Goal: Complete application form

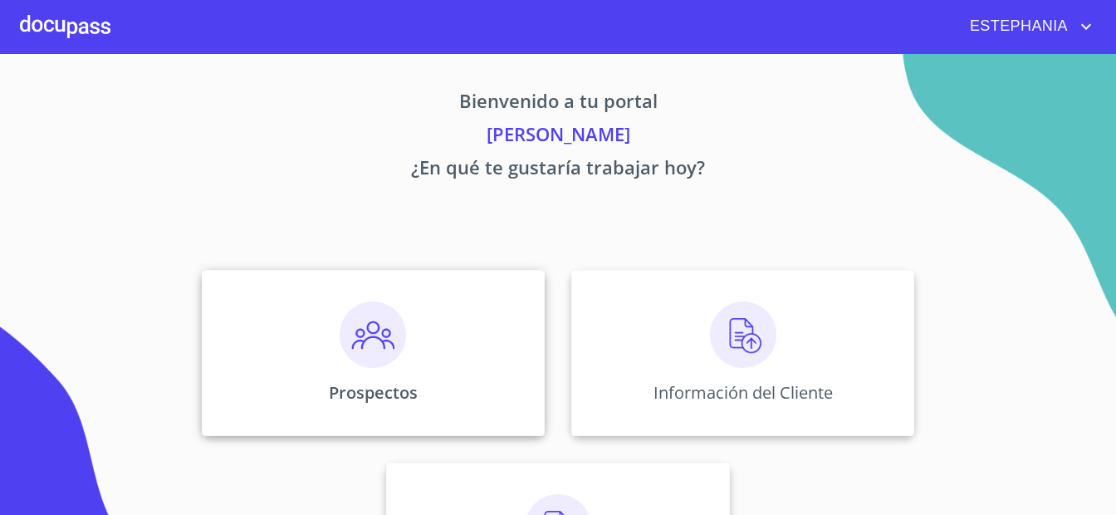
click at [439, 335] on div "Prospectos" at bounding box center [373, 353] width 343 height 166
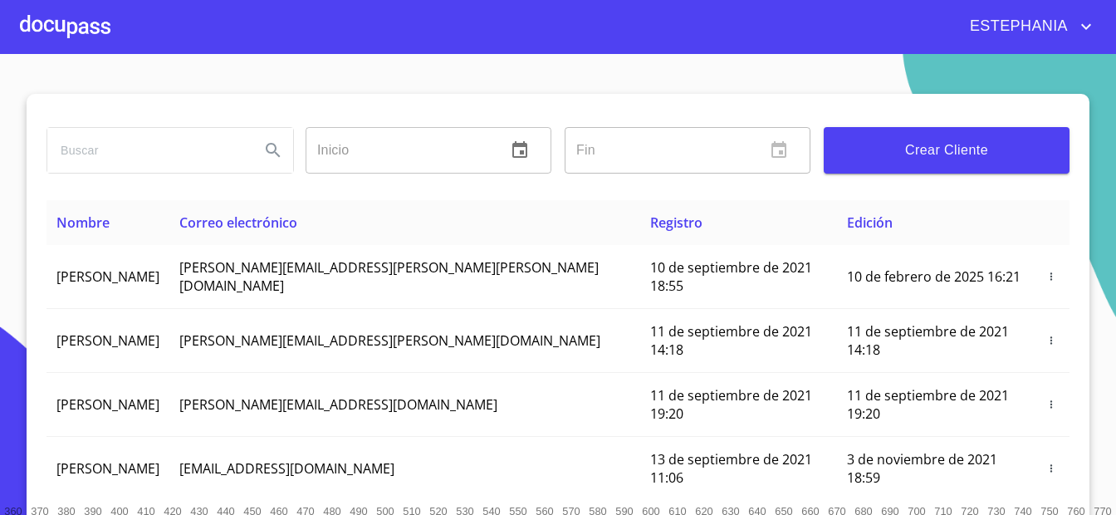
click at [156, 146] on input "search" at bounding box center [146, 150] width 199 height 45
type input "[PERSON_NAME]"
click at [280, 149] on icon "Search" at bounding box center [273, 150] width 20 height 20
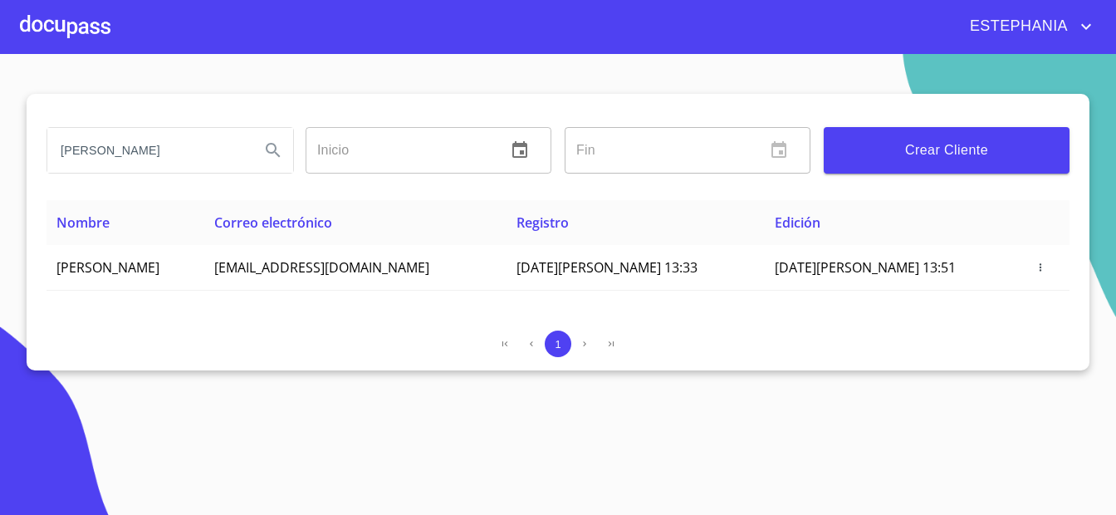
click at [913, 152] on span "Crear Cliente" at bounding box center [946, 150] width 219 height 23
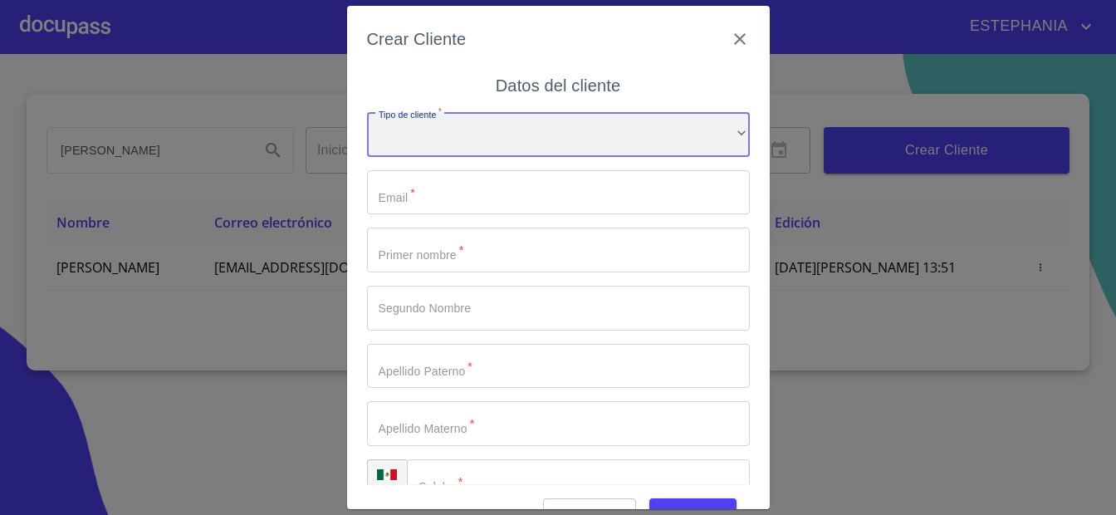
click at [499, 136] on div "​" at bounding box center [558, 134] width 383 height 45
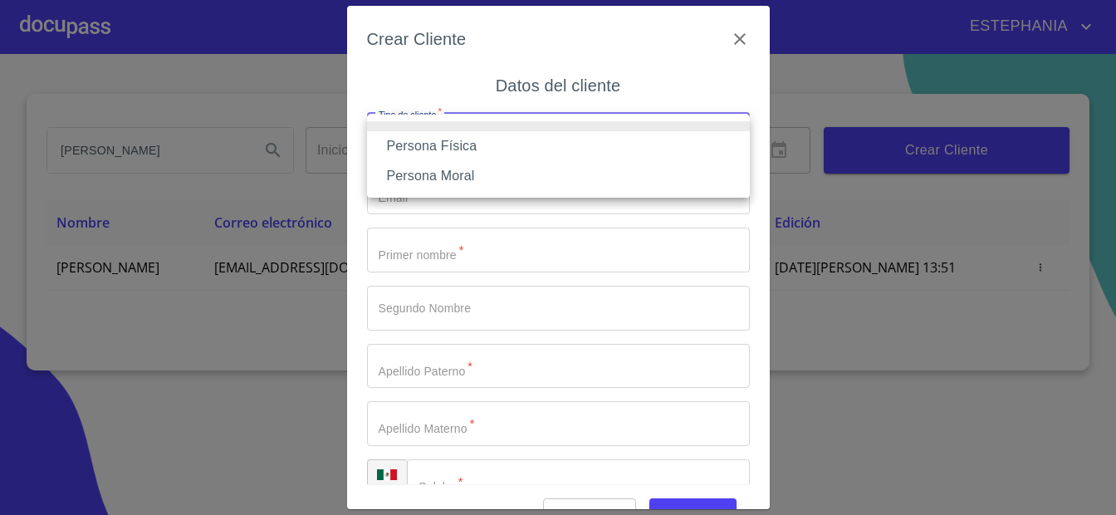
click at [472, 154] on li "Persona Física" at bounding box center [558, 146] width 383 height 30
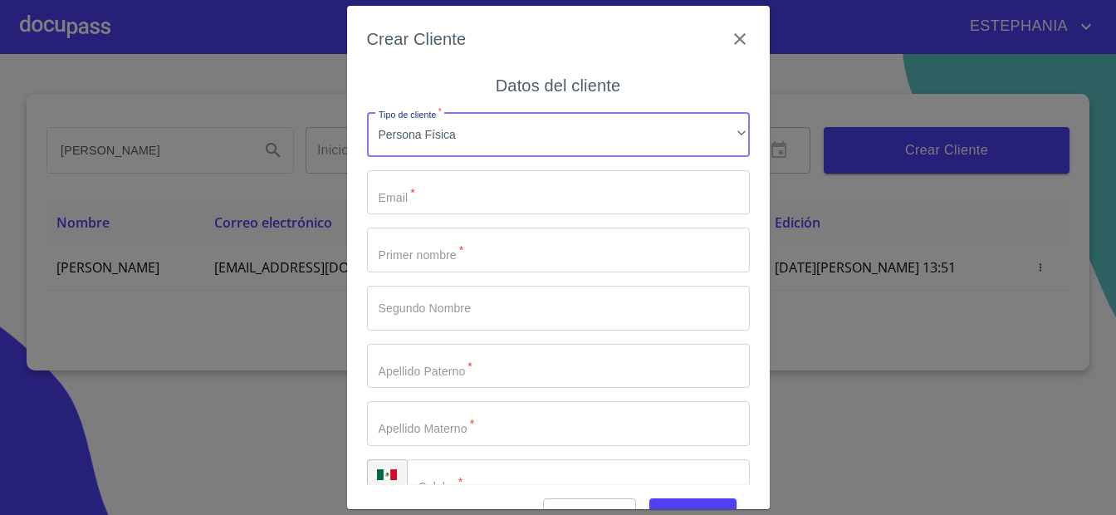
click at [476, 192] on input "Tipo de cliente   *" at bounding box center [558, 192] width 383 height 45
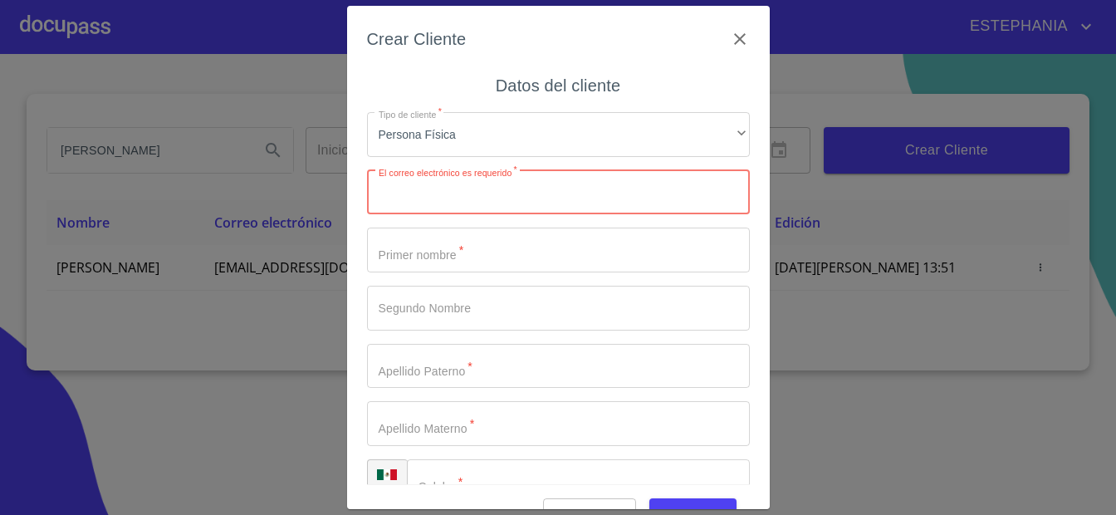
paste input "[EMAIL_ADDRESS][DOMAIN_NAME]"
type input "[EMAIL_ADDRESS][DOMAIN_NAME]"
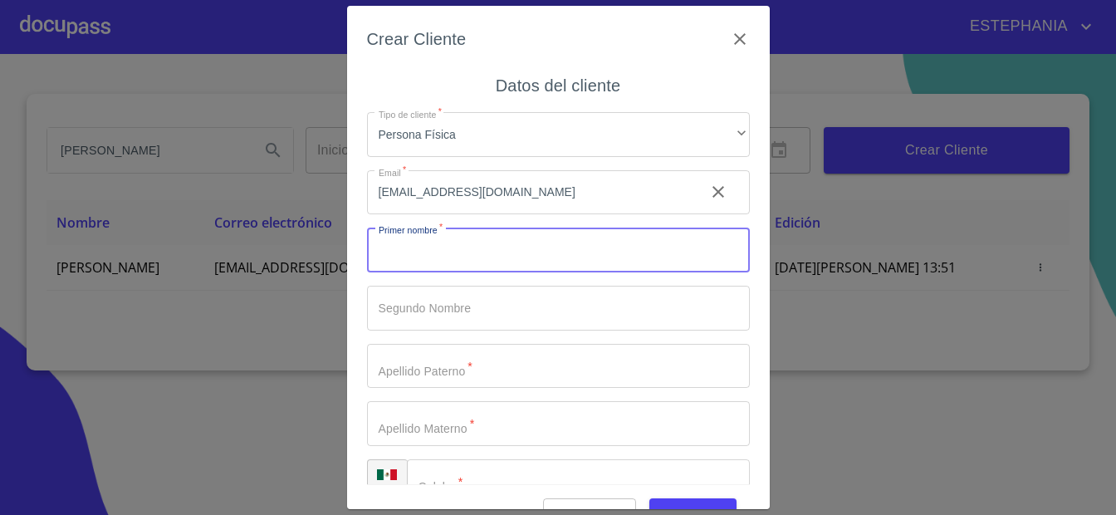
click at [464, 243] on input "Tipo de cliente   *" at bounding box center [558, 249] width 383 height 45
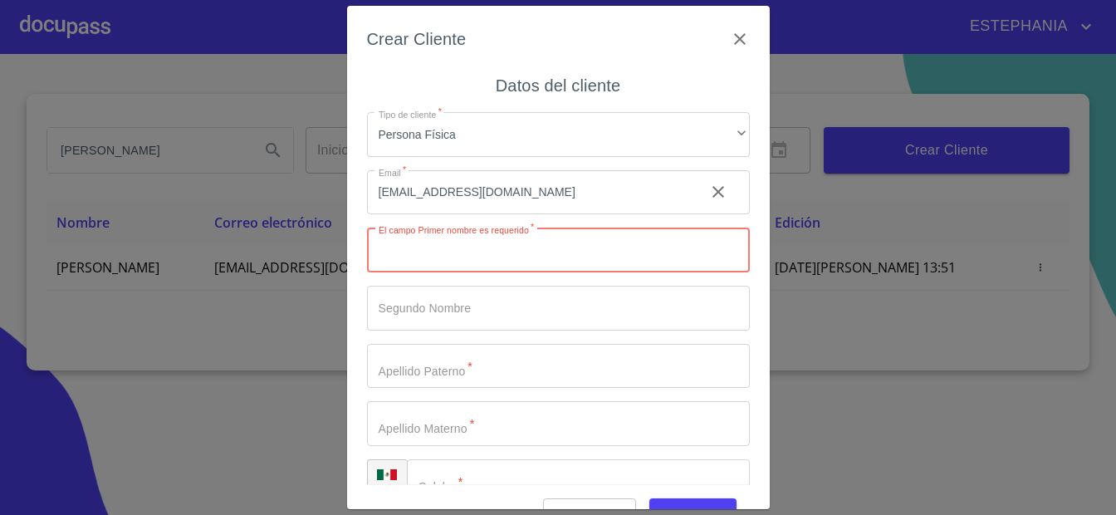
paste input "[PERSON_NAME]"
type input "[PERSON_NAME]"
click at [442, 316] on input "Tipo de cliente   *" at bounding box center [558, 308] width 383 height 45
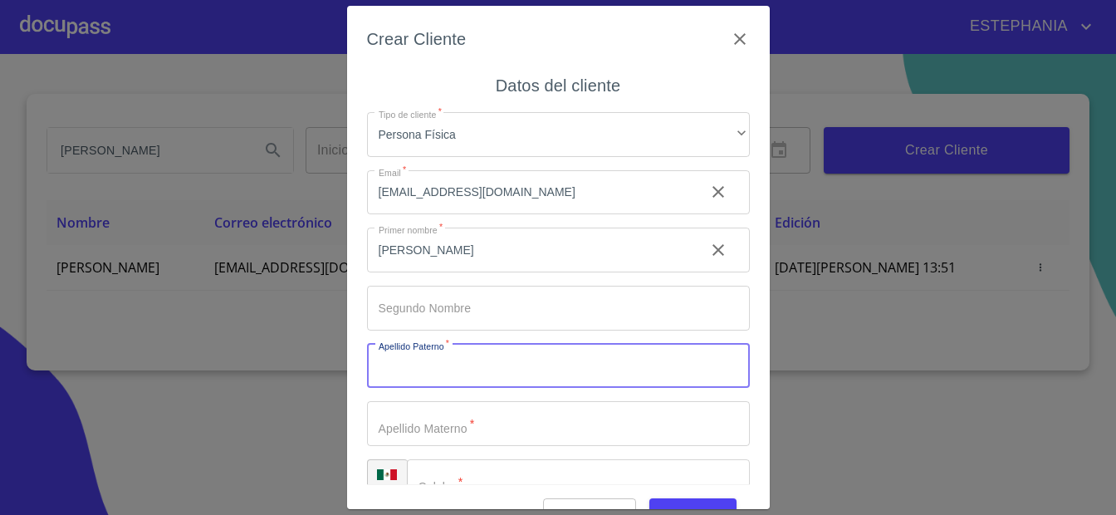
click at [398, 362] on input "Tipo de cliente   *" at bounding box center [558, 366] width 383 height 45
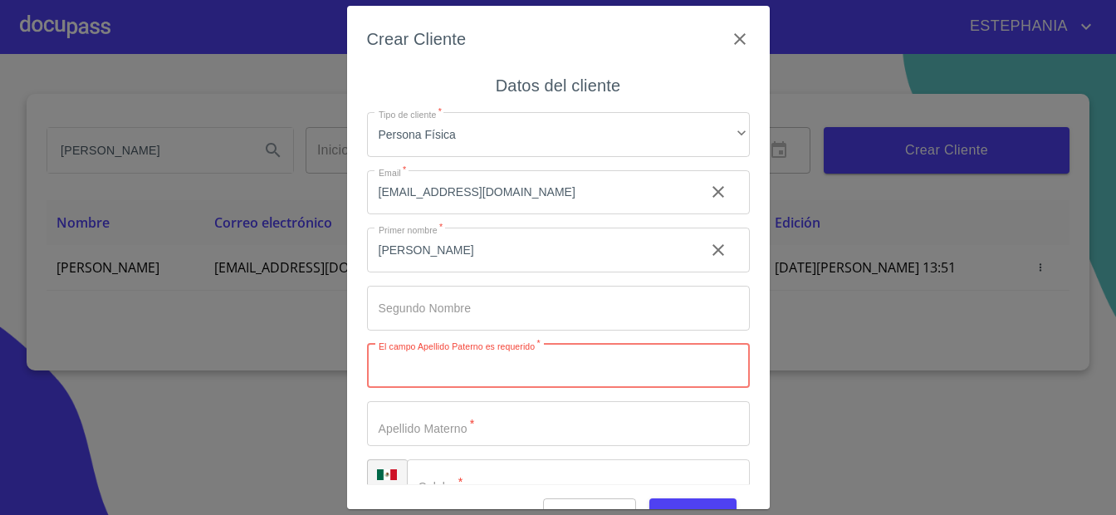
paste input "[PERSON_NAME]"
type input "[PERSON_NAME]"
click at [509, 428] on input "Tipo de cliente   *" at bounding box center [558, 423] width 383 height 45
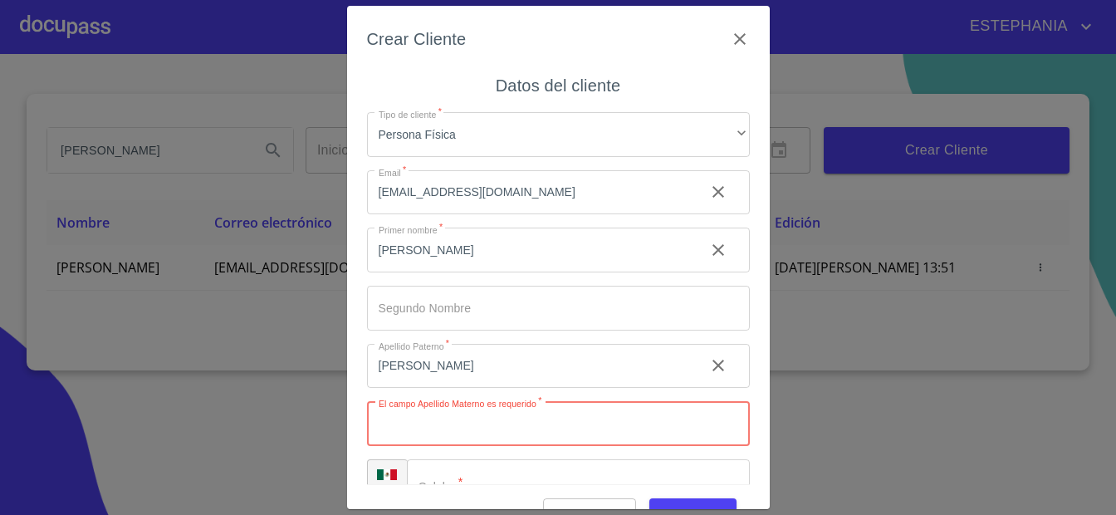
paste input "MORALES"
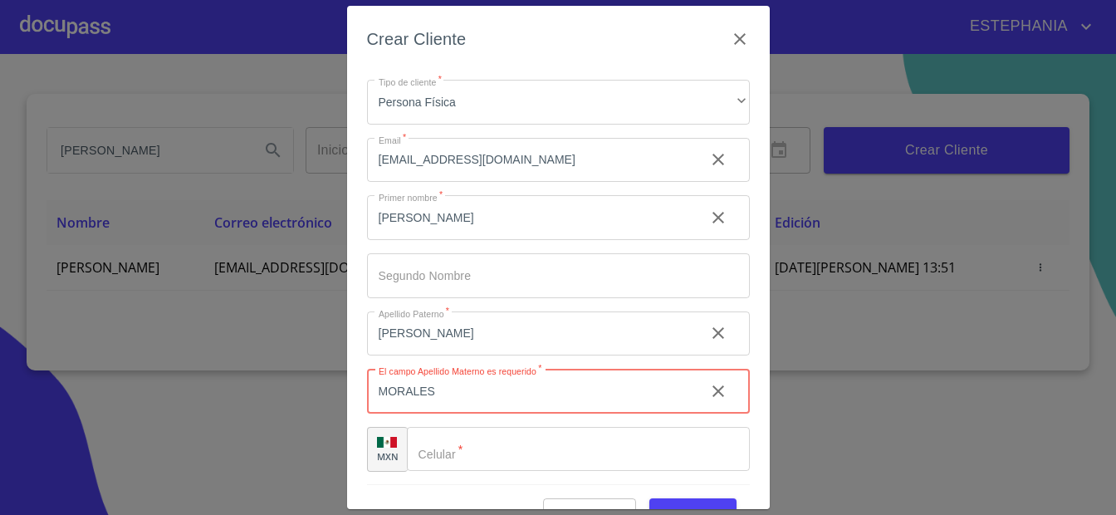
type input "MORALES"
click at [575, 443] on input "Tipo de cliente   *" at bounding box center [578, 449] width 343 height 45
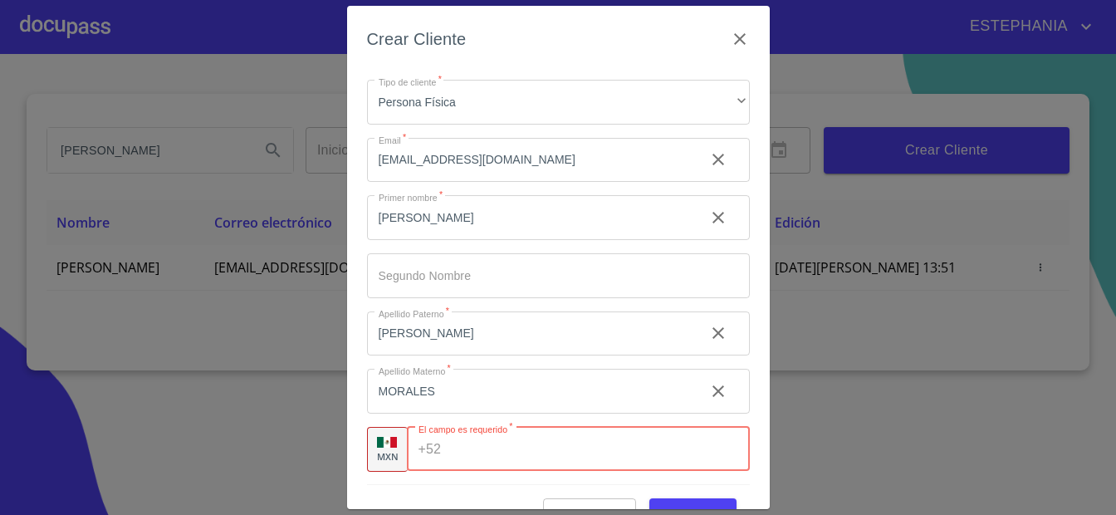
paste input "[PHONE_NUMBER]"
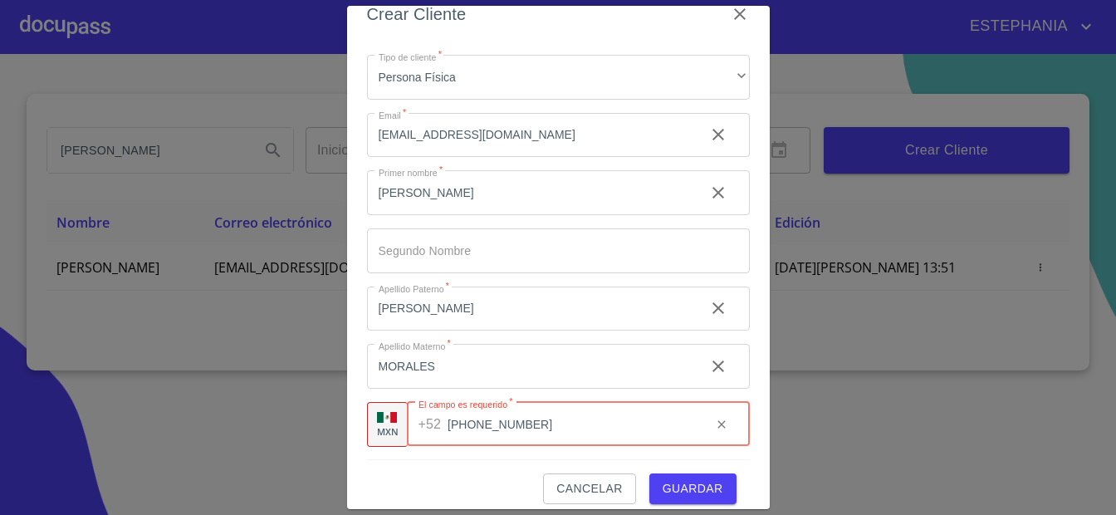
scroll to position [38, 0]
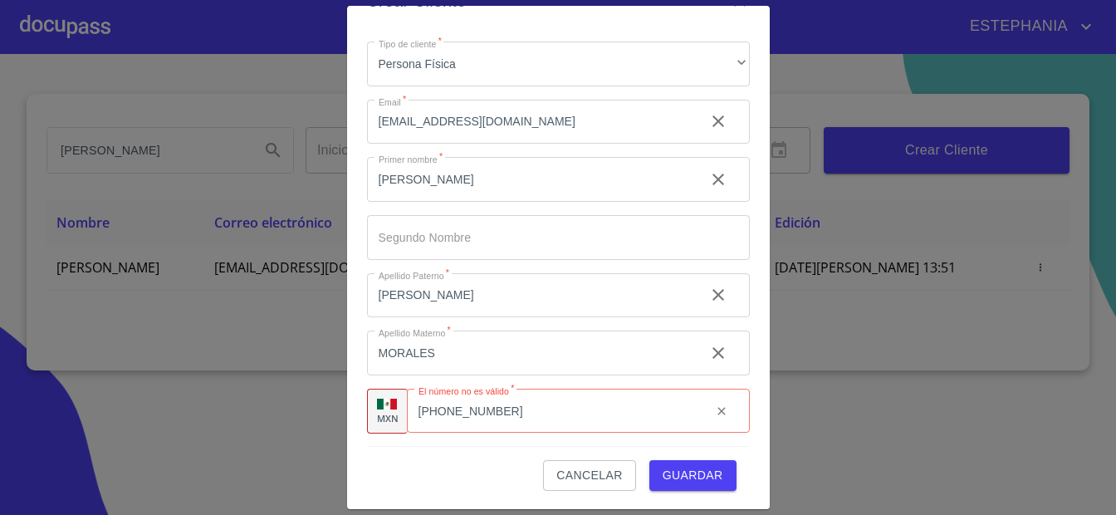
click at [439, 463] on div "Cancelar Guardar" at bounding box center [558, 468] width 383 height 45
click at [472, 408] on input "[PHONE_NUMBER]" at bounding box center [573, 411] width 250 height 45
type input "[PHONE_NUMBER]"
click at [522, 476] on div "Cancelar Guardar" at bounding box center [558, 468] width 383 height 45
click at [682, 483] on span "Guardar" at bounding box center [693, 475] width 61 height 21
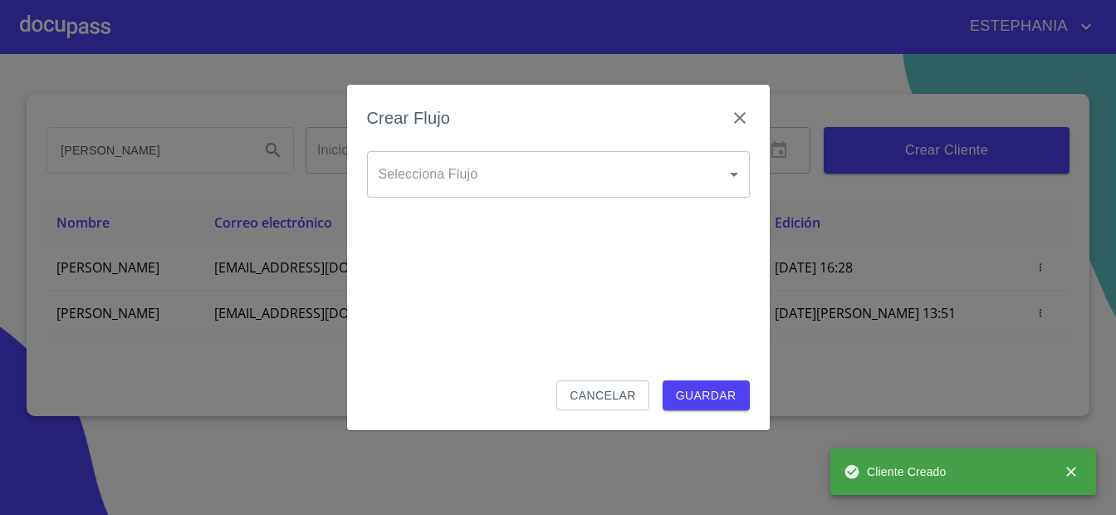
click at [634, 173] on body "[PERSON_NAME] ​ Fin ​ Crear Cliente Nombre Correo electrónico Registro Edición …" at bounding box center [558, 257] width 1116 height 515
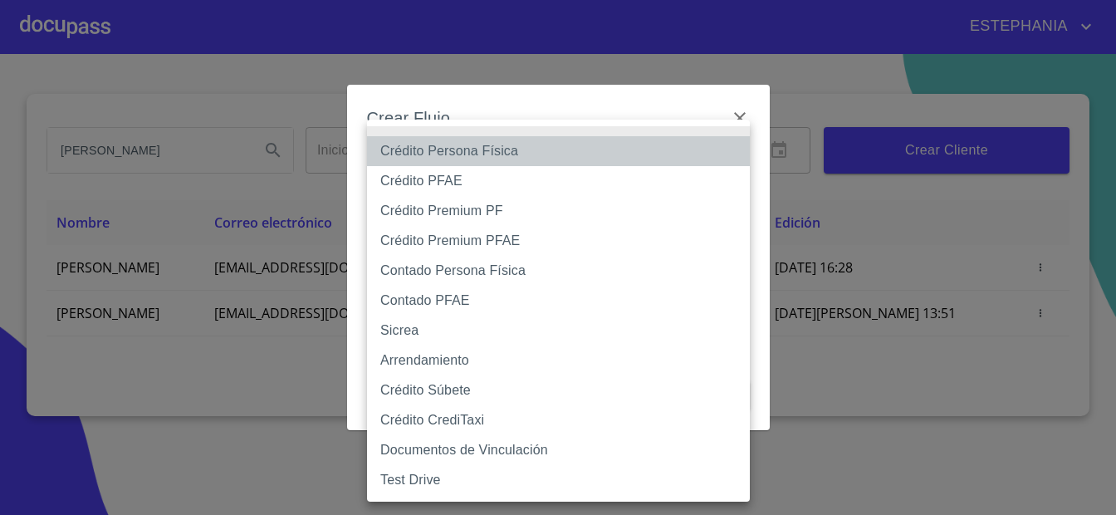
click at [455, 156] on li "Crédito Persona Física" at bounding box center [558, 151] width 383 height 30
type input "6009fb3c7d1714eb8809aa97"
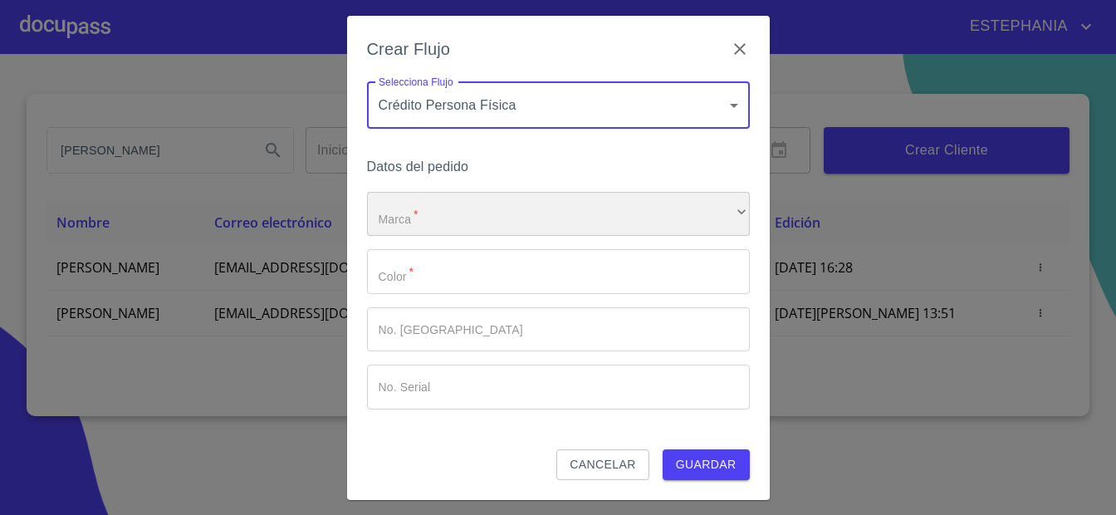
click at [506, 210] on div "​" at bounding box center [558, 214] width 383 height 45
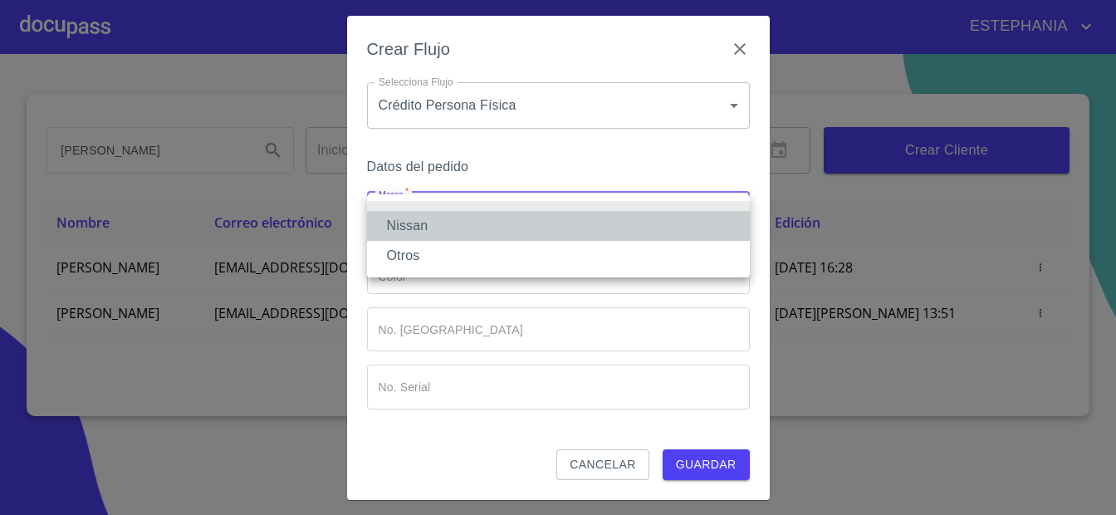
click at [511, 218] on li "Nissan" at bounding box center [558, 226] width 383 height 30
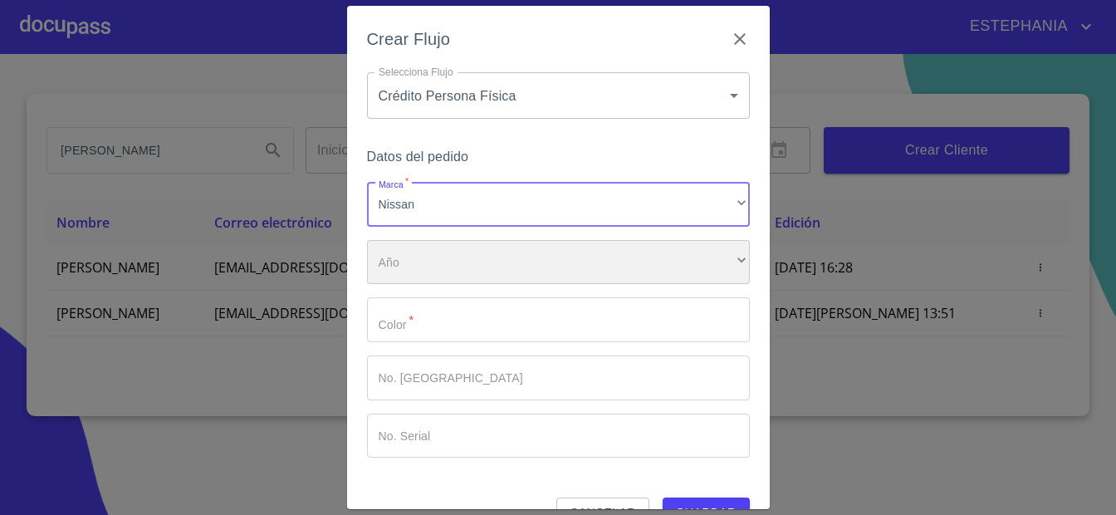
click at [485, 257] on div "​" at bounding box center [558, 262] width 383 height 45
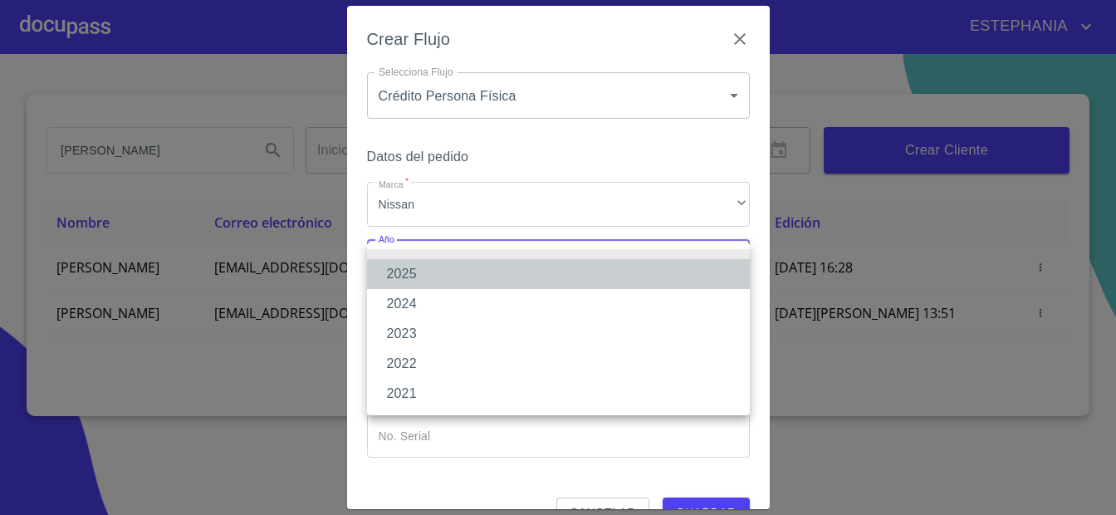
click at [511, 276] on li "2025" at bounding box center [558, 274] width 383 height 30
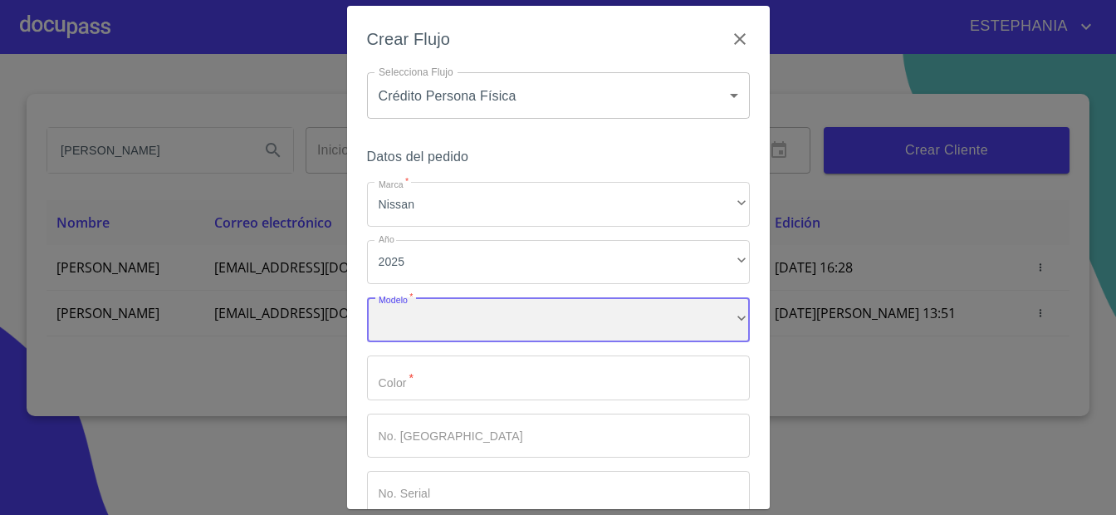
click at [532, 320] on div "​" at bounding box center [558, 319] width 383 height 45
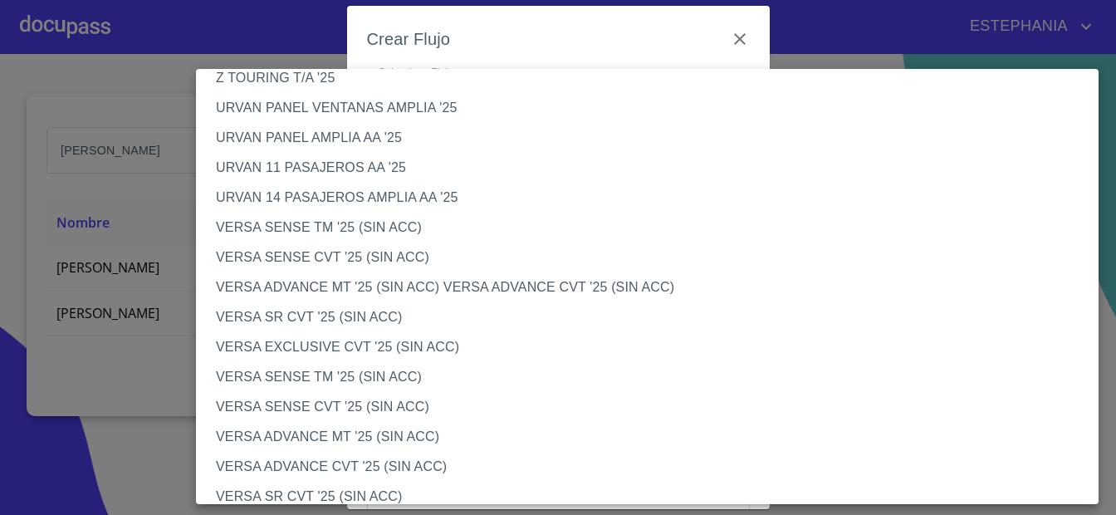
scroll to position [541, 0]
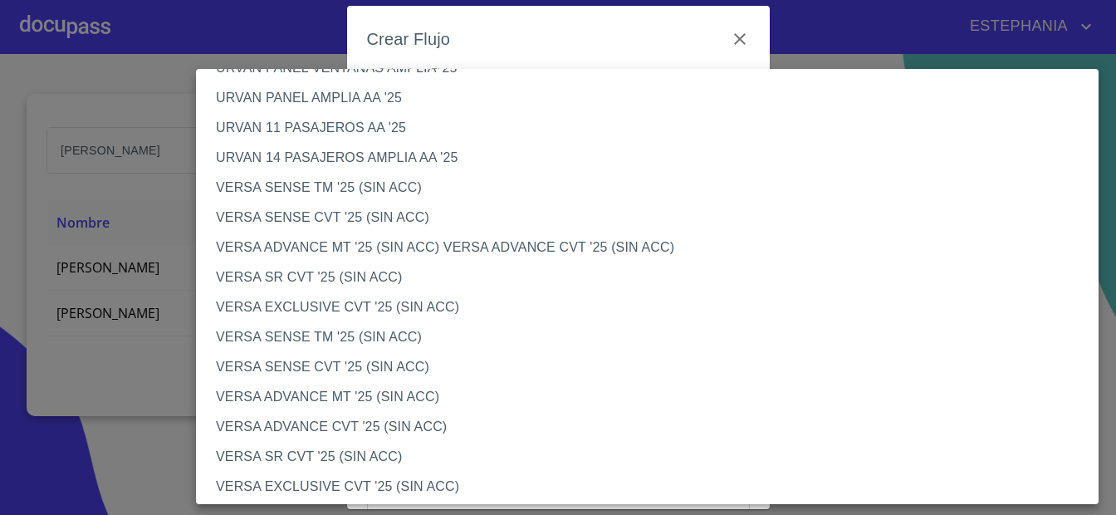
click at [372, 193] on li "VERSA SENSE TM '25 (SIN ACC)" at bounding box center [647, 188] width 903 height 30
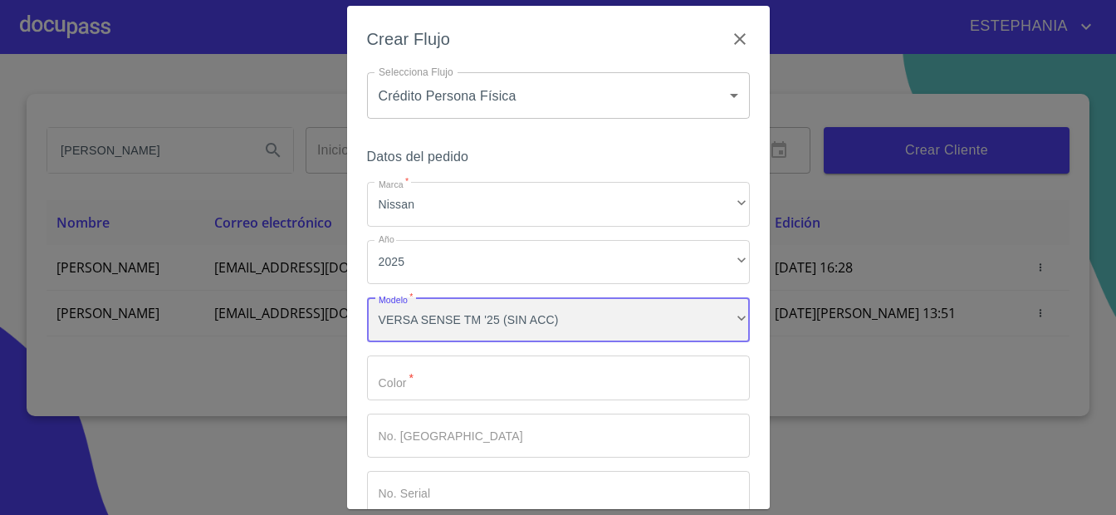
click at [498, 335] on div "VERSA SENSE TM '25 (SIN ACC)" at bounding box center [558, 319] width 383 height 45
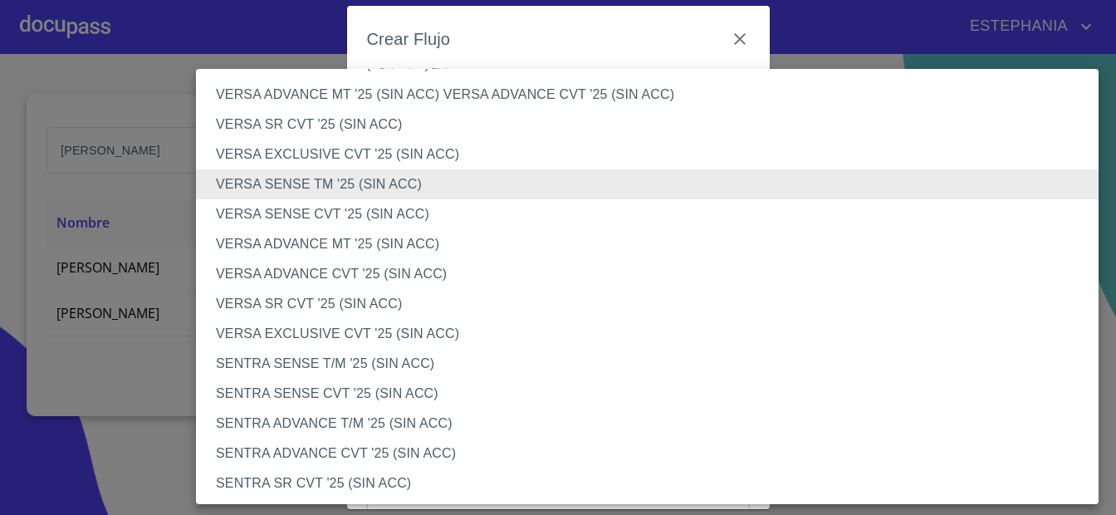
scroll to position [765, 0]
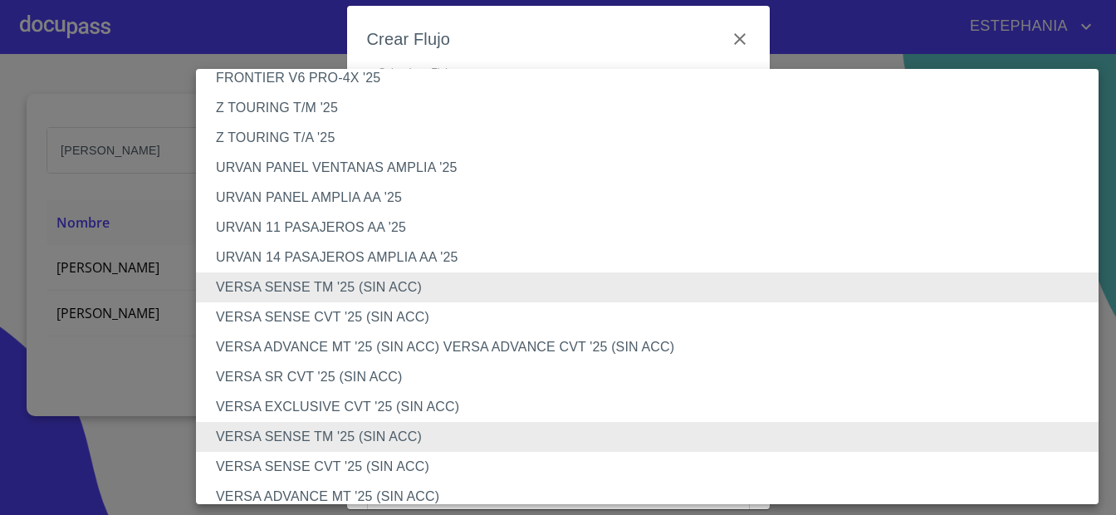
click at [394, 290] on li "VERSA SENSE TM '25 (SIN ACC)" at bounding box center [647, 287] width 903 height 30
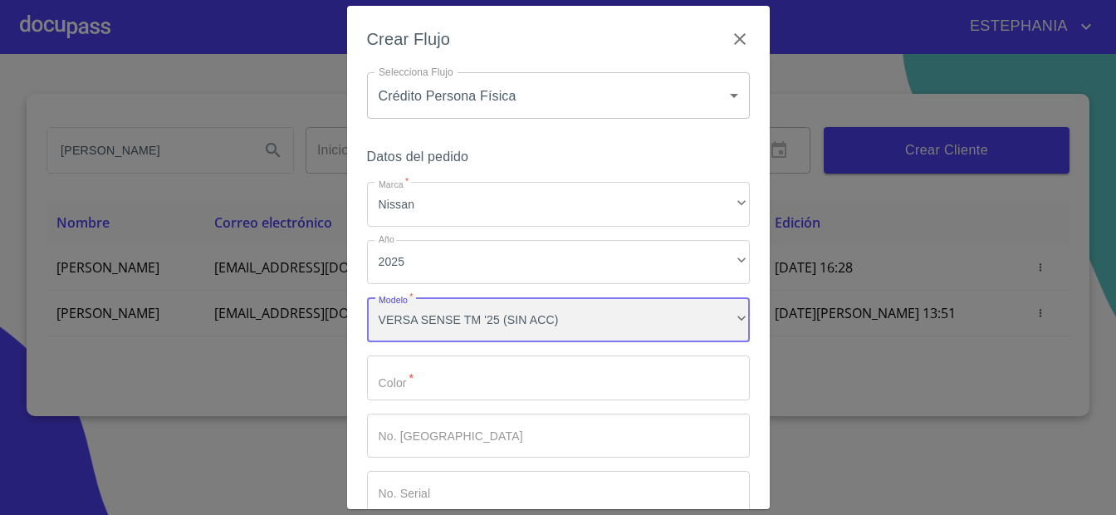
scroll to position [441, 0]
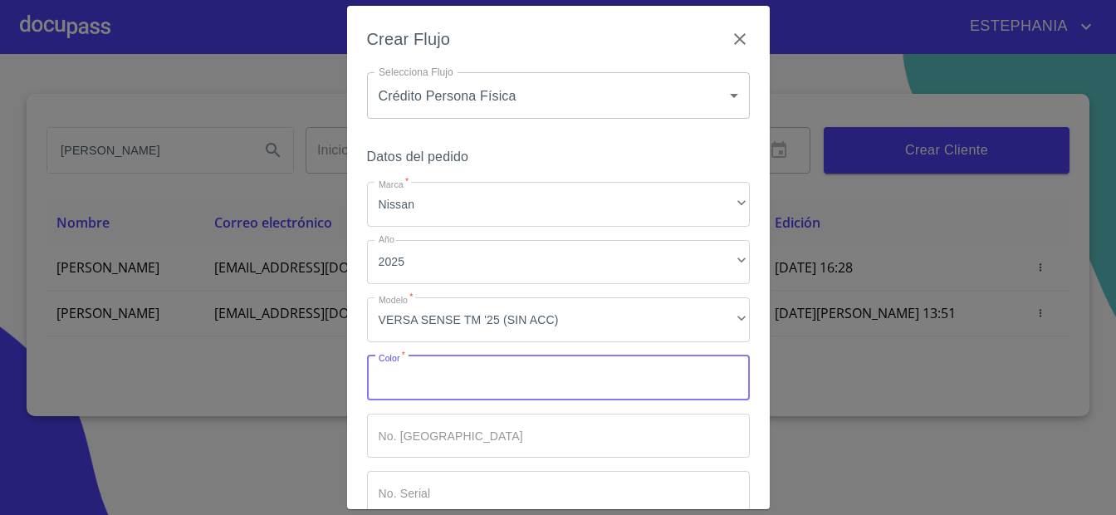
click at [602, 387] on input "Marca   *" at bounding box center [558, 377] width 383 height 45
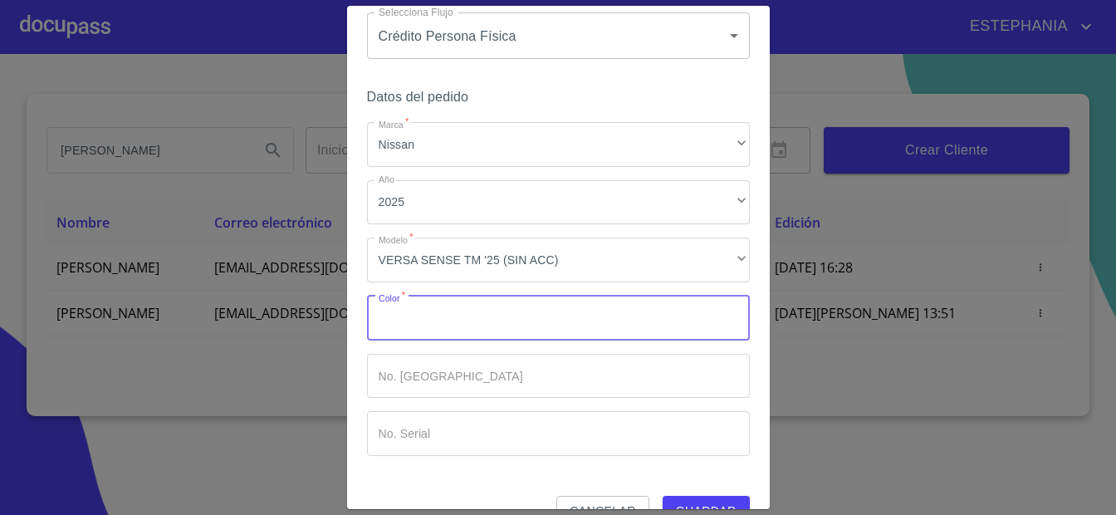
scroll to position [96, 0]
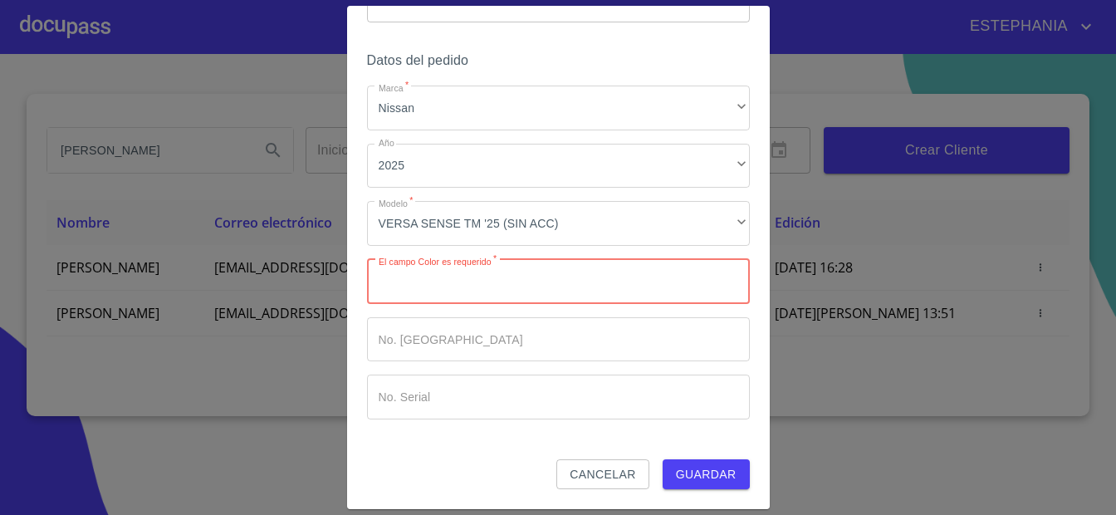
paste input "Rojo Burdeos"
type input "Rojo Burdeos"
click at [486, 335] on input "Marca   *" at bounding box center [558, 339] width 383 height 45
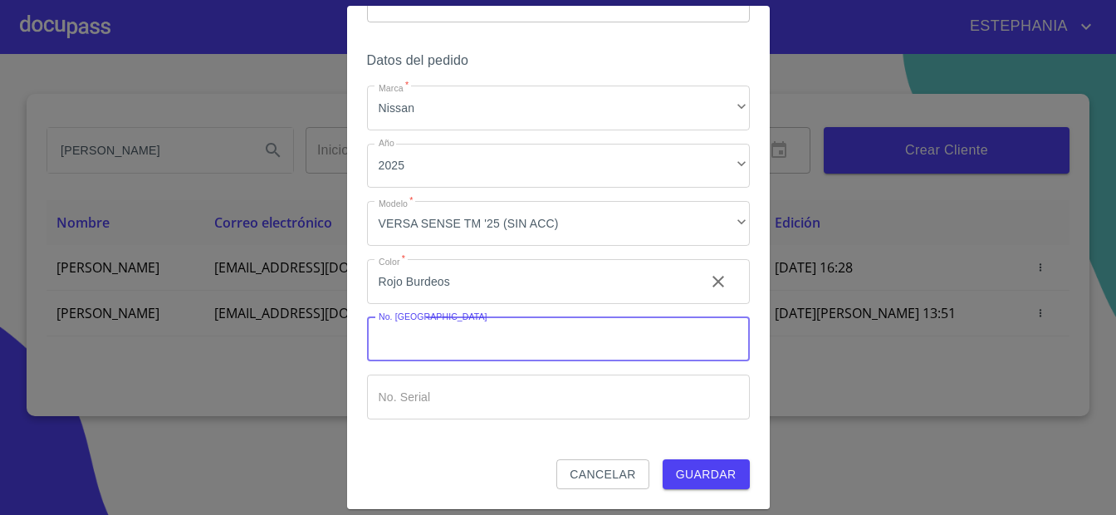
click at [705, 466] on span "Guardar" at bounding box center [706, 474] width 61 height 21
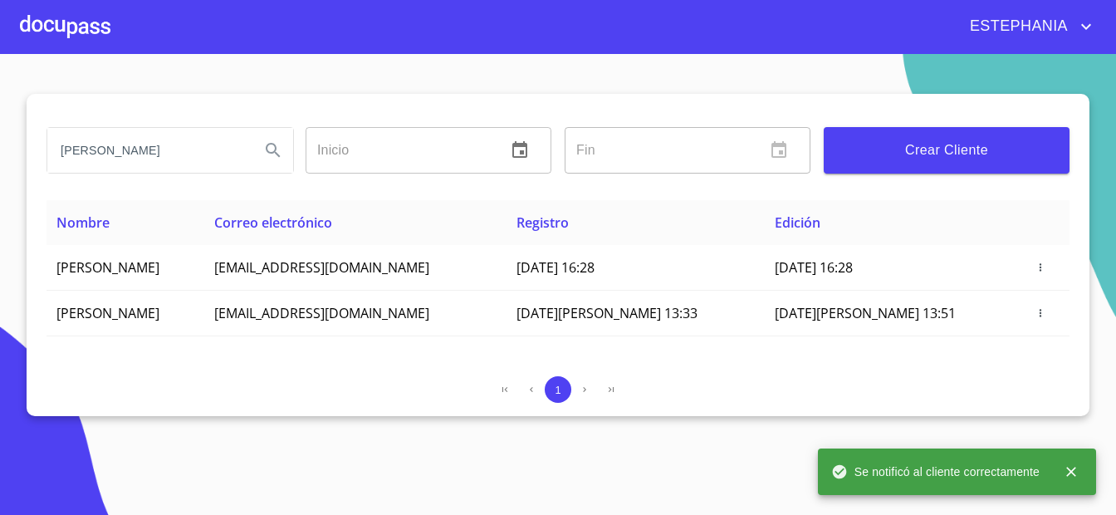
click at [71, 17] on div at bounding box center [65, 26] width 91 height 53
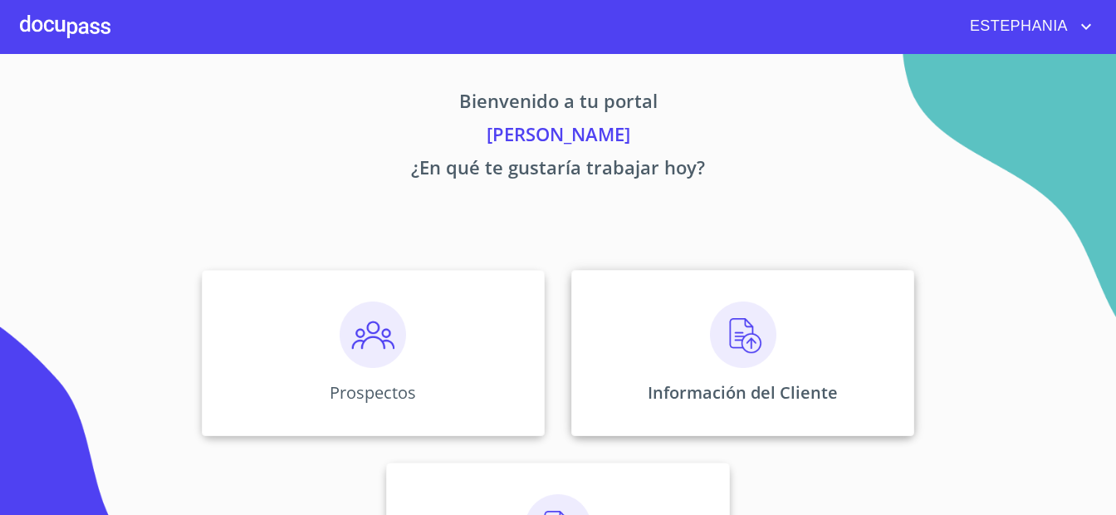
click at [756, 333] on img at bounding box center [743, 334] width 66 height 66
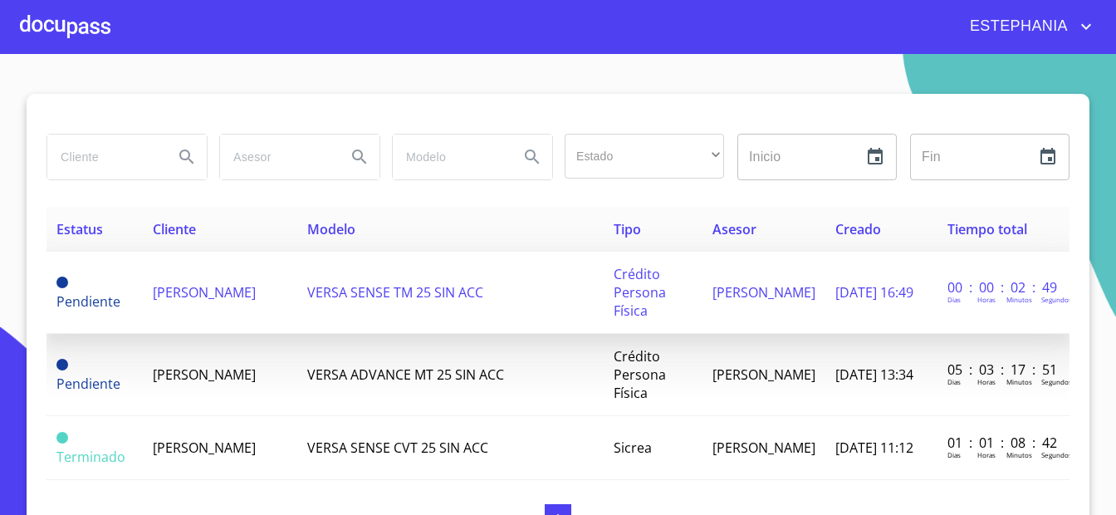
click at [80, 297] on span "Pendiente" at bounding box center [88, 301] width 64 height 18
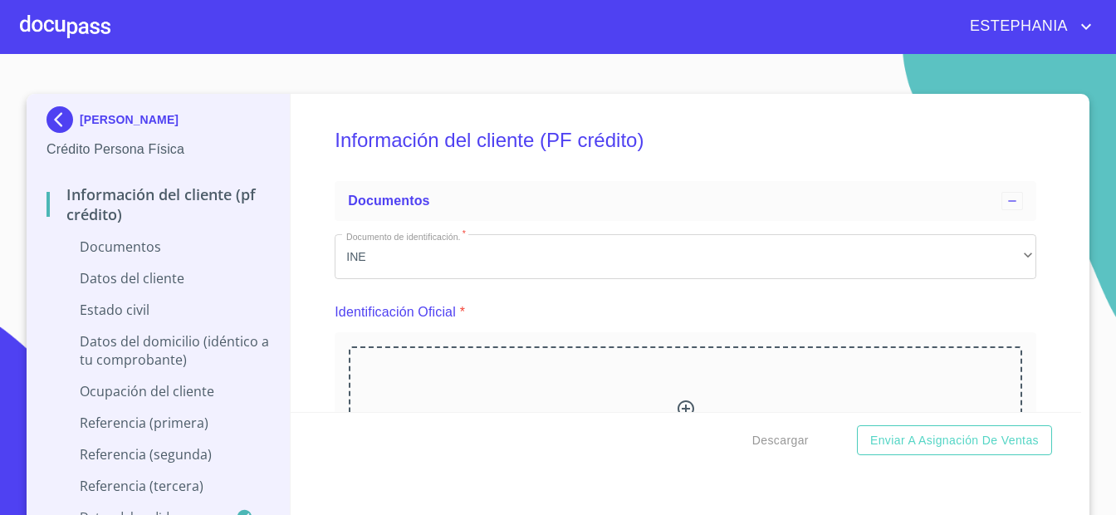
click at [673, 346] on div "Arrastra o selecciona el (los) documento(s) para agregar" at bounding box center [685, 430] width 673 height 169
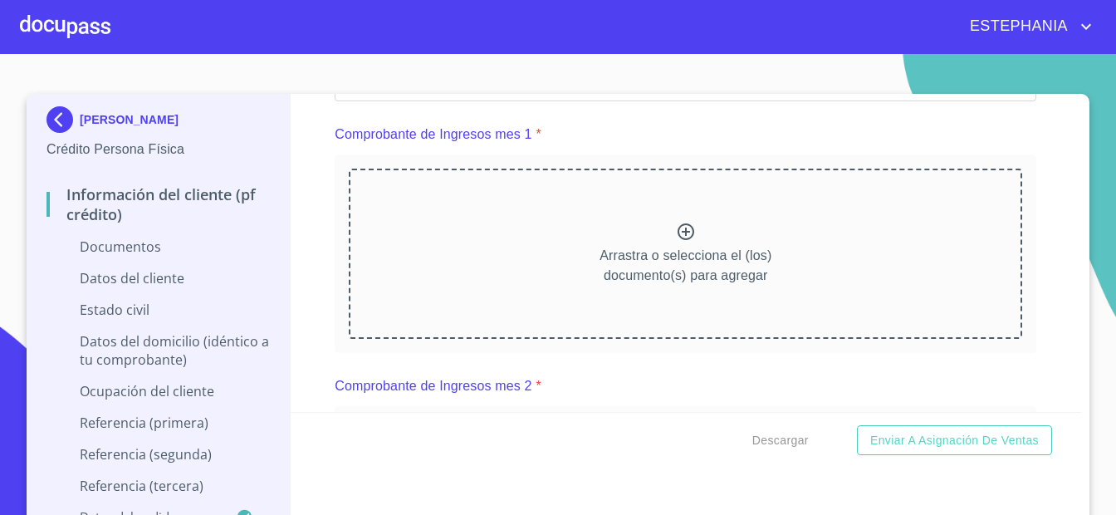
scroll to position [756, 0]
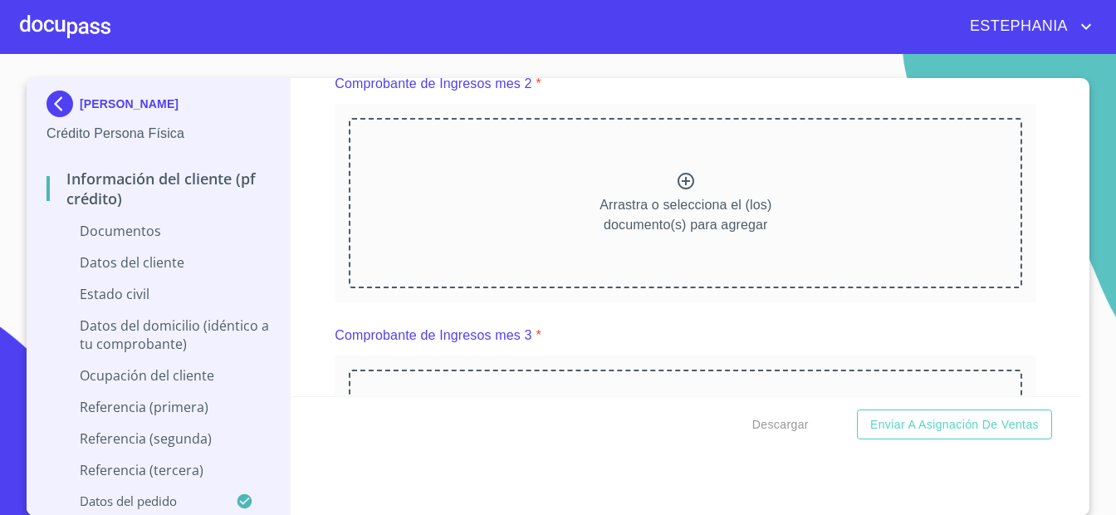
scroll to position [1513, 0]
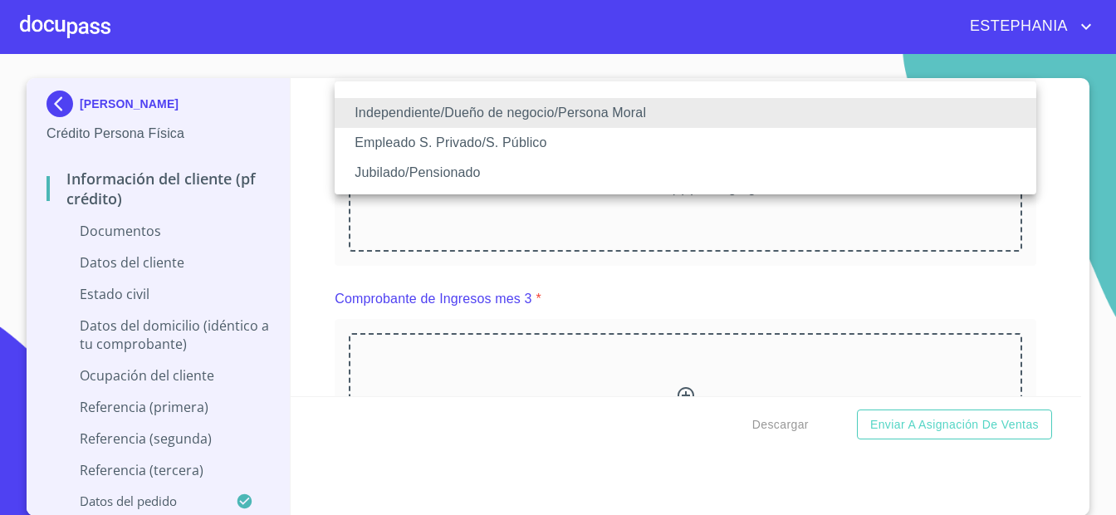
click at [421, 150] on li "Empleado S. Privado/S. Público" at bounding box center [686, 143] width 702 height 30
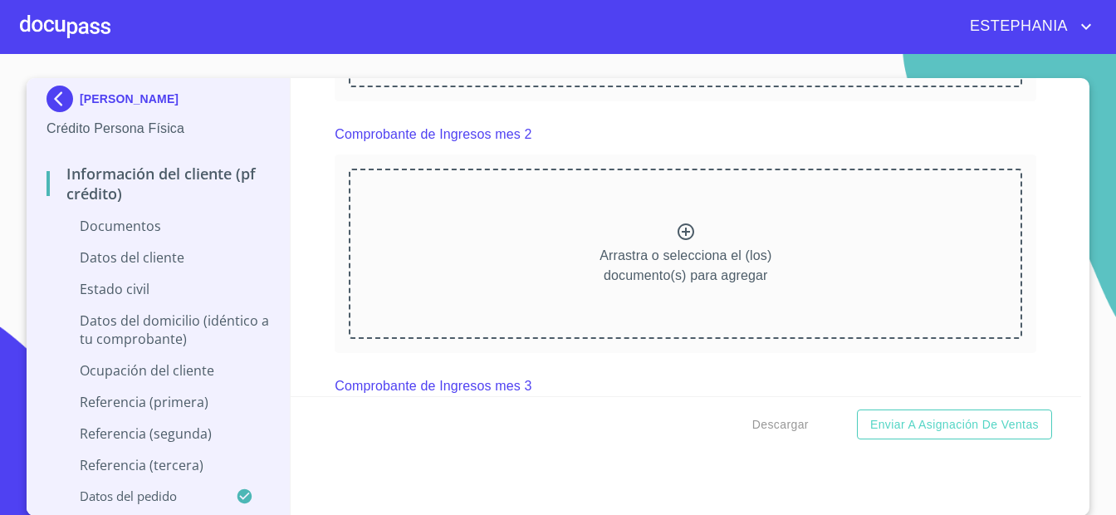
scroll to position [1405, 0]
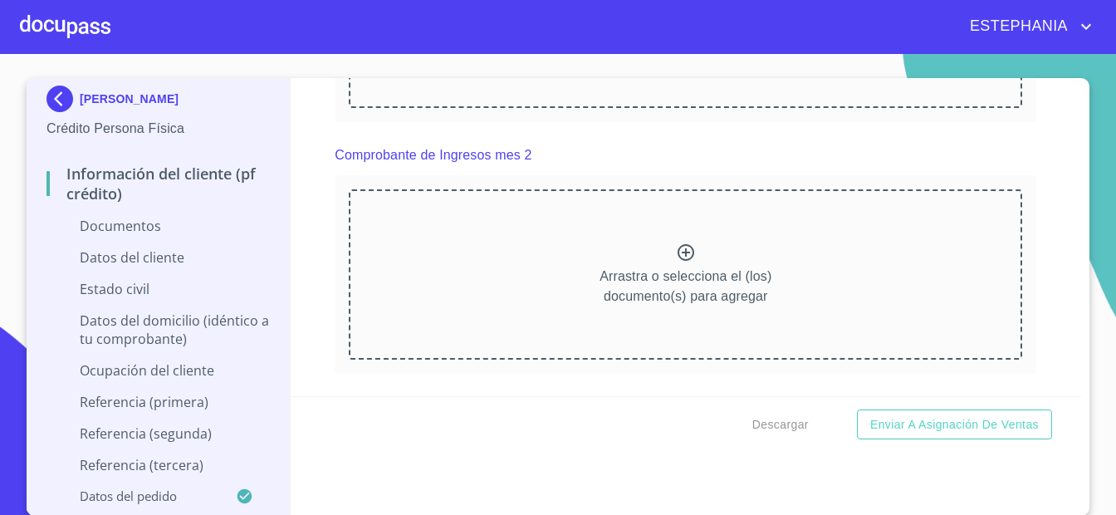
click at [683, 12] on icon at bounding box center [686, 2] width 20 height 20
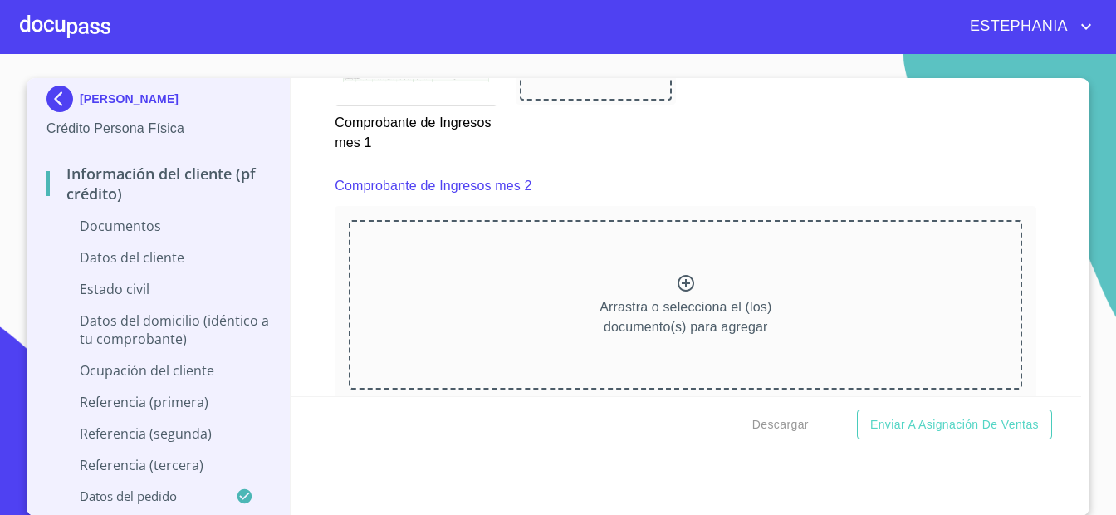
scroll to position [2053, 0]
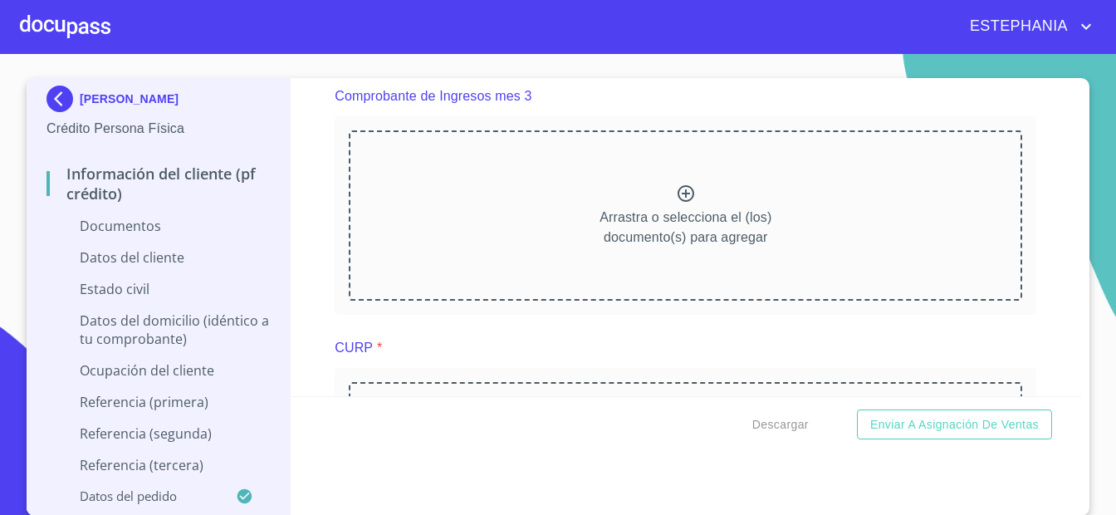
scroll to position [2270, 0]
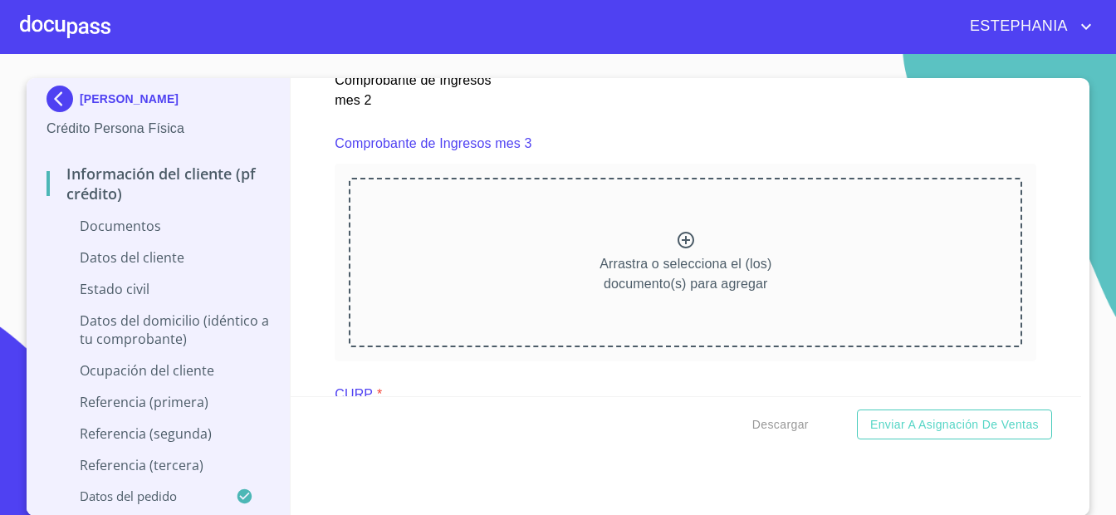
scroll to position [2810, 0]
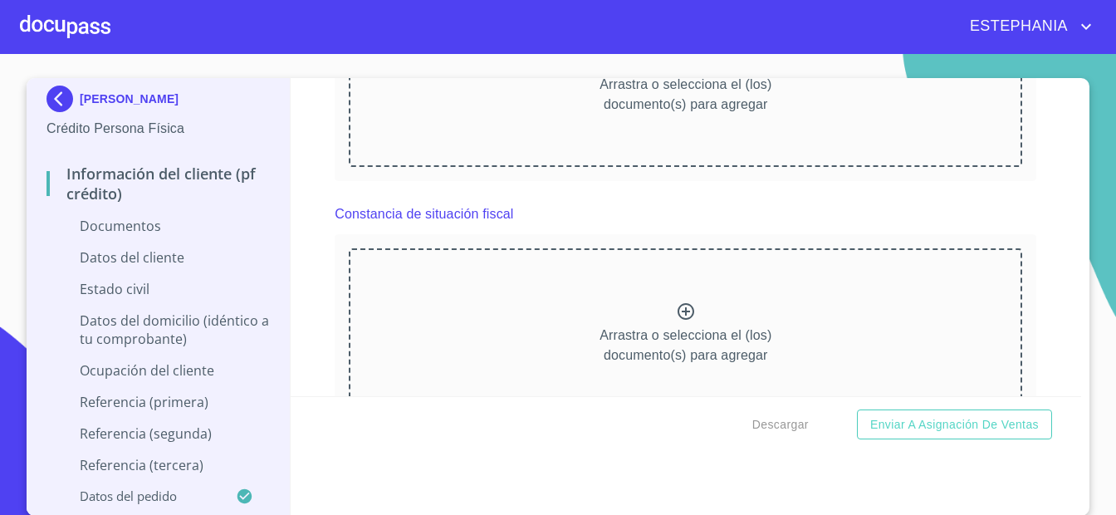
scroll to position [3026, 0]
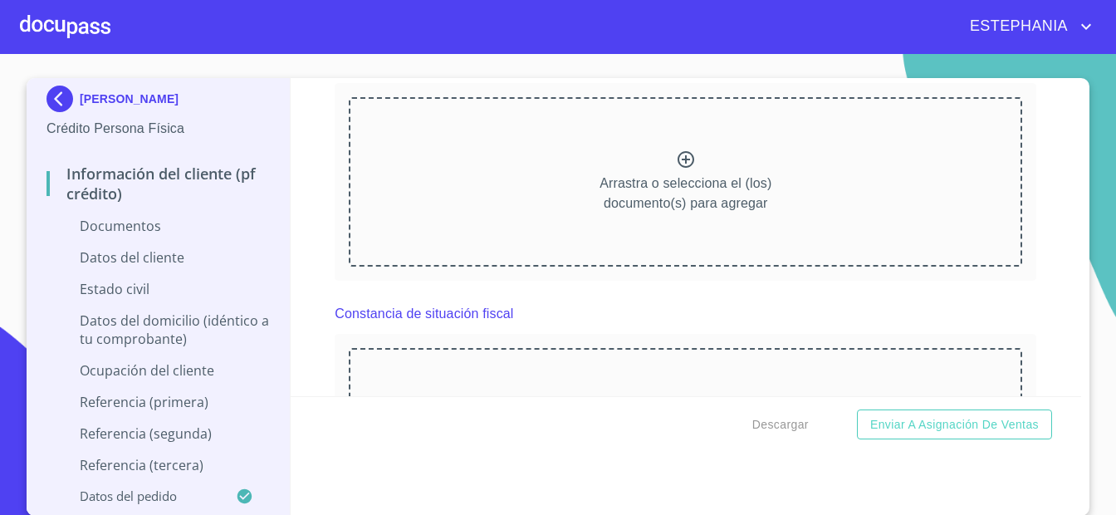
scroll to position [3459, 0]
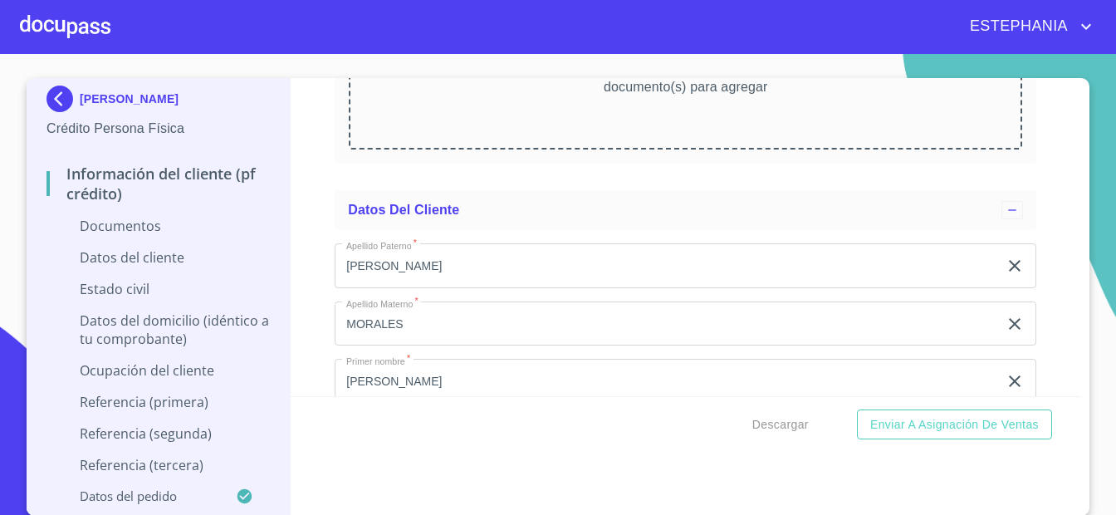
scroll to position [3784, 0]
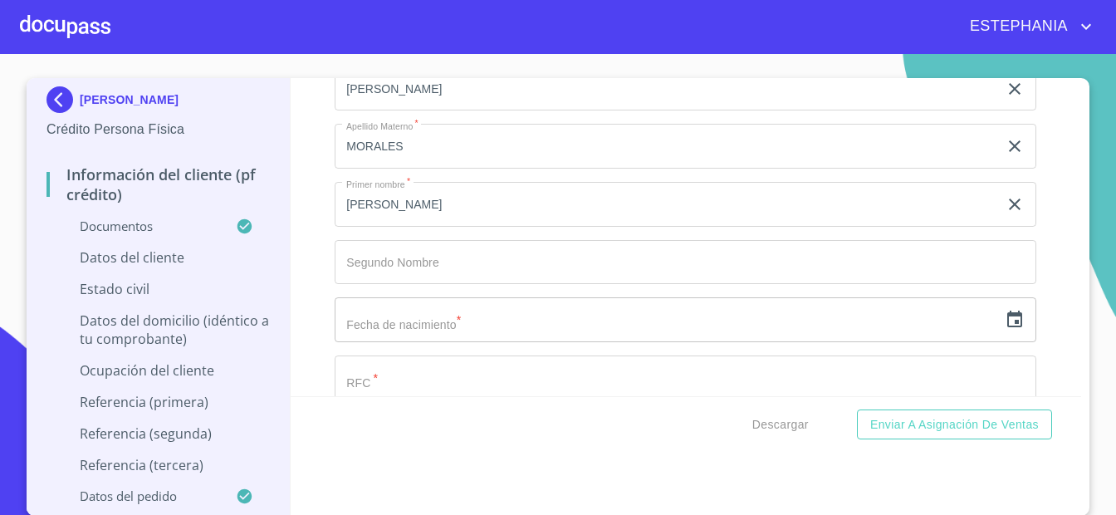
scroll to position [4432, 0]
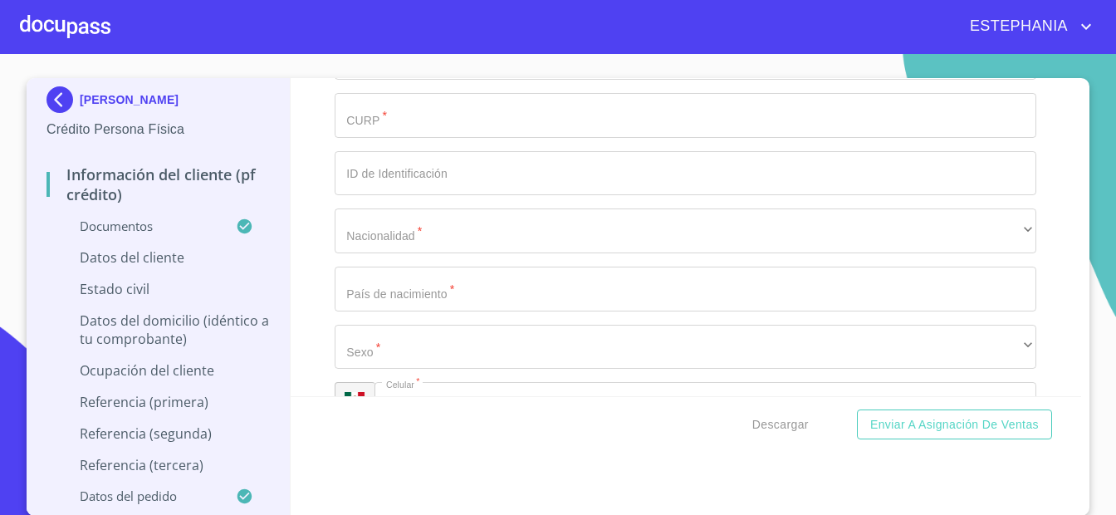
scroll to position [5150, 0]
click at [1016, 17] on icon "button" at bounding box center [1014, 8] width 15 height 17
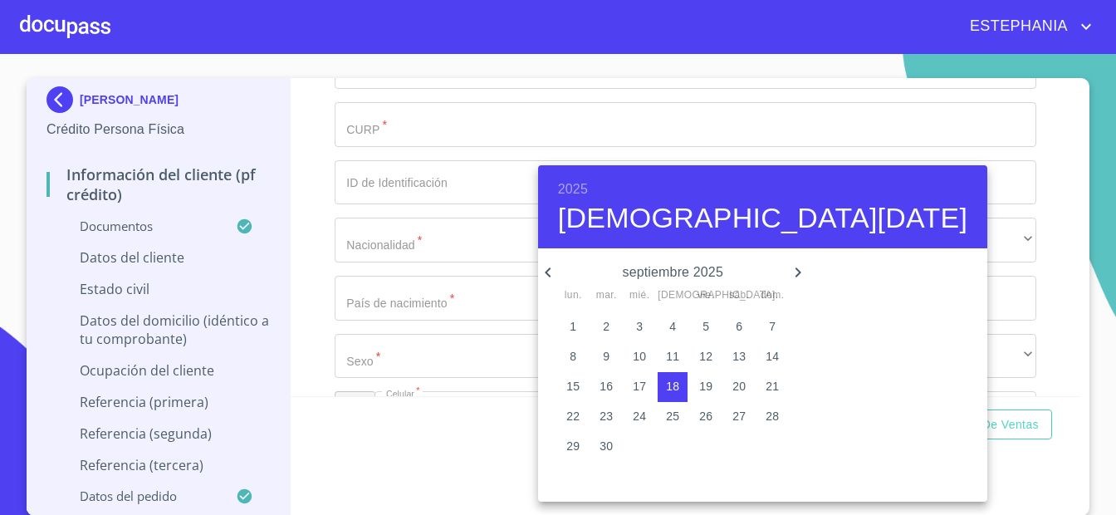
click at [790, 269] on icon "button" at bounding box center [798, 272] width 20 height 20
click at [689, 225] on h4 "[DEMOGRAPHIC_DATA][DATE]" at bounding box center [762, 218] width 409 height 35
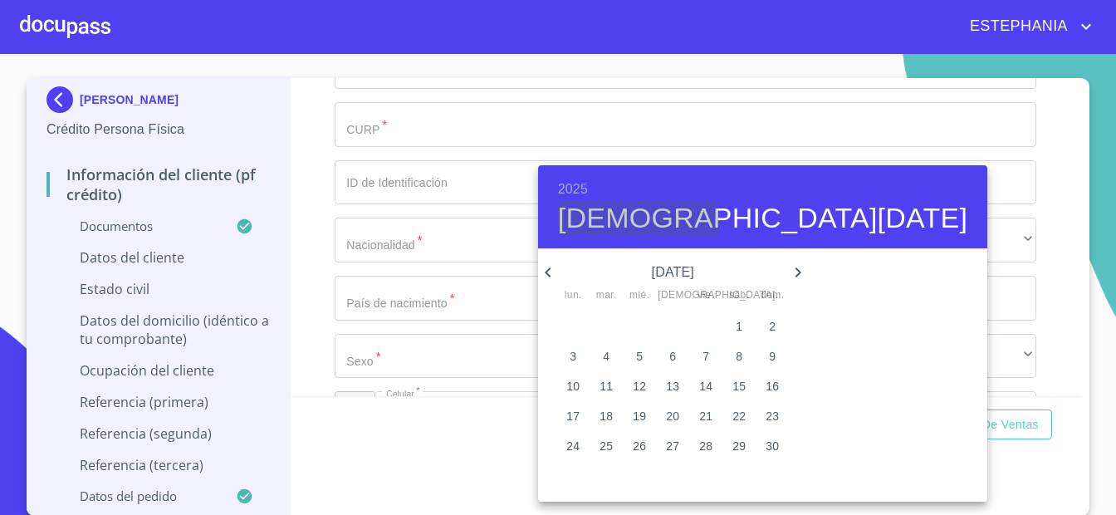
click at [592, 224] on h4 "[DEMOGRAPHIC_DATA][DATE]" at bounding box center [762, 218] width 409 height 35
click at [741, 355] on span "8" at bounding box center [739, 356] width 30 height 17
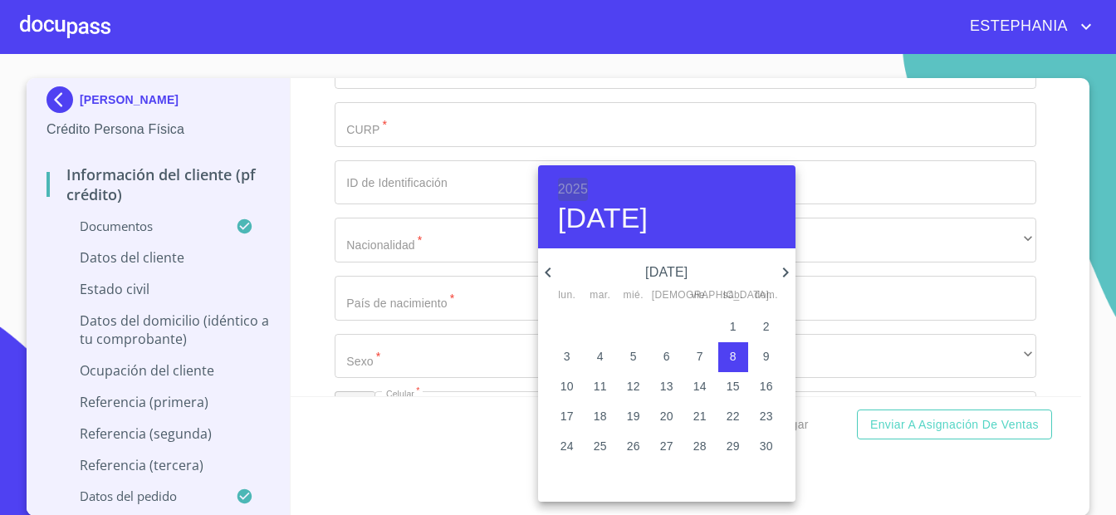
click at [574, 181] on h6 "2025" at bounding box center [573, 189] width 30 height 23
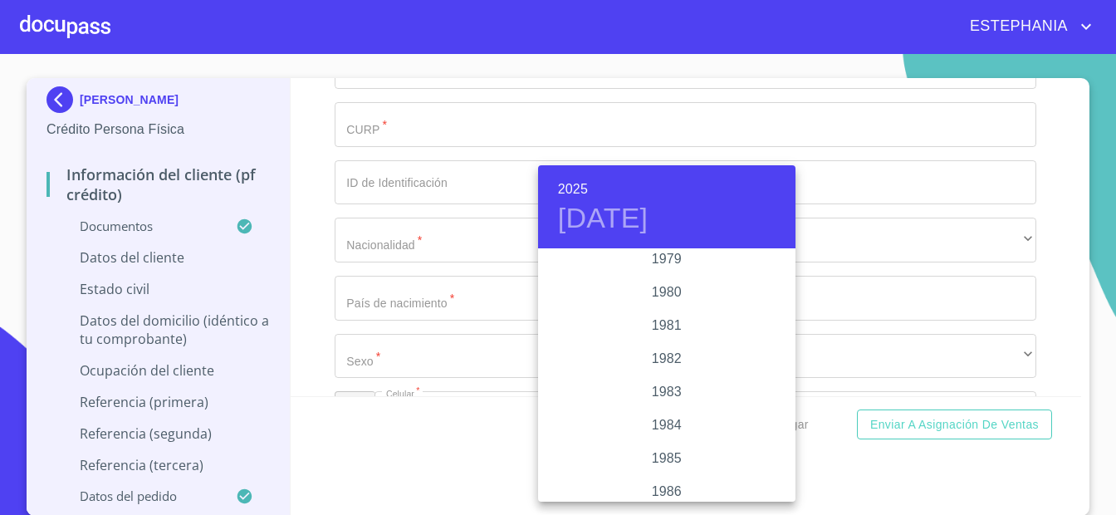
scroll to position [1816, 0]
click at [685, 338] on div "1982" at bounding box center [666, 344] width 257 height 33
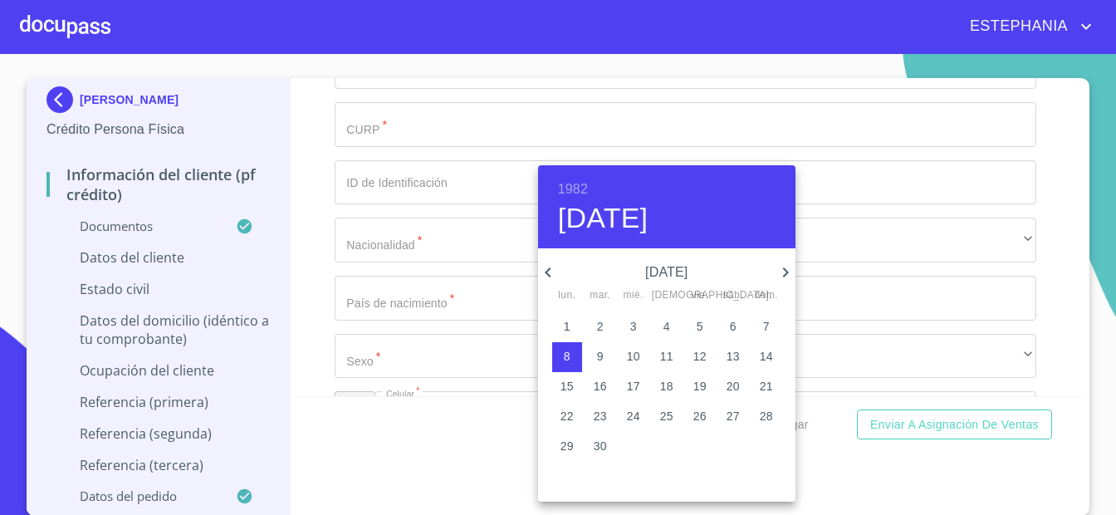
type input "8 de nov. de 1982"
click at [1054, 277] on div at bounding box center [558, 257] width 1116 height 515
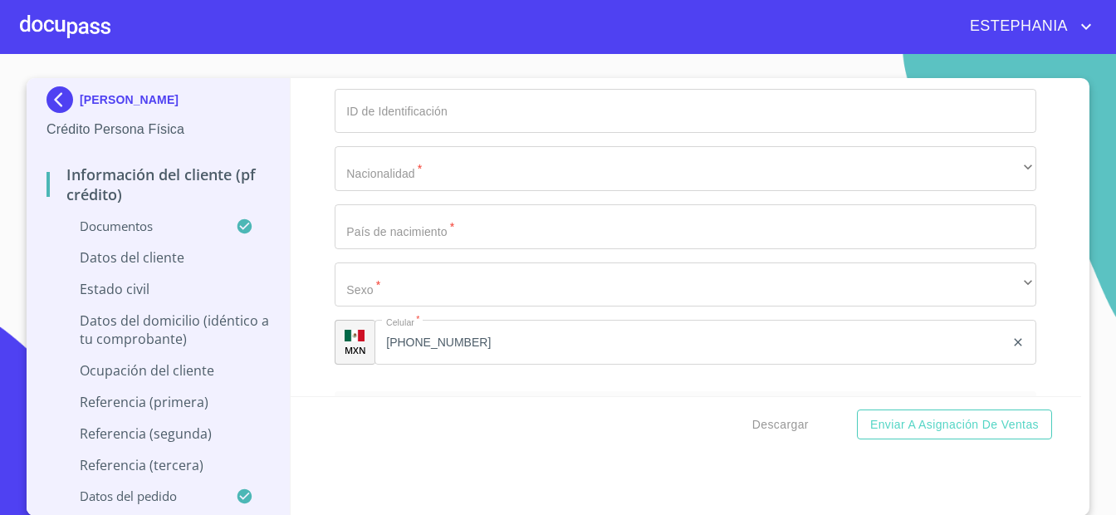
scroll to position [5366, 0]
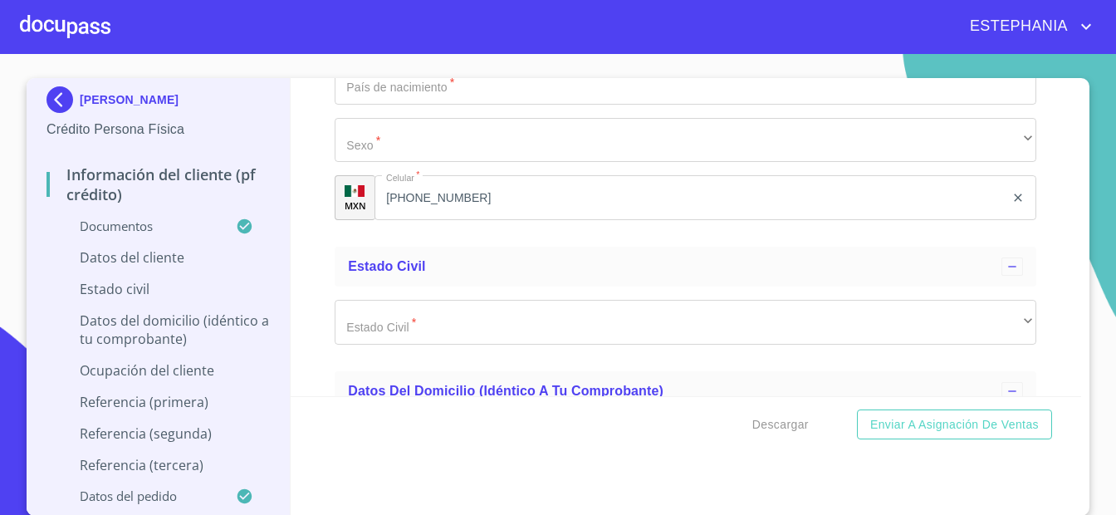
paste input "HEMV821108AY4"
type input "HEMV821108AY4"
paste input "HEMV821108HPLRRC09"
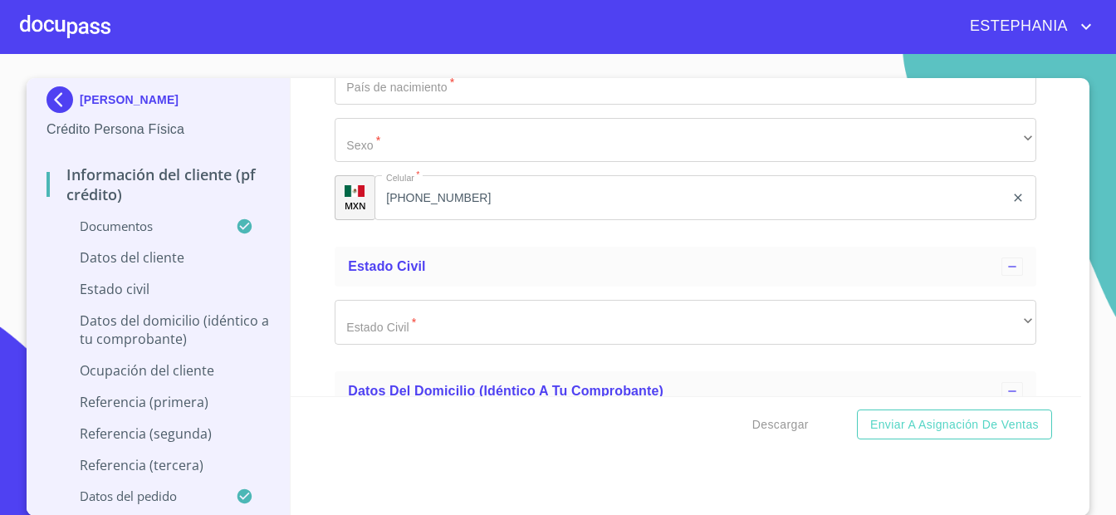
type input "HEMV821108HPLRRC09"
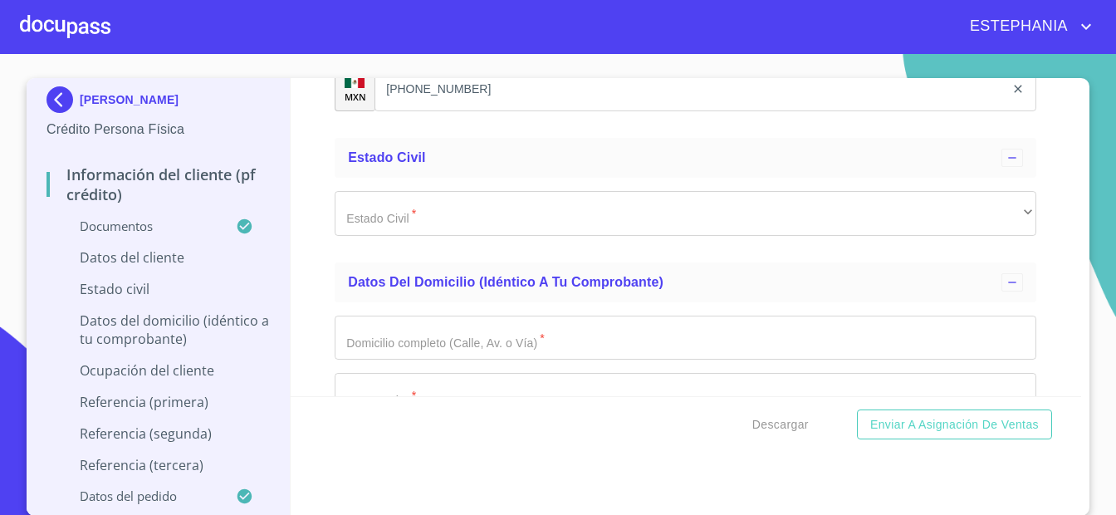
type input "2477470827"
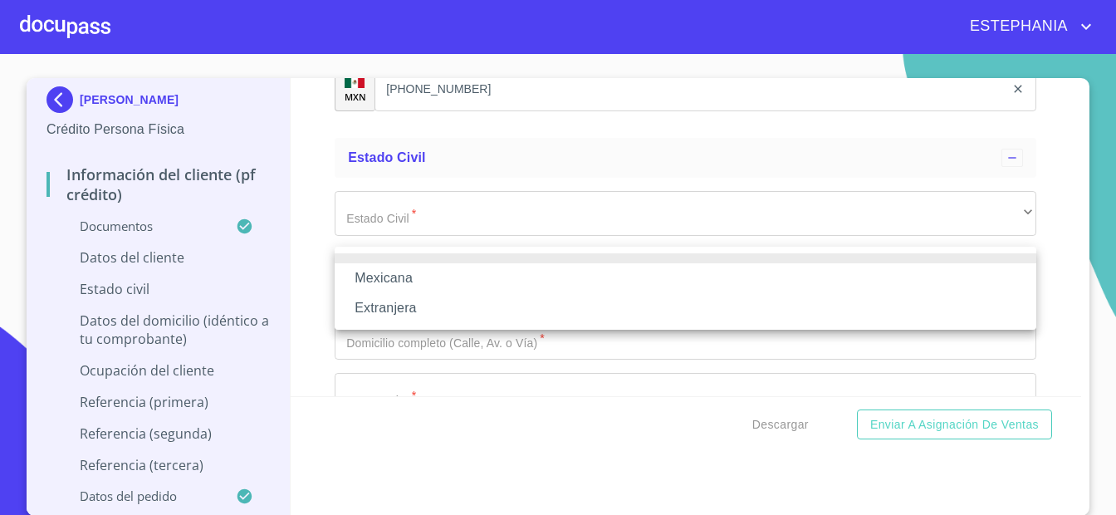
click at [541, 276] on li "Mexicana" at bounding box center [686, 278] width 702 height 30
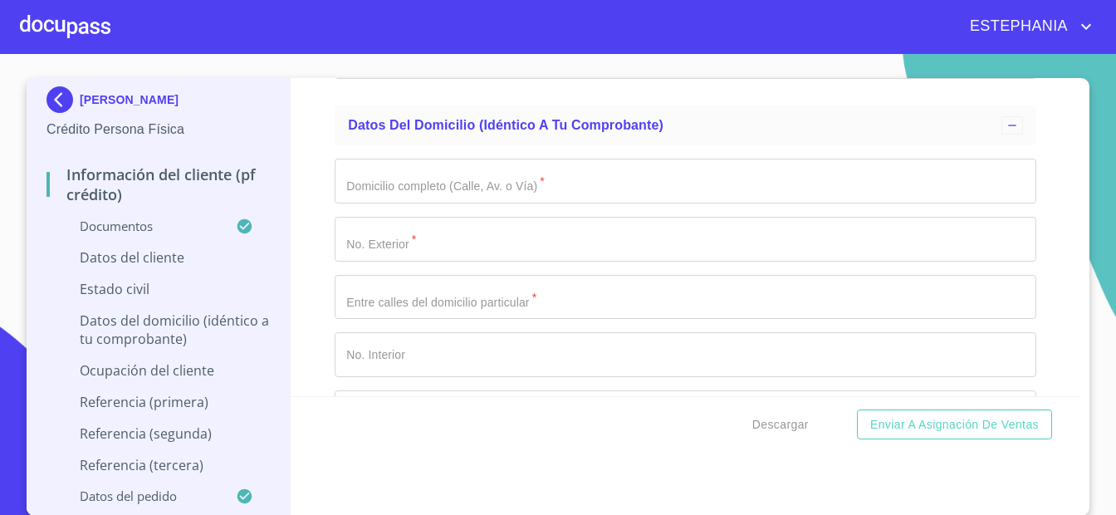
scroll to position [5691, 0]
type input "[GEOGRAPHIC_DATA]"
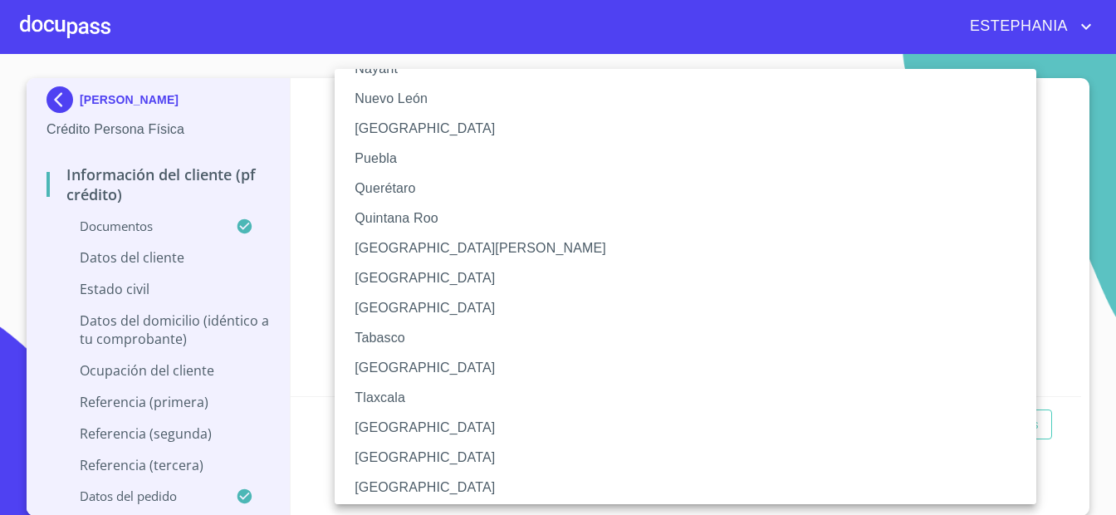
scroll to position [541, 0]
click at [413, 159] on li "Puebla" at bounding box center [686, 158] width 702 height 30
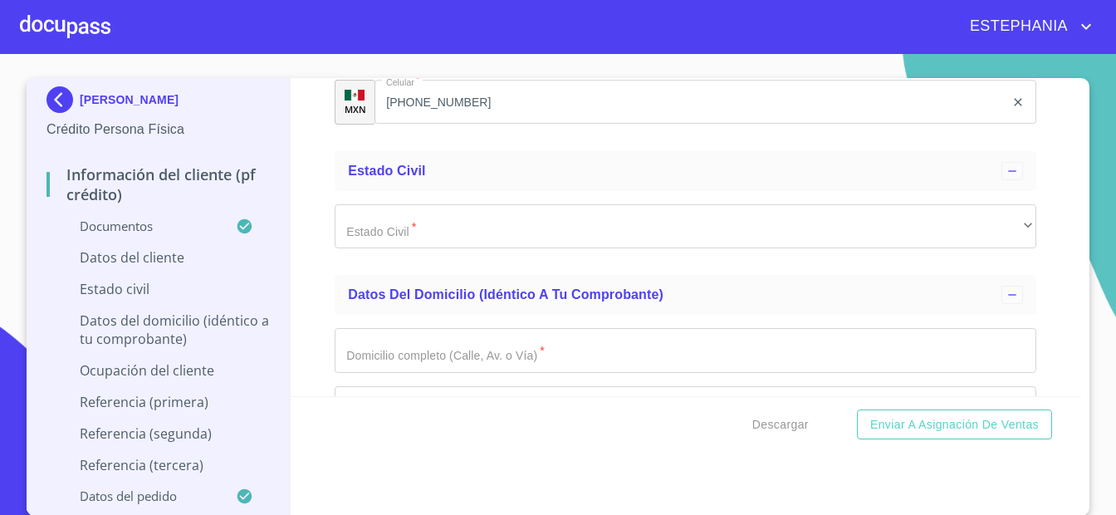
scroll to position [5691, 0]
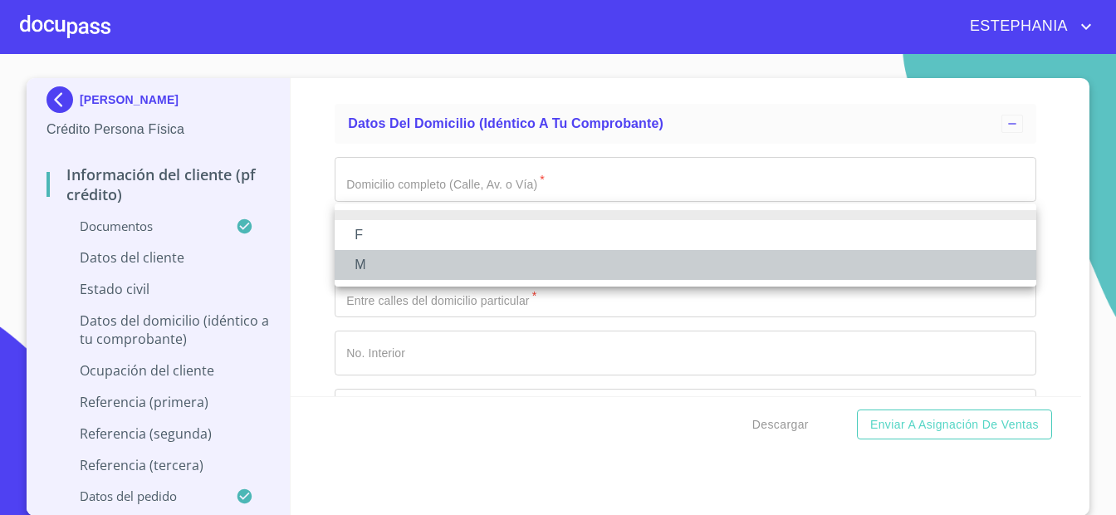
click at [390, 259] on li "M" at bounding box center [686, 265] width 702 height 30
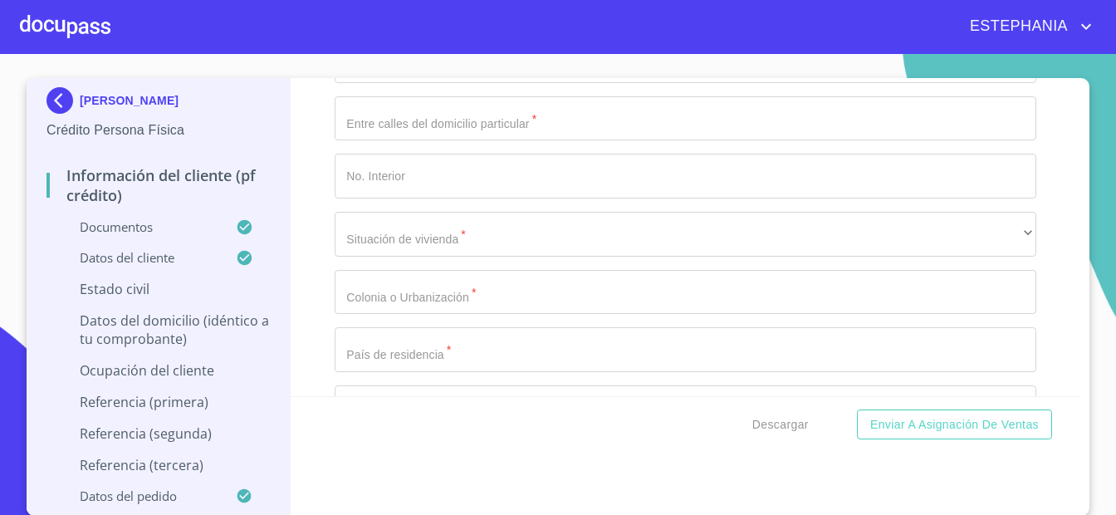
scroll to position [5907, 0]
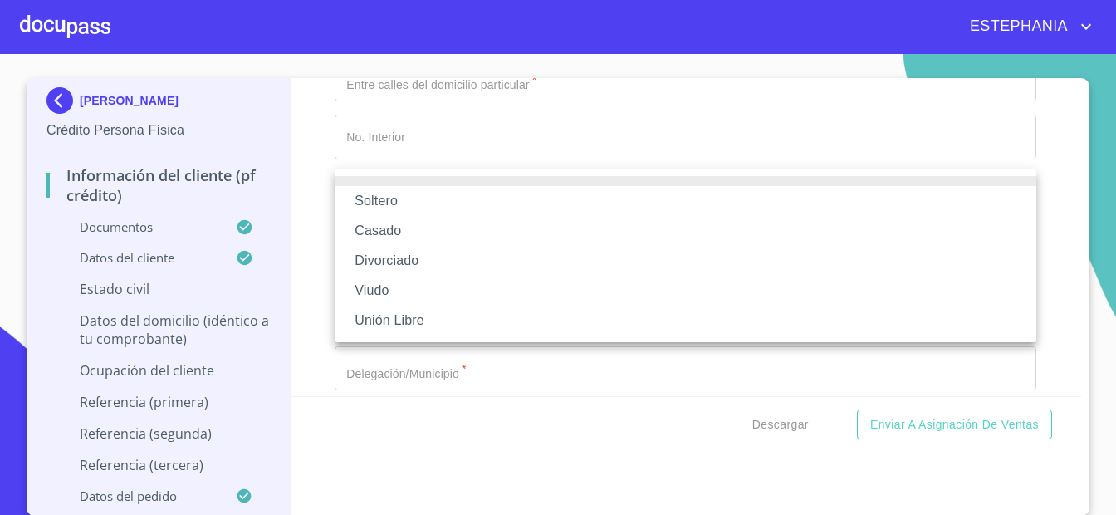
click at [419, 233] on li "Casado" at bounding box center [686, 231] width 702 height 30
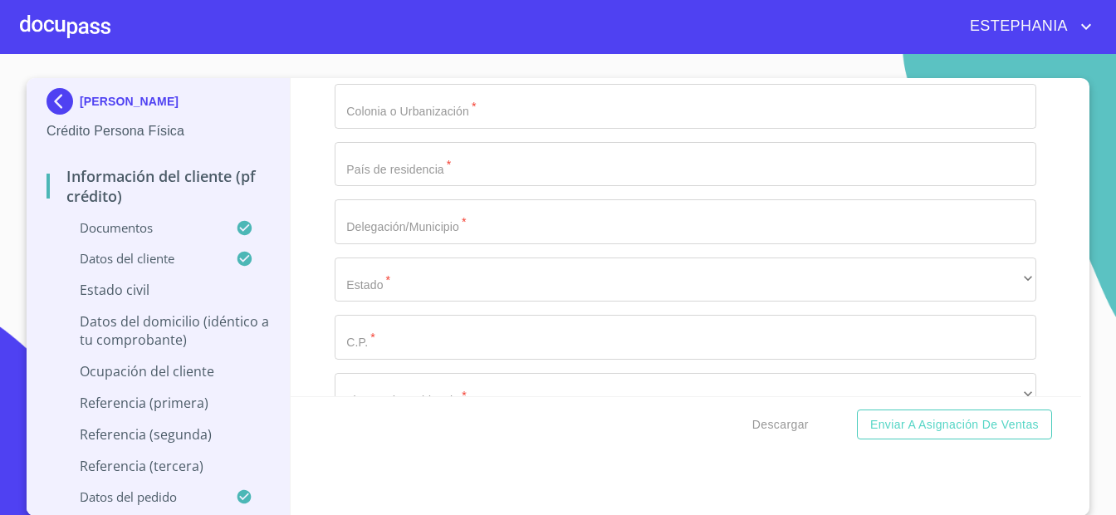
scroll to position [6420, 0]
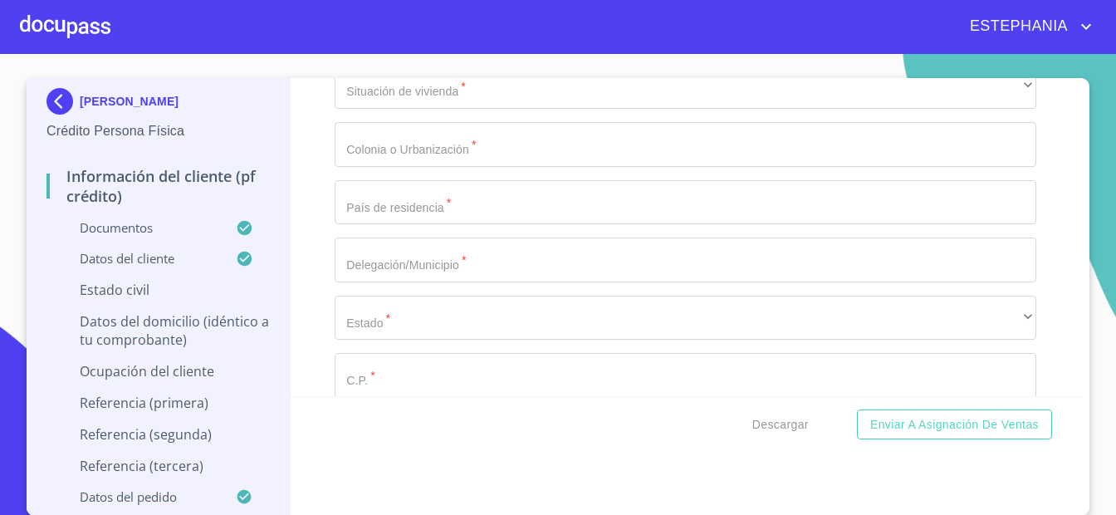
paste input "[PERSON_NAME] 80 B"
drag, startPoint x: 415, startPoint y: 203, endPoint x: 384, endPoint y: 203, distance: 30.7
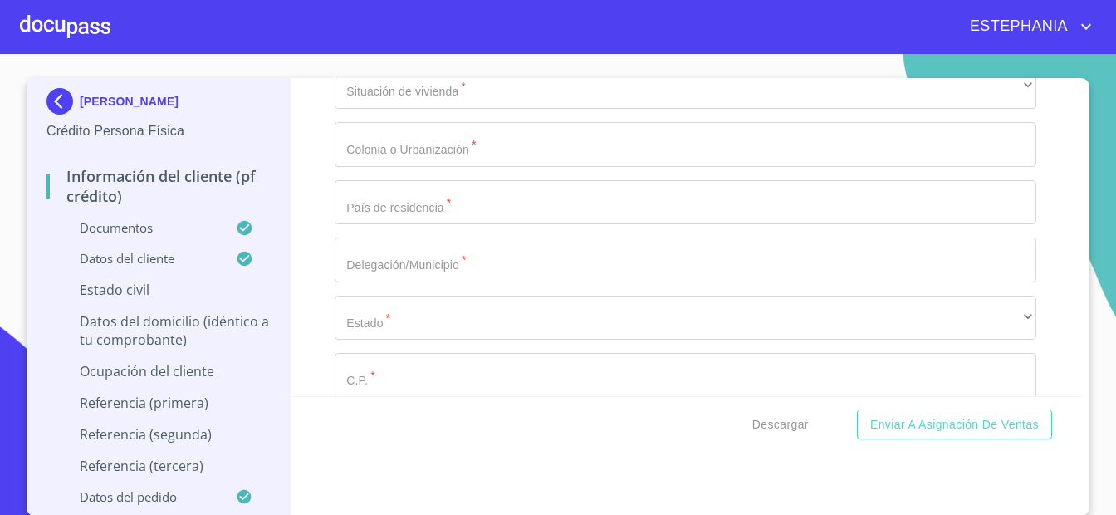
type input "[PERSON_NAME]"
paste input "80 B"
type input "80 B"
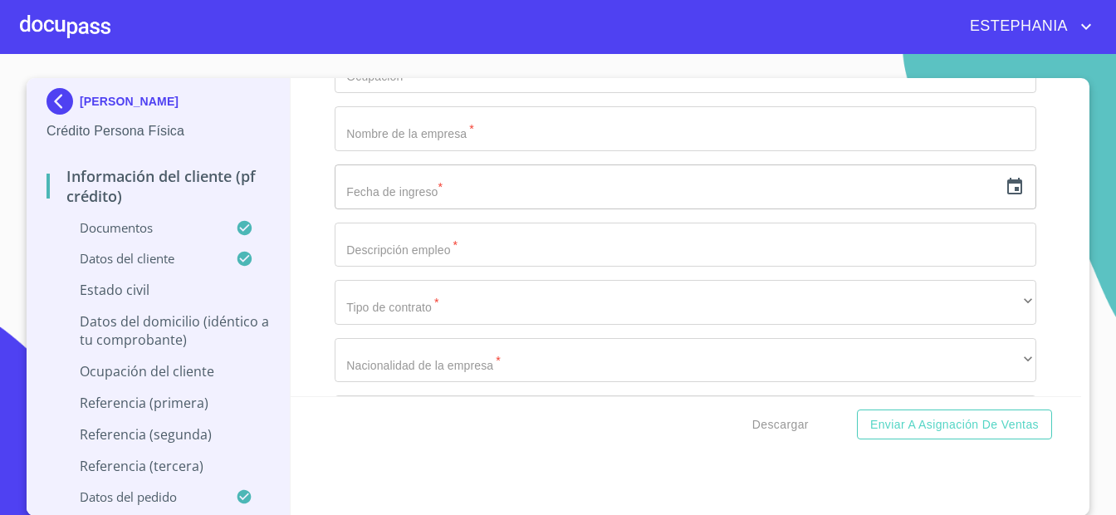
scroll to position [6960, 0]
type input "45601"
click at [330, 226] on div "Información del cliente (PF crédito) Documentos Documento de identificación.   …" at bounding box center [686, 237] width 791 height 318
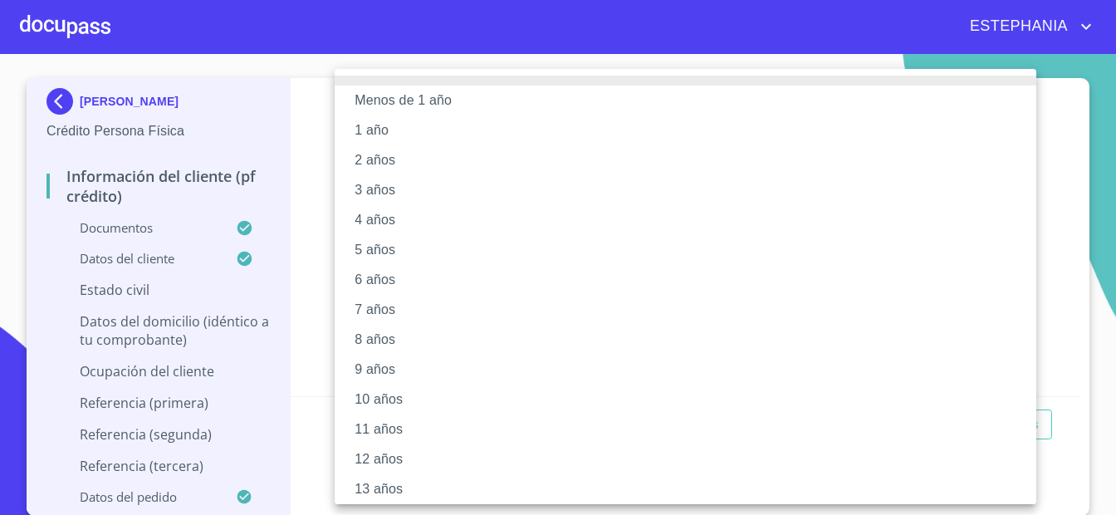
click at [412, 239] on li "5 años" at bounding box center [686, 250] width 702 height 30
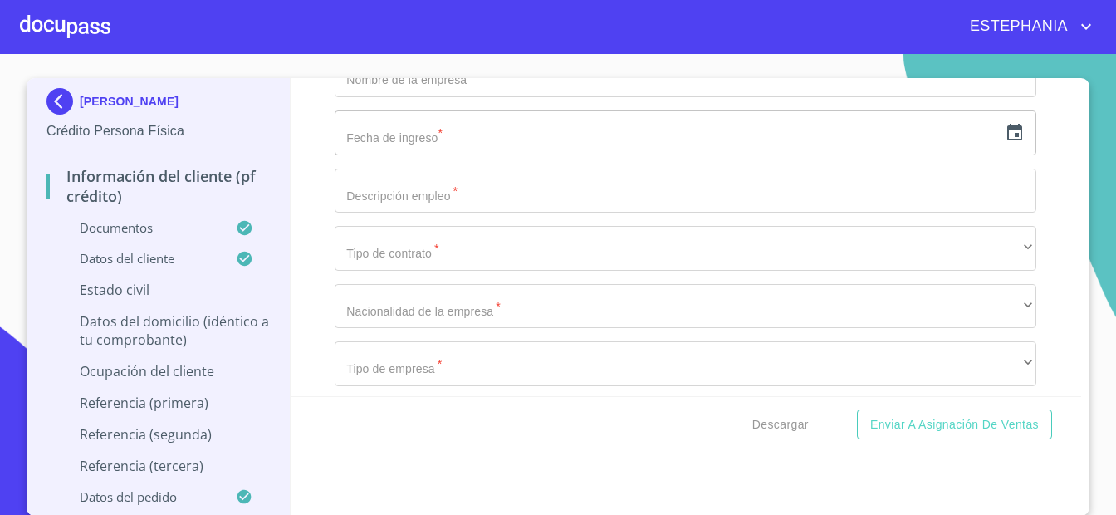
click at [329, 218] on div "Información del cliente (PF crédito) Documentos Documento de identificación.   …" at bounding box center [686, 237] width 791 height 318
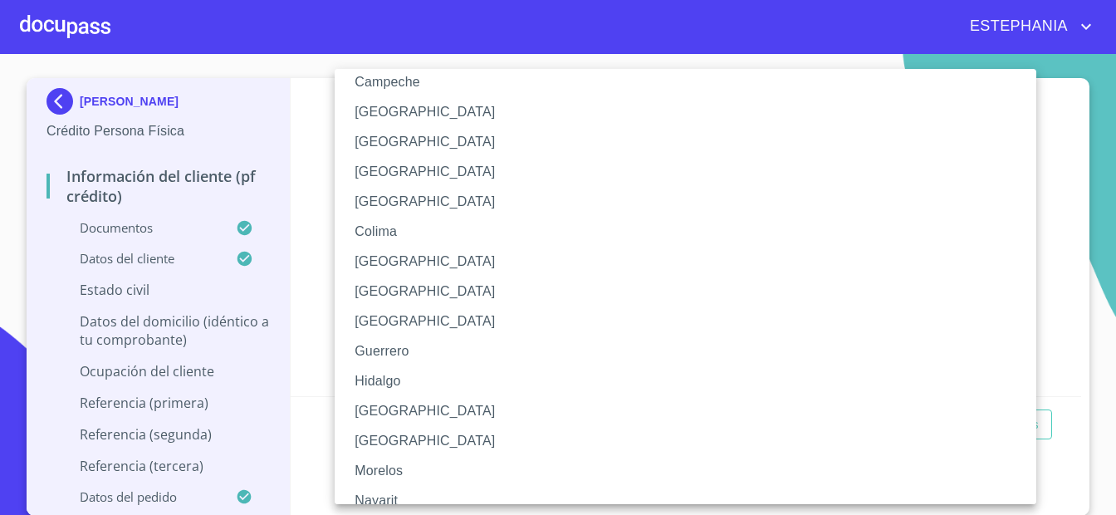
click at [408, 404] on li "[GEOGRAPHIC_DATA]" at bounding box center [686, 411] width 702 height 30
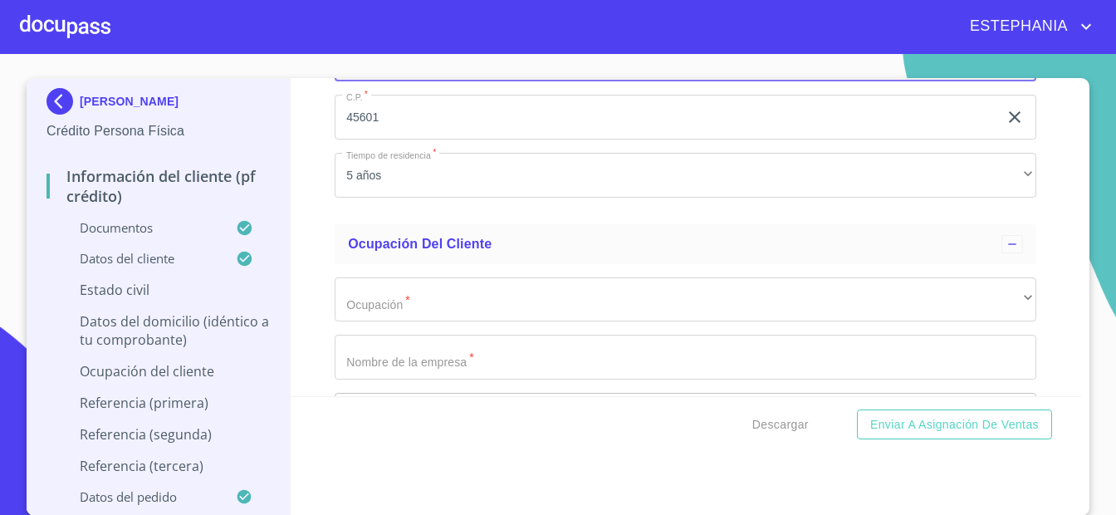
scroll to position [6636, 0]
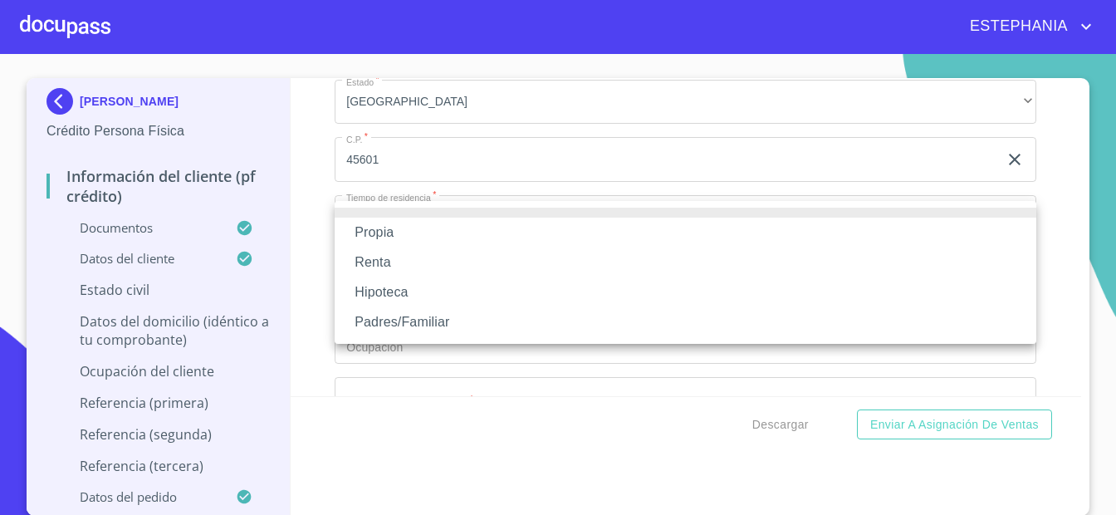
click at [394, 265] on li "Renta" at bounding box center [686, 262] width 702 height 30
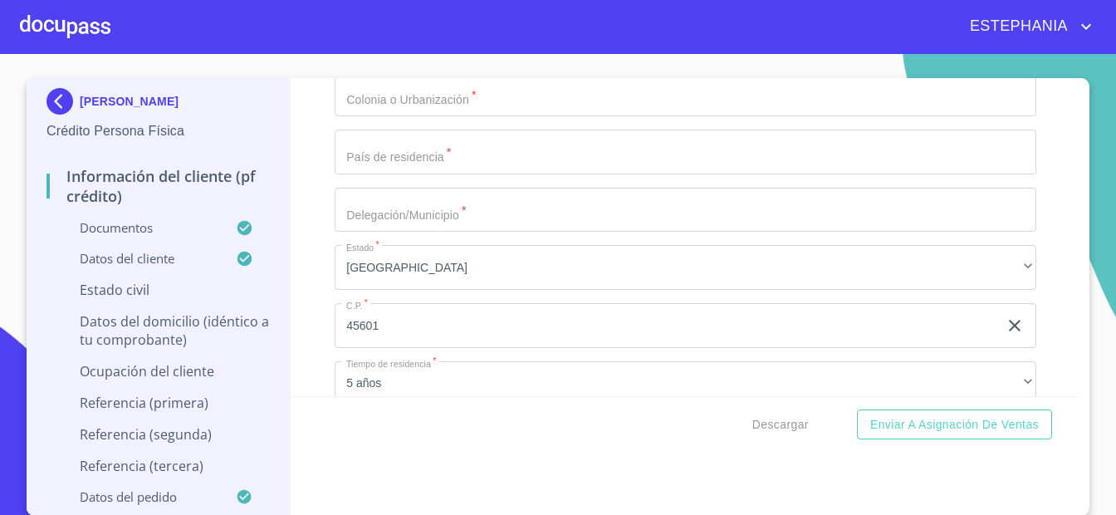
scroll to position [6420, 0]
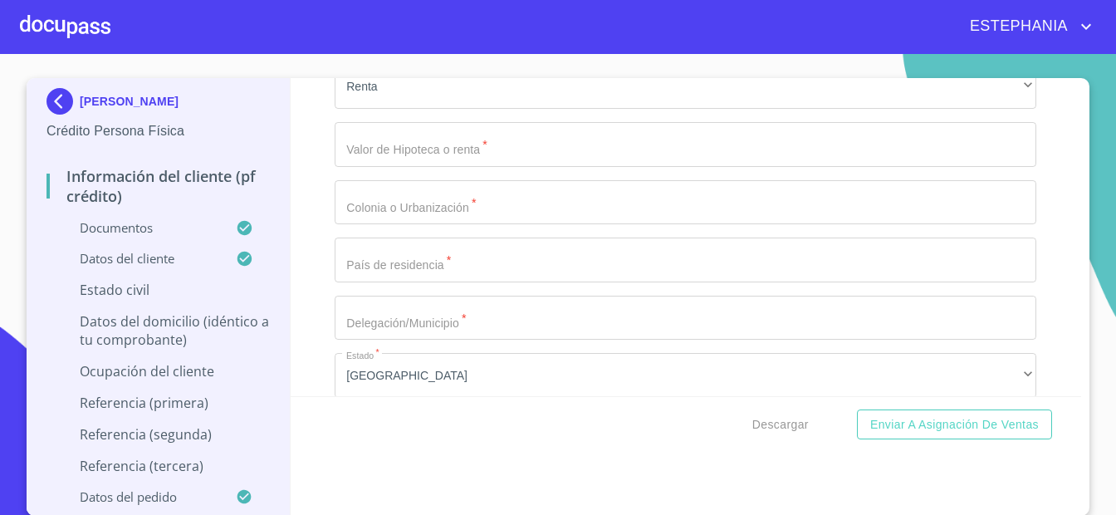
drag, startPoint x: 488, startPoint y: 317, endPoint x: 409, endPoint y: 323, distance: 79.1
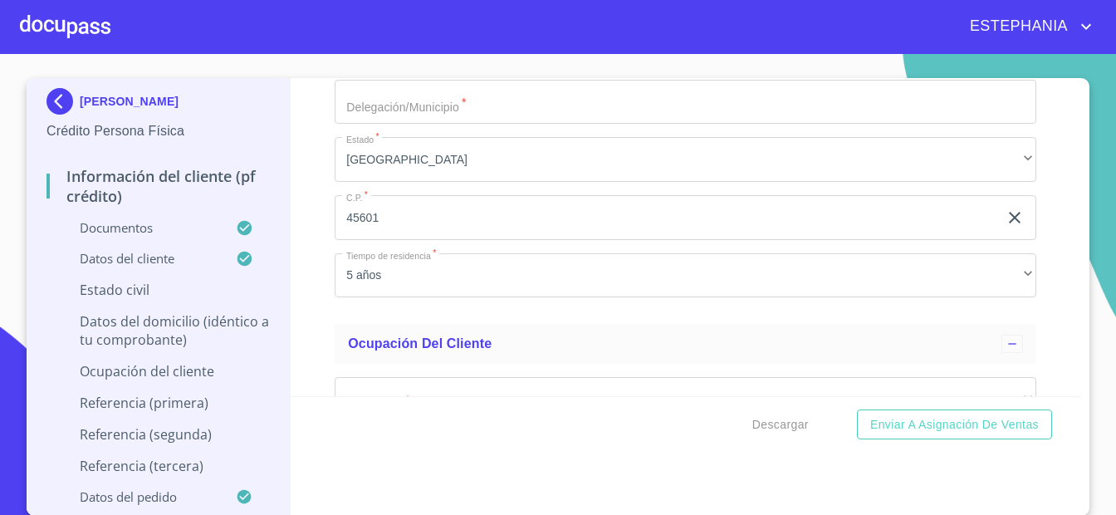
type input "[PERSON_NAME] Y LISTON"
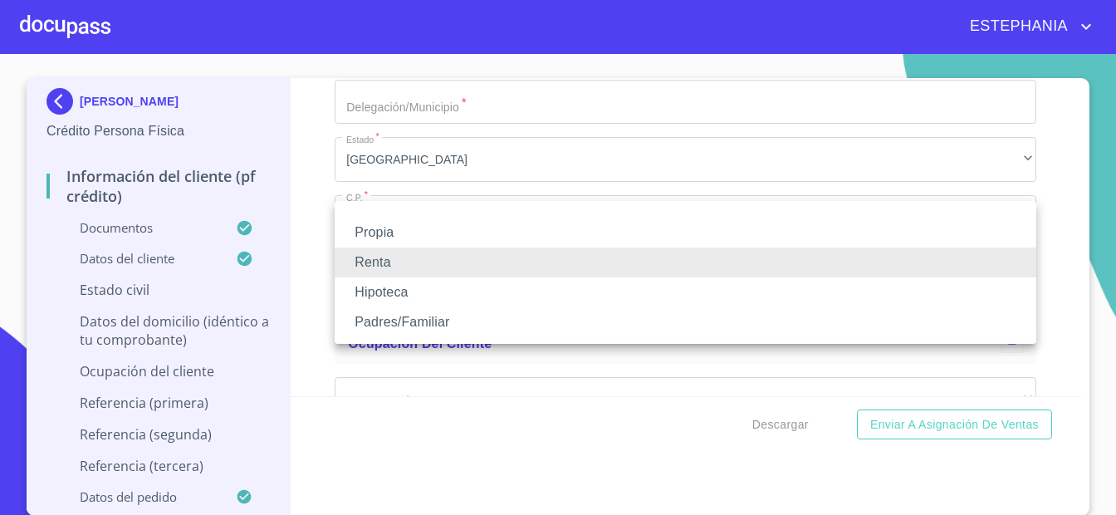
click at [326, 223] on div at bounding box center [558, 257] width 1116 height 515
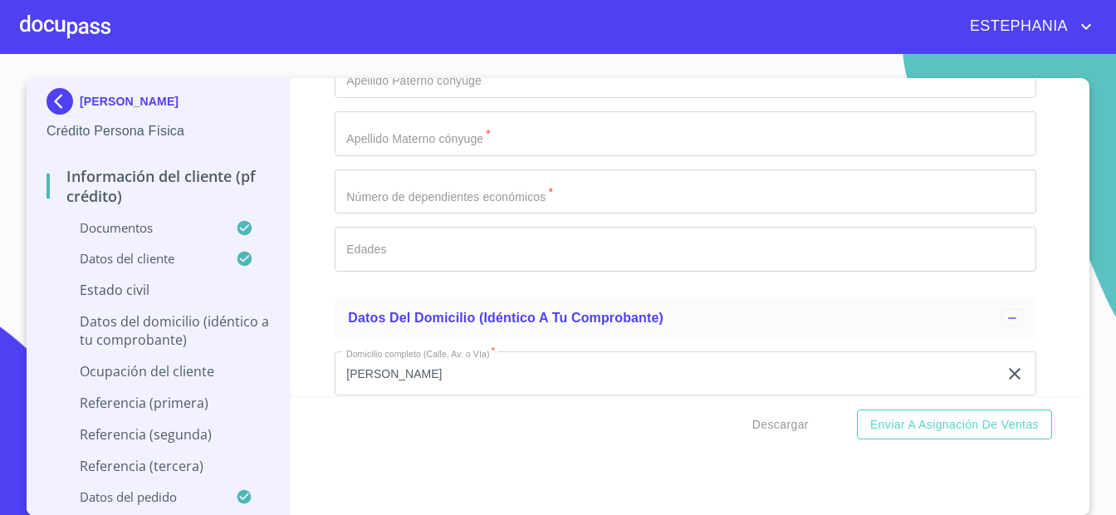
scroll to position [5879, 0]
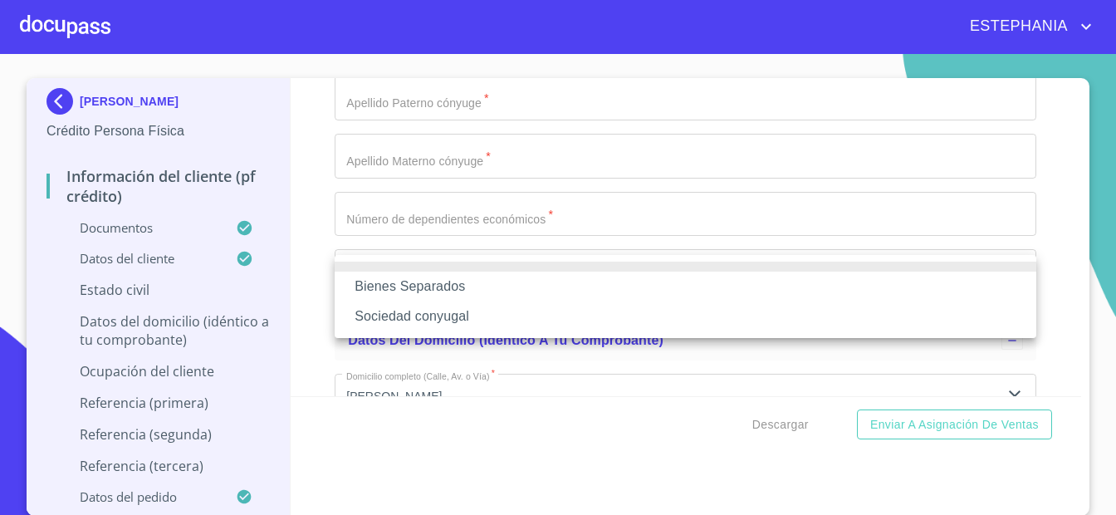
click at [466, 316] on li "Sociedad conyugal" at bounding box center [686, 316] width 702 height 30
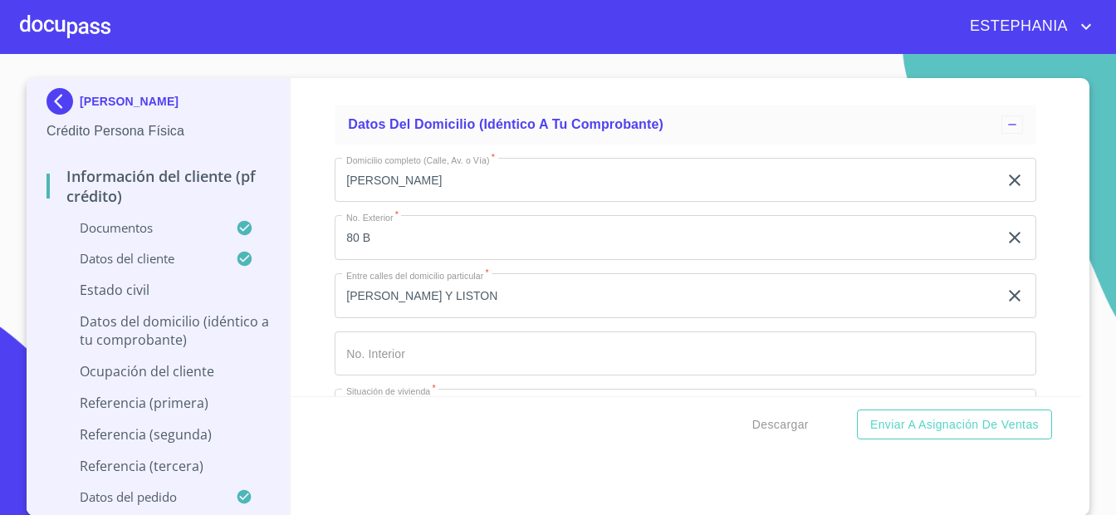
scroll to position [6204, 0]
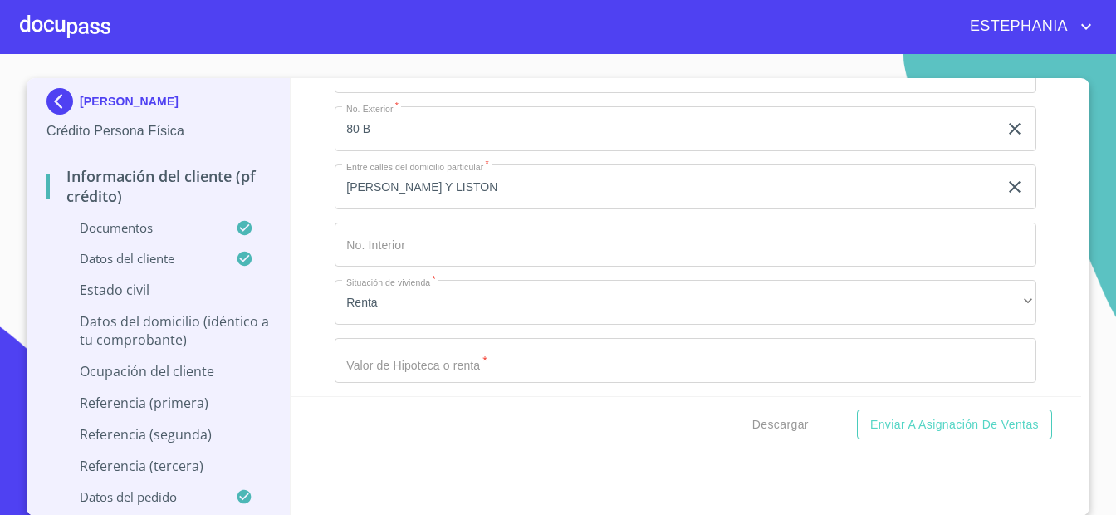
type input "3"
click at [1061, 294] on div "Información del cliente (PF crédito) Documentos Documento de identificación.   …" at bounding box center [686, 237] width 791 height 318
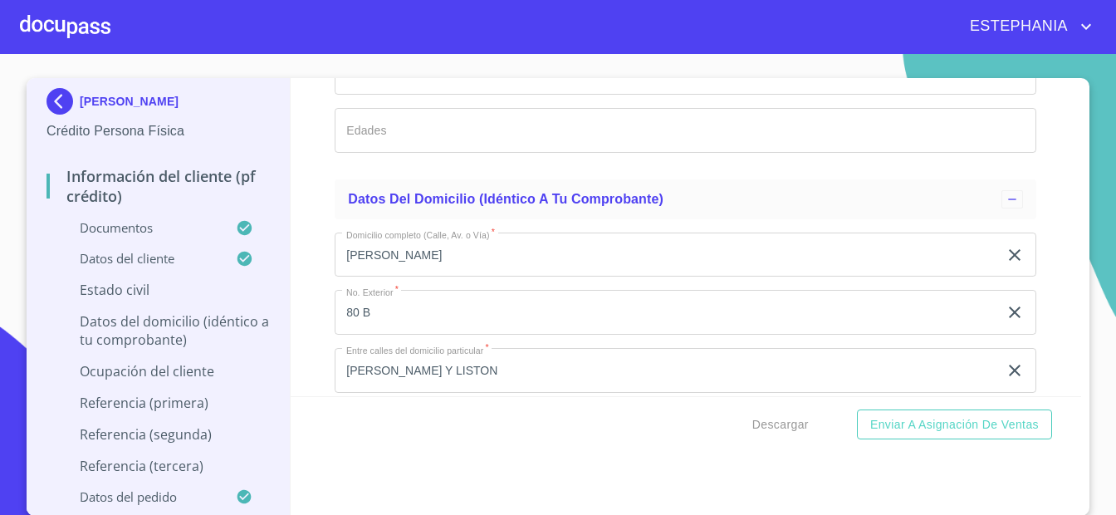
scroll to position [5987, 0]
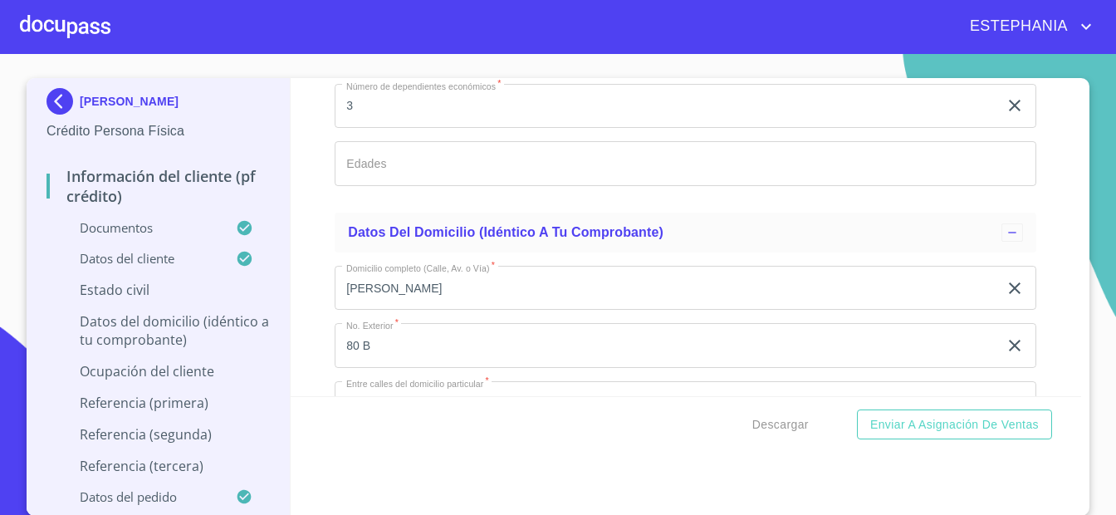
type input "GEMA"
type input "ARACELI"
type input "[PERSON_NAME]"
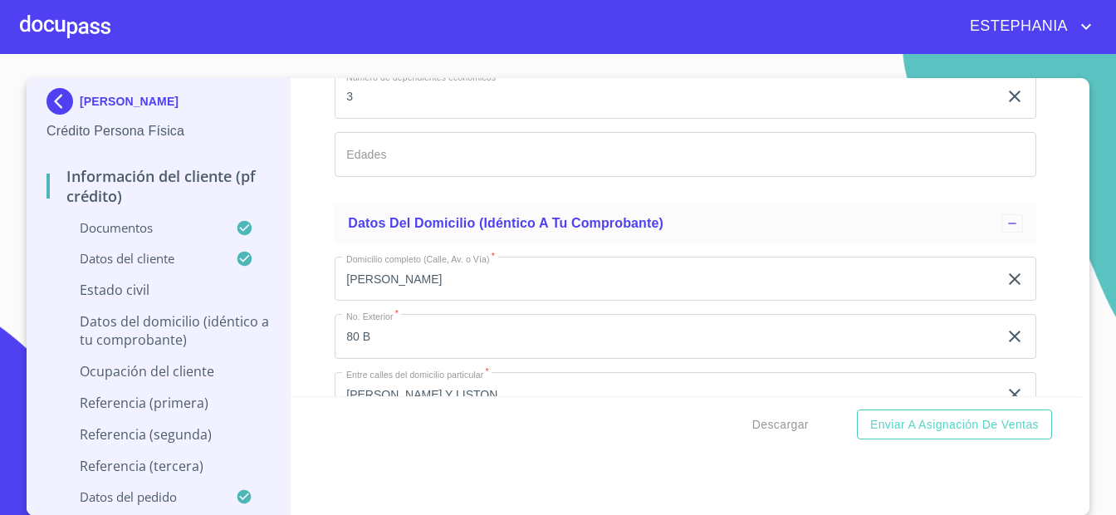
type input "[PERSON_NAME]"
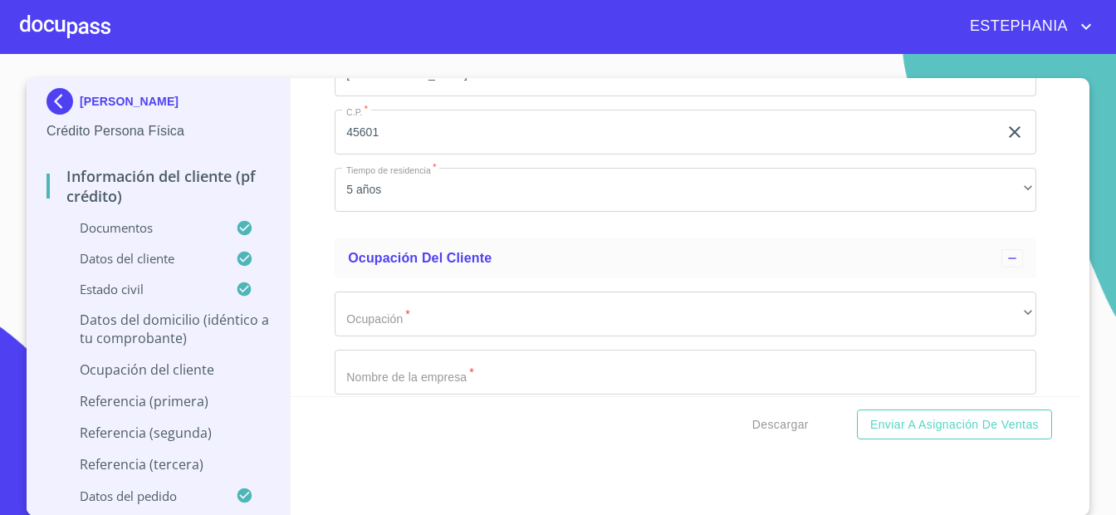
scroll to position [6754, 0]
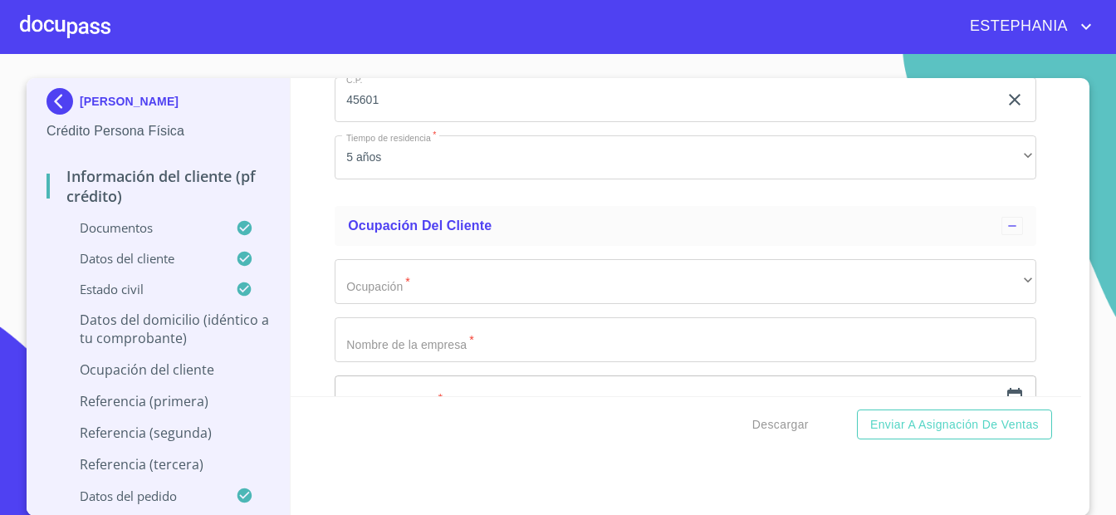
paste input "Hacienda Real"
type input "Hacienda Real"
type input "[GEOGRAPHIC_DATA]"
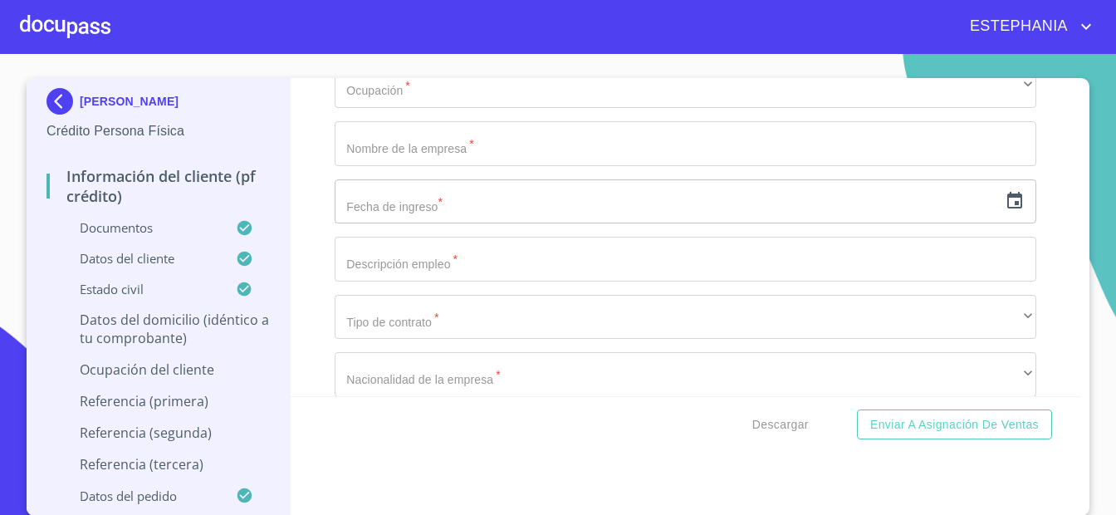
scroll to position [6969, 0]
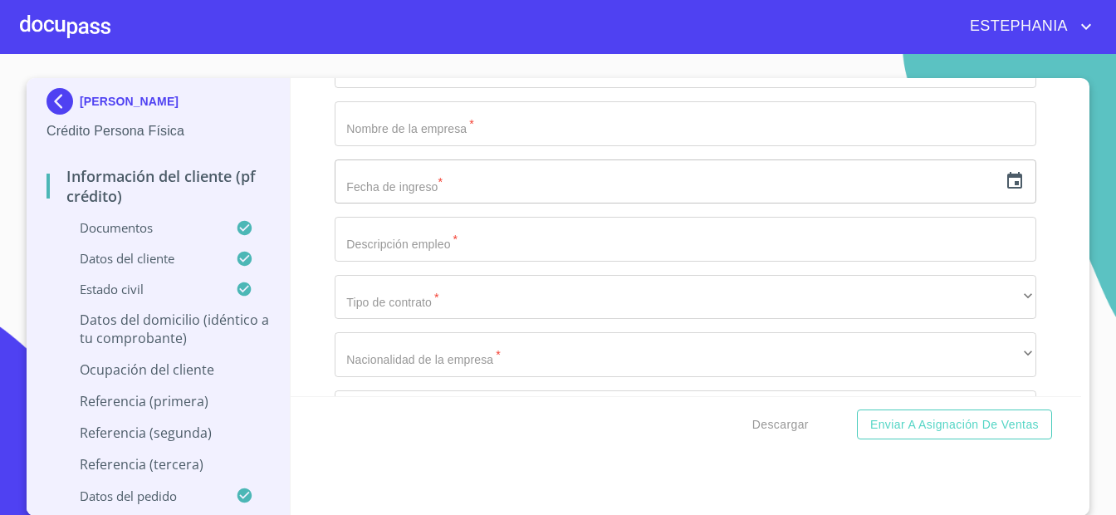
paste input "San Pedro Tlaquepaque"
type input "San Pedro Tlaquepaque"
click at [306, 230] on div "Información del cliente (PF crédito) Documentos Documento de identificación.   …" at bounding box center [686, 237] width 791 height 318
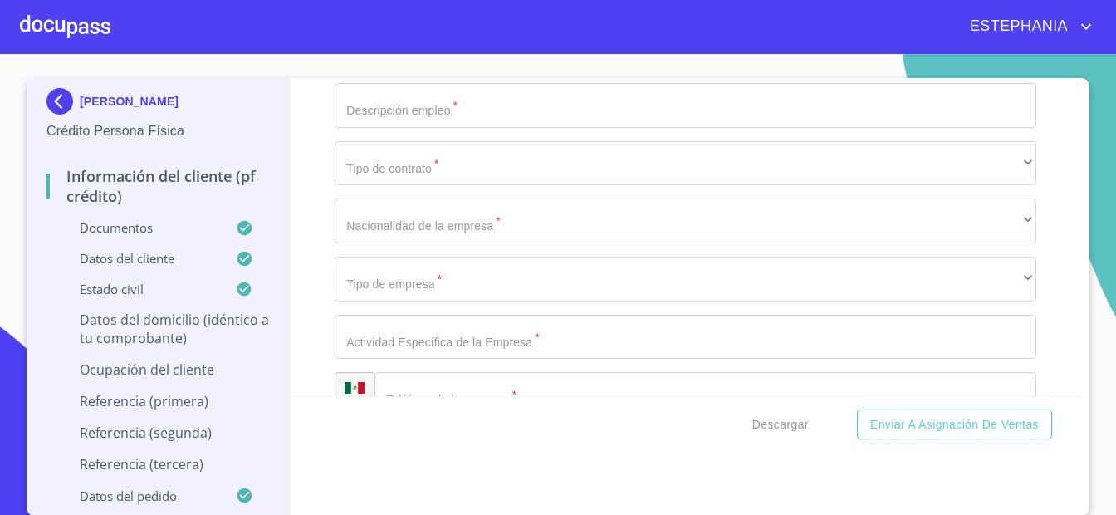
scroll to position [7186, 0]
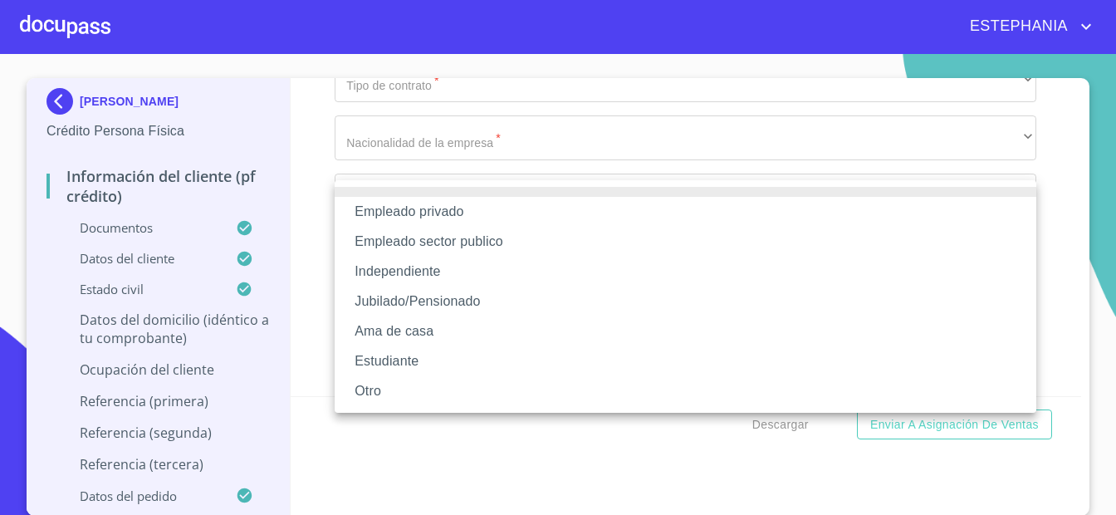
click at [527, 234] on li "Empleado sector publico" at bounding box center [686, 242] width 702 height 30
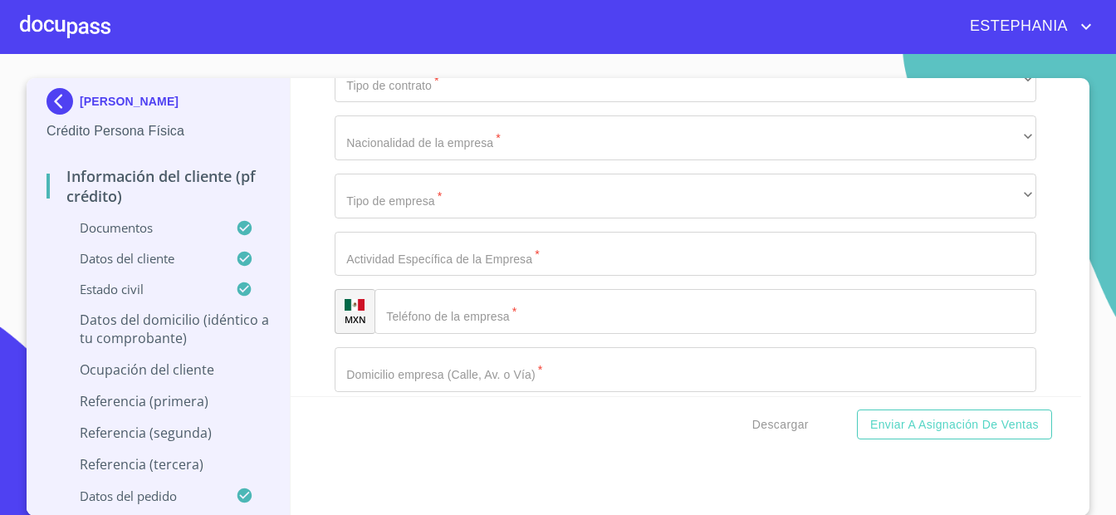
type input "IMSS"
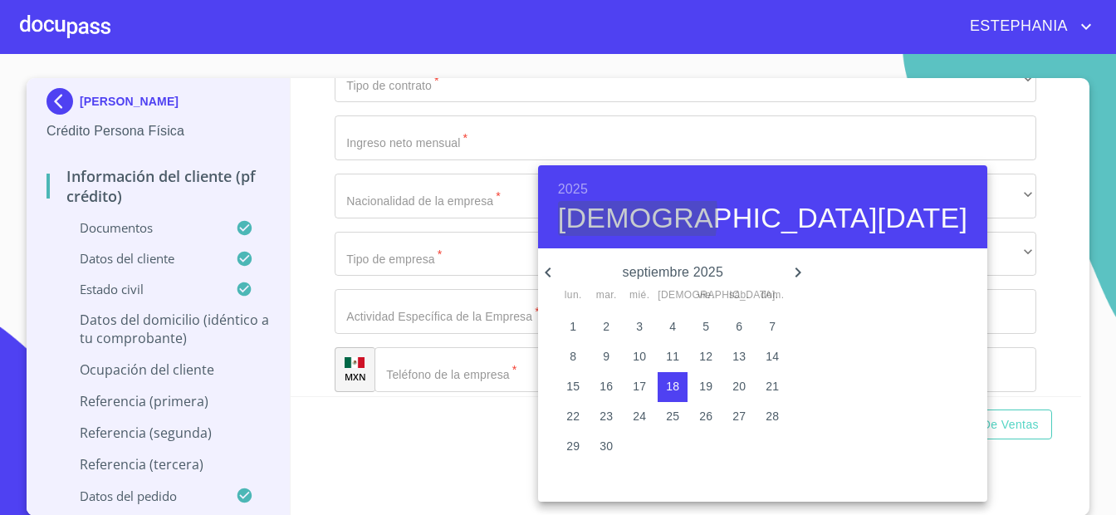
click at [587, 214] on h4 "[DEMOGRAPHIC_DATA][DATE]" at bounding box center [762, 218] width 409 height 35
click at [658, 233] on h4 "[DEMOGRAPHIC_DATA][DATE]" at bounding box center [762, 218] width 409 height 35
click at [552, 270] on icon "button" at bounding box center [548, 272] width 20 height 20
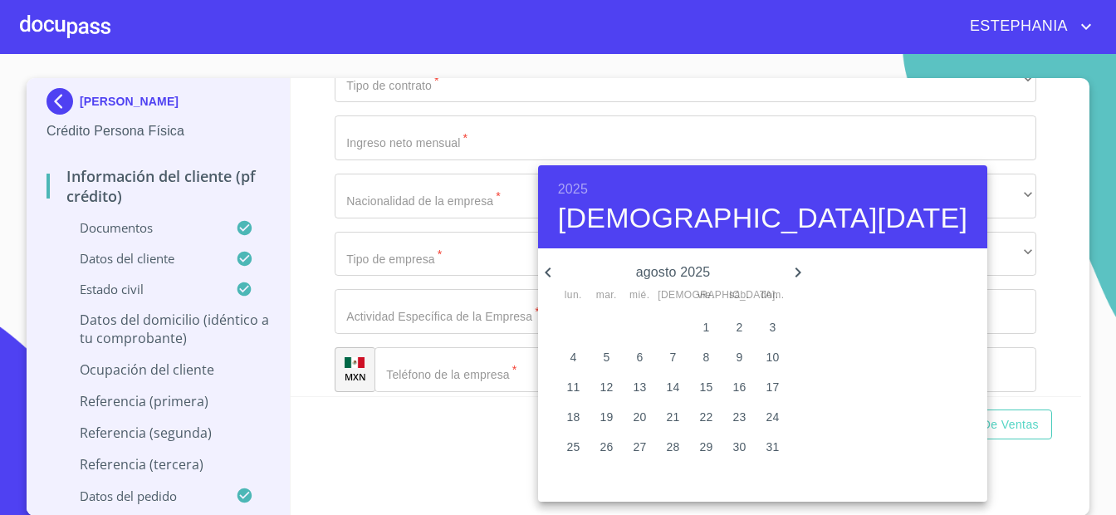
click at [552, 270] on icon "button" at bounding box center [548, 272] width 20 height 20
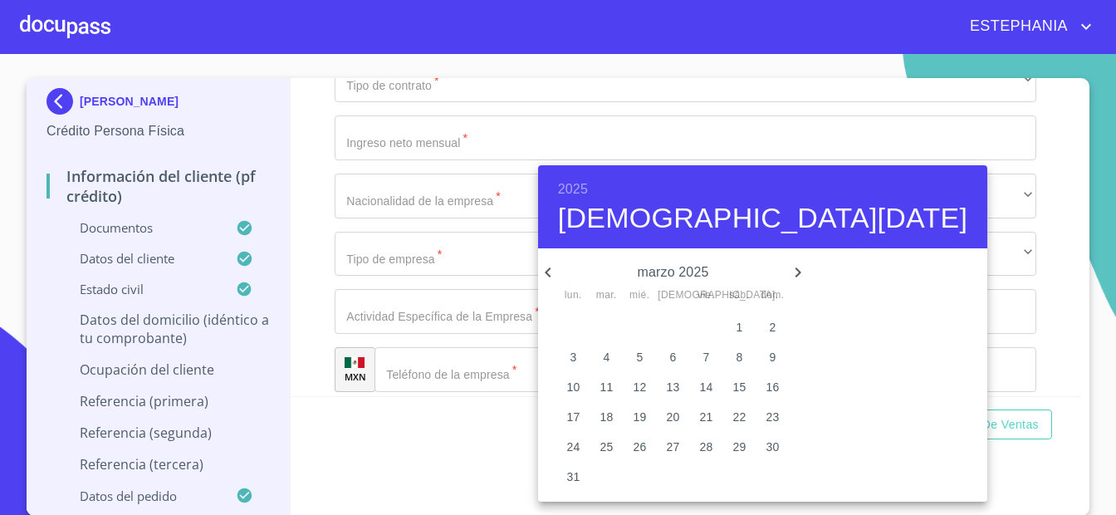
click at [552, 270] on icon "button" at bounding box center [548, 272] width 20 height 20
click at [788, 272] on icon "button" at bounding box center [798, 272] width 20 height 20
click at [666, 387] on p "13" at bounding box center [672, 386] width 13 height 17
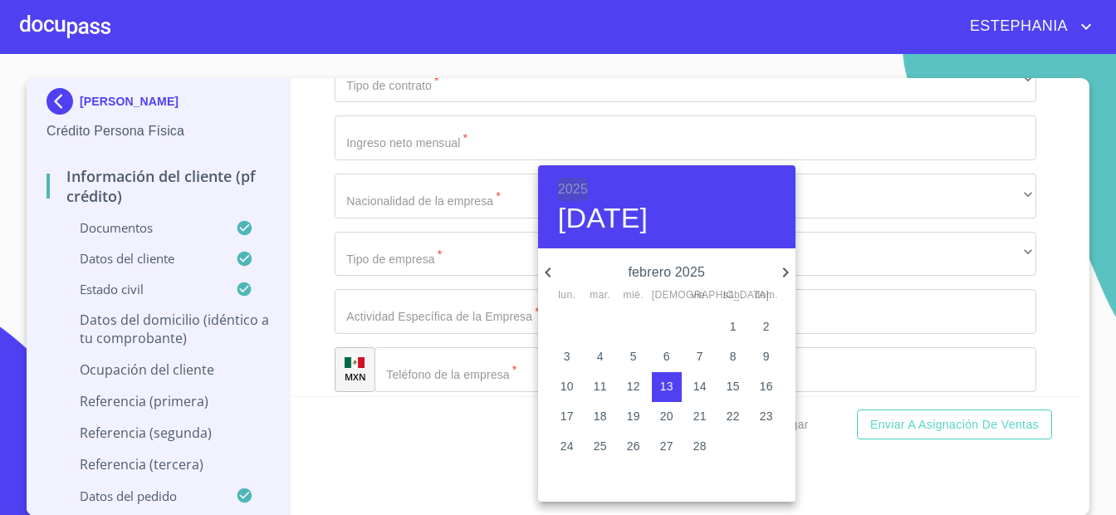
click at [572, 194] on h6 "2025" at bounding box center [573, 189] width 30 height 23
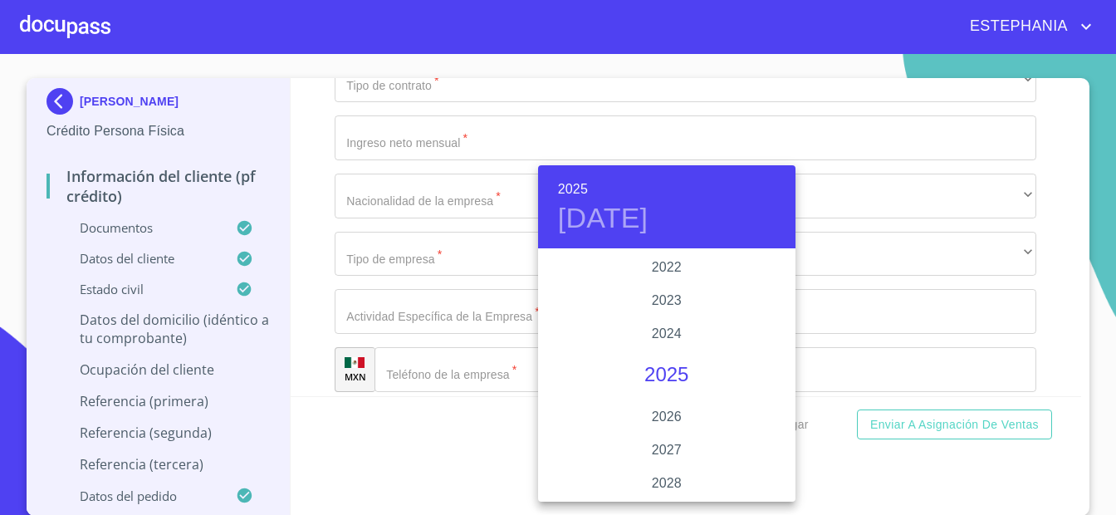
scroll to position [3113, 0]
click at [679, 344] on div "2021" at bounding box center [666, 342] width 257 height 33
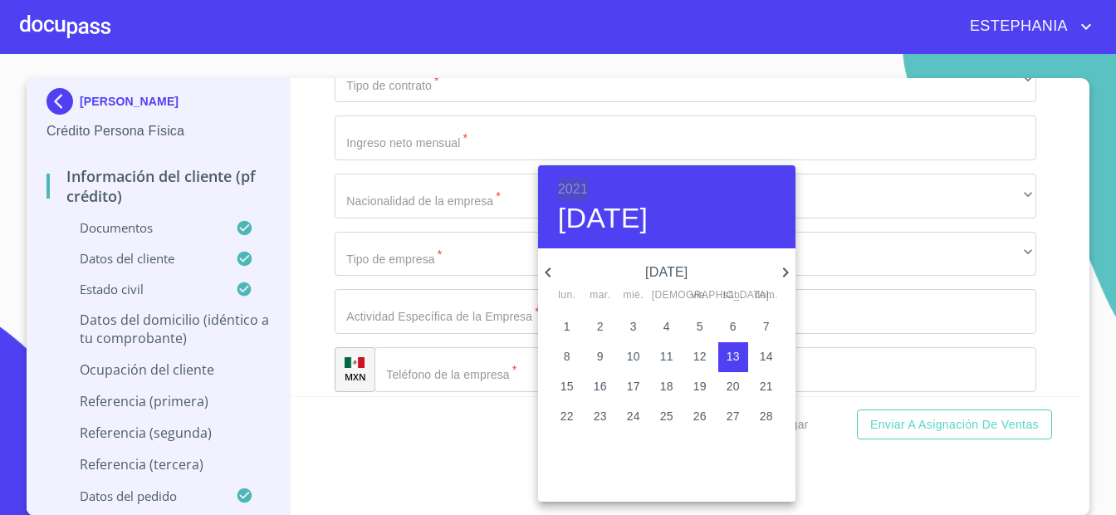
click at [580, 186] on h6 "2021" at bounding box center [573, 189] width 30 height 23
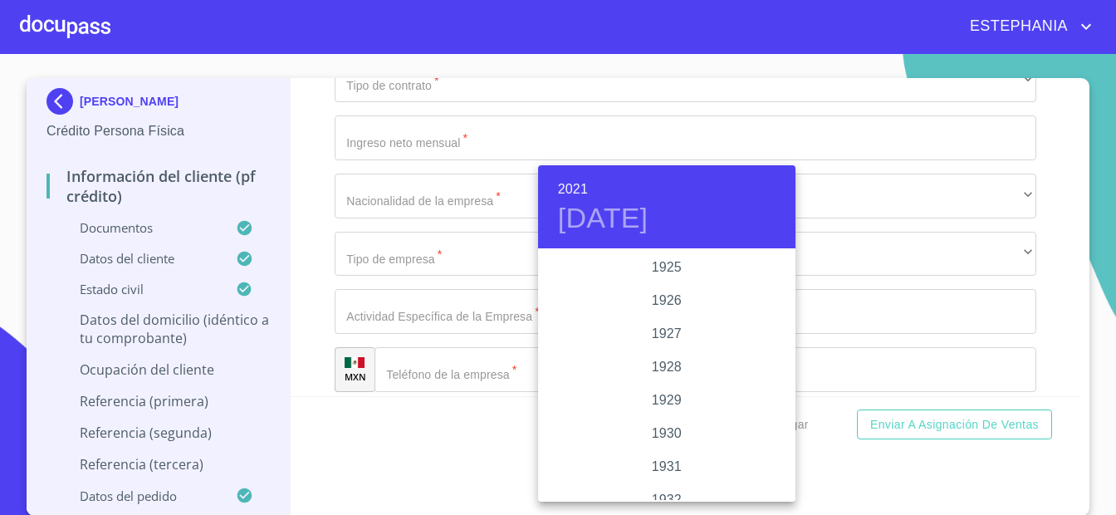
scroll to position [3088, 0]
click at [665, 345] on div "2020" at bounding box center [666, 334] width 257 height 33
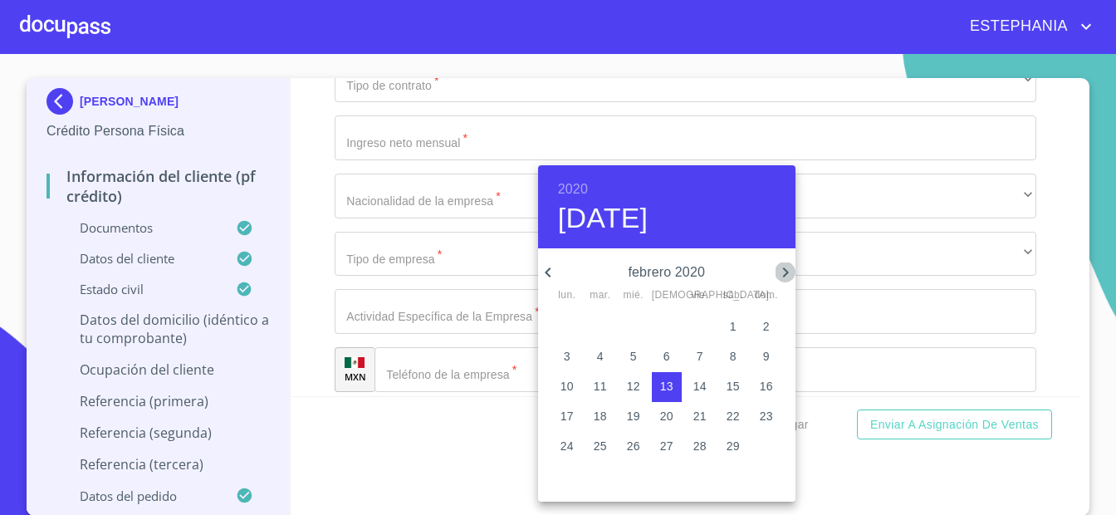
click at [780, 278] on icon "button" at bounding box center [785, 272] width 20 height 20
click at [565, 416] on p "20" at bounding box center [566, 416] width 13 height 17
type input "20 de abr. de 2020"
click at [477, 443] on div at bounding box center [558, 257] width 1116 height 515
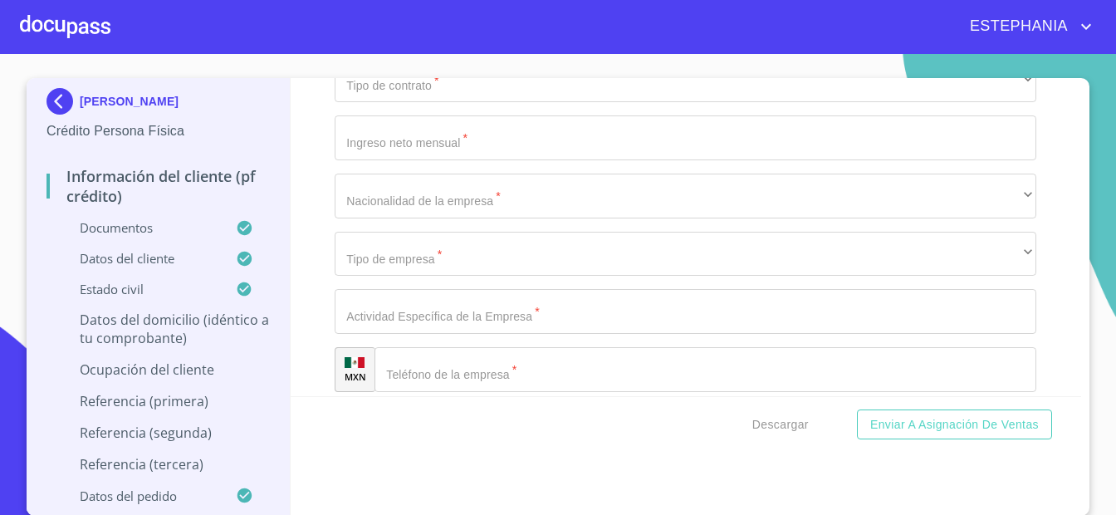
scroll to position [7294, 0]
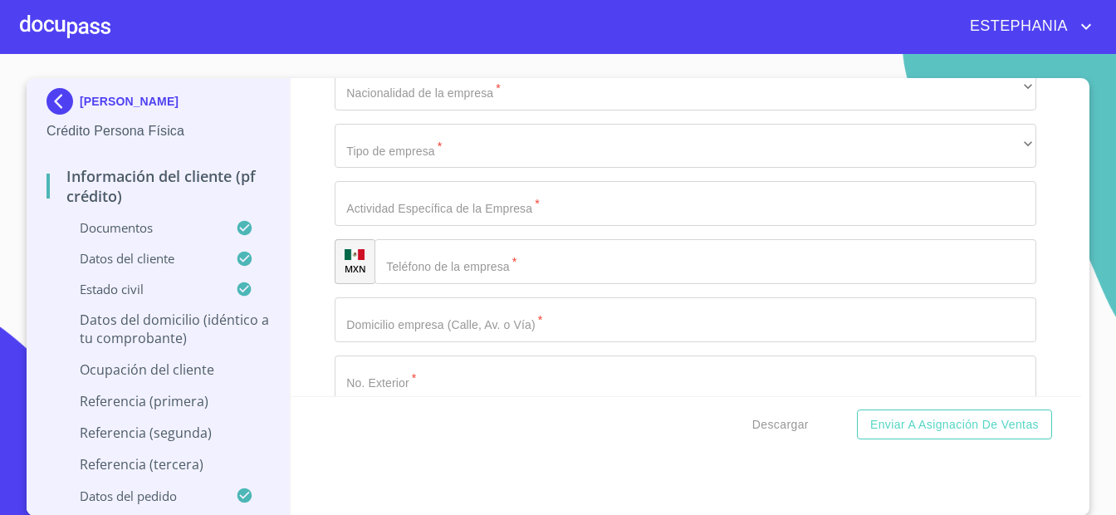
type input "D"
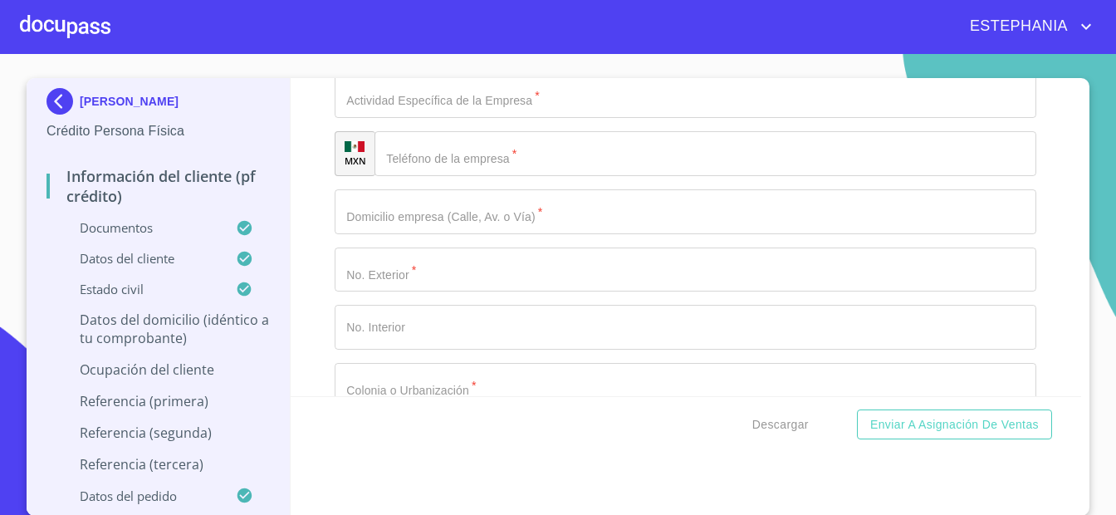
type input "DOCTOR RESIDENTE 2"
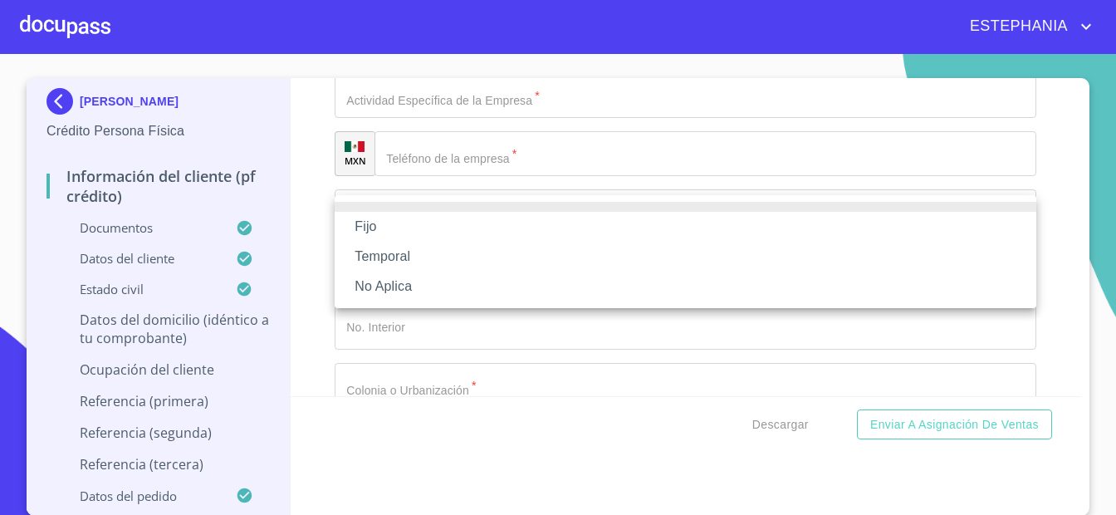
click at [467, 224] on li "Fijo" at bounding box center [686, 227] width 702 height 30
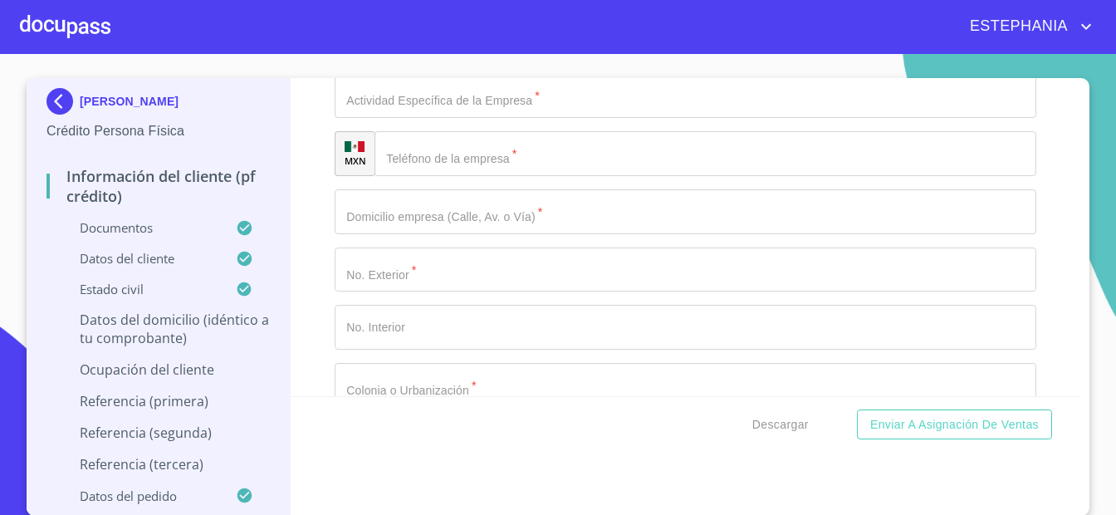
type input "15000"
click at [301, 327] on div "Información del cliente (PF crédito) Documentos Documento de identificación.   …" at bounding box center [686, 237] width 791 height 318
click at [414, 61] on input "Documento de identificación.   *" at bounding box center [686, 38] width 702 height 45
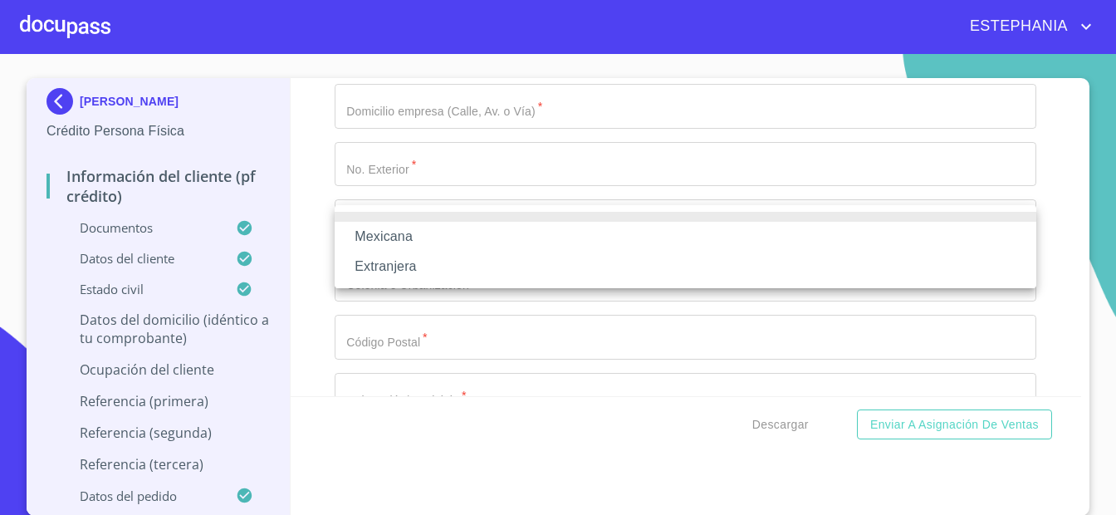
click at [410, 242] on li "Mexicana" at bounding box center [686, 237] width 702 height 30
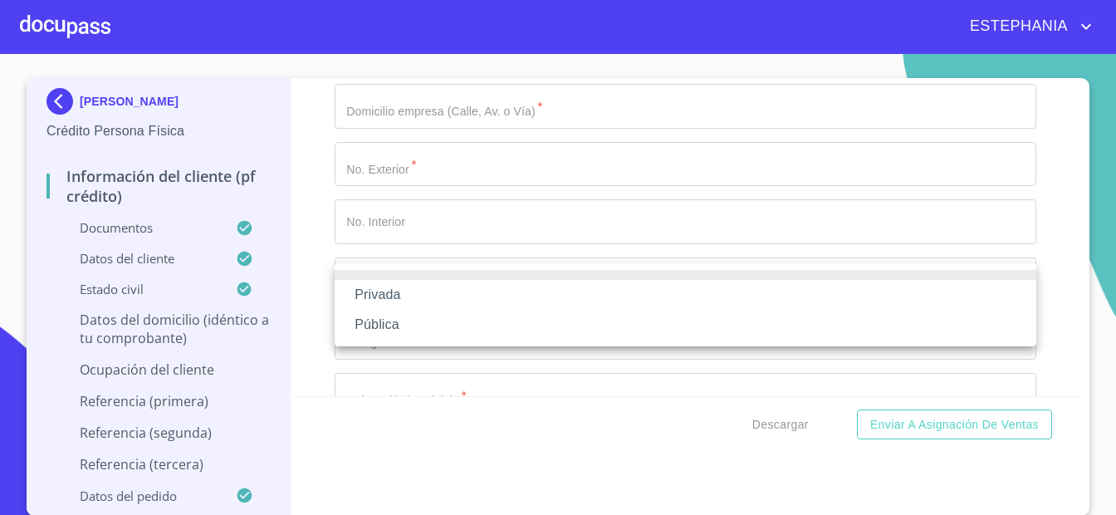
click at [396, 320] on li "Pública" at bounding box center [686, 325] width 702 height 30
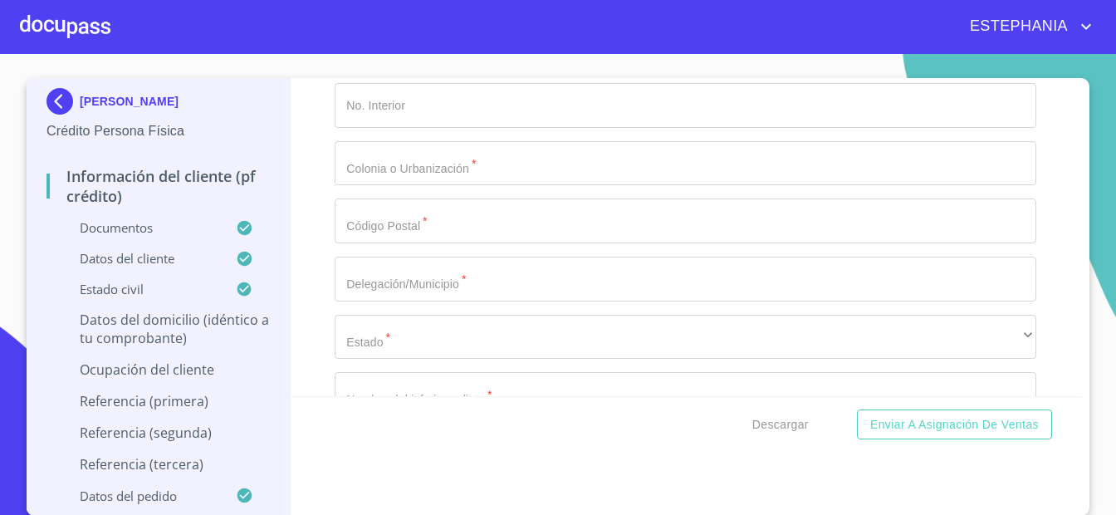
scroll to position [7723, 0]
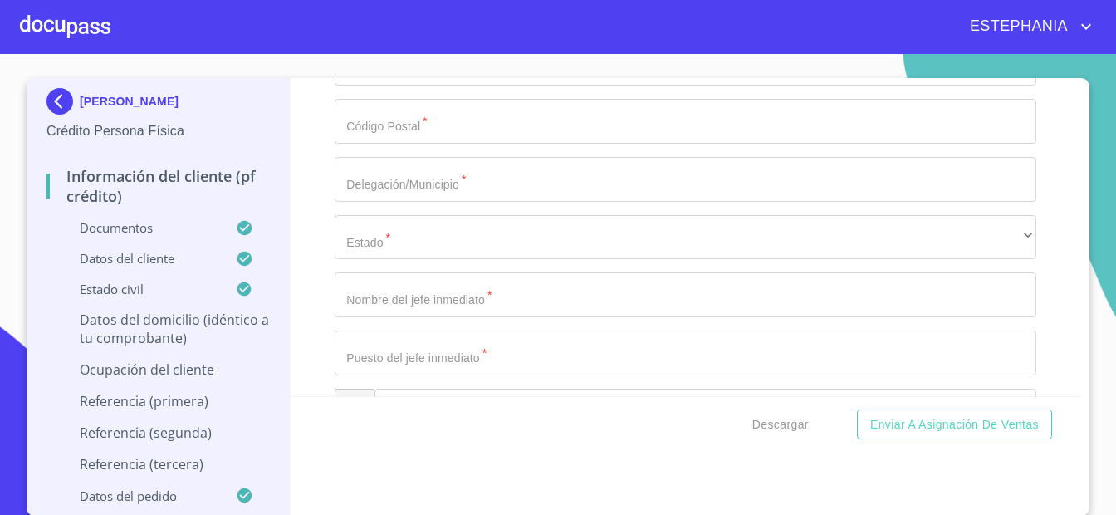
type input "DOCTOR"
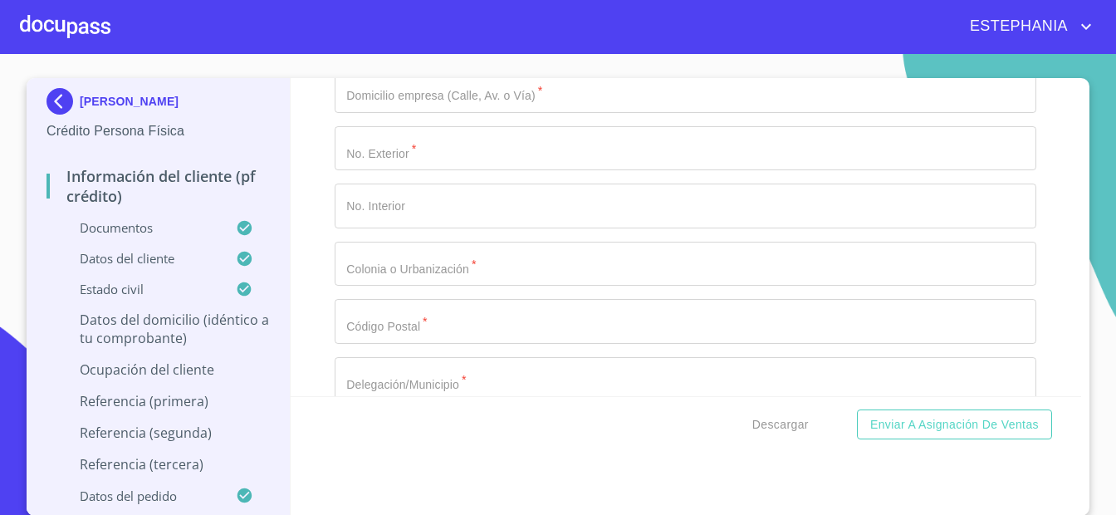
scroll to position [7399, 0]
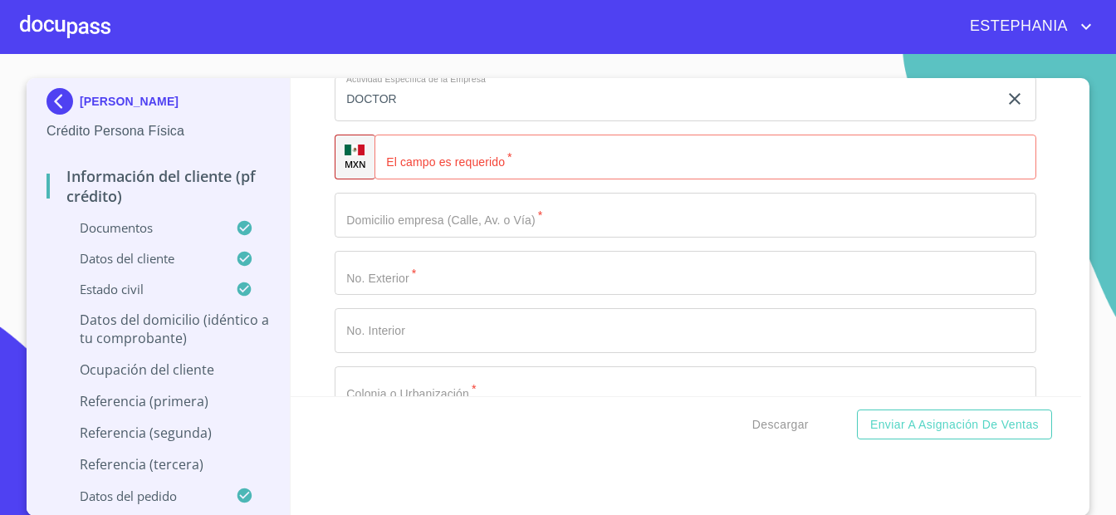
drag, startPoint x: 499, startPoint y: 157, endPoint x: 284, endPoint y: 153, distance: 215.1
paste input "Médico Residente"
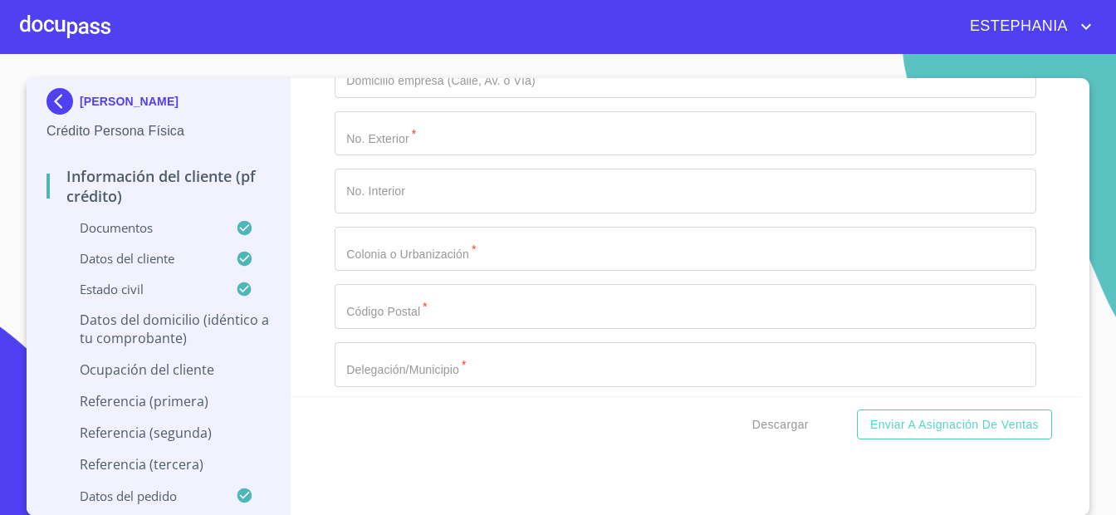
scroll to position [7615, 0]
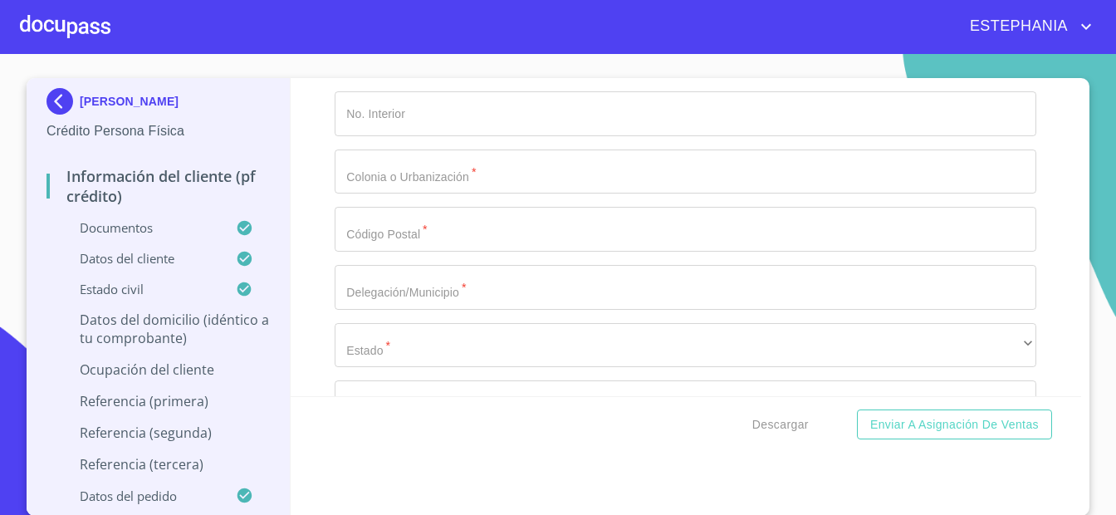
type input "Médico Residente"
drag, startPoint x: 478, startPoint y: 232, endPoint x: 271, endPoint y: 227, distance: 207.6
paste input "Médico Residente"
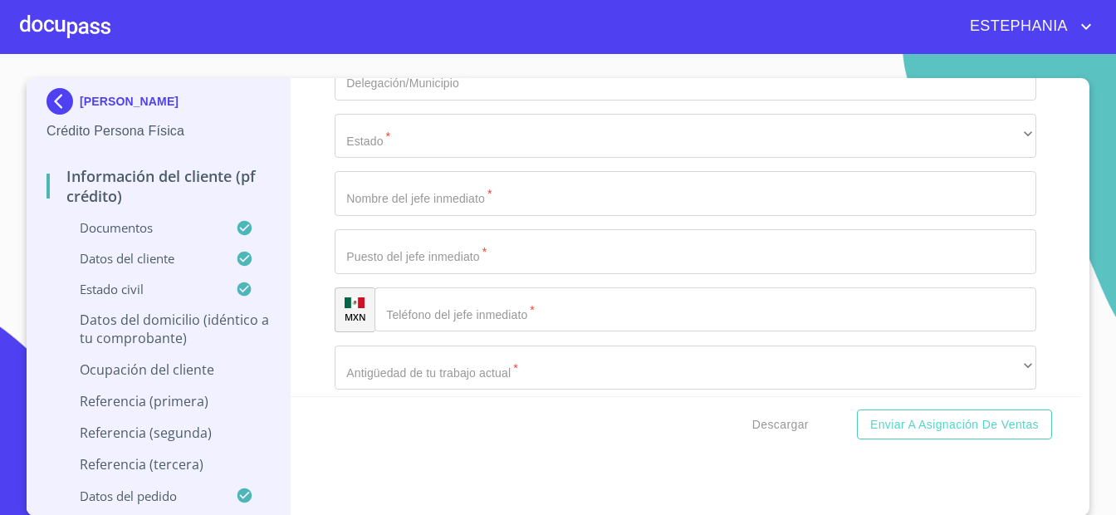
scroll to position [7831, 0]
type input "Médico Residente"
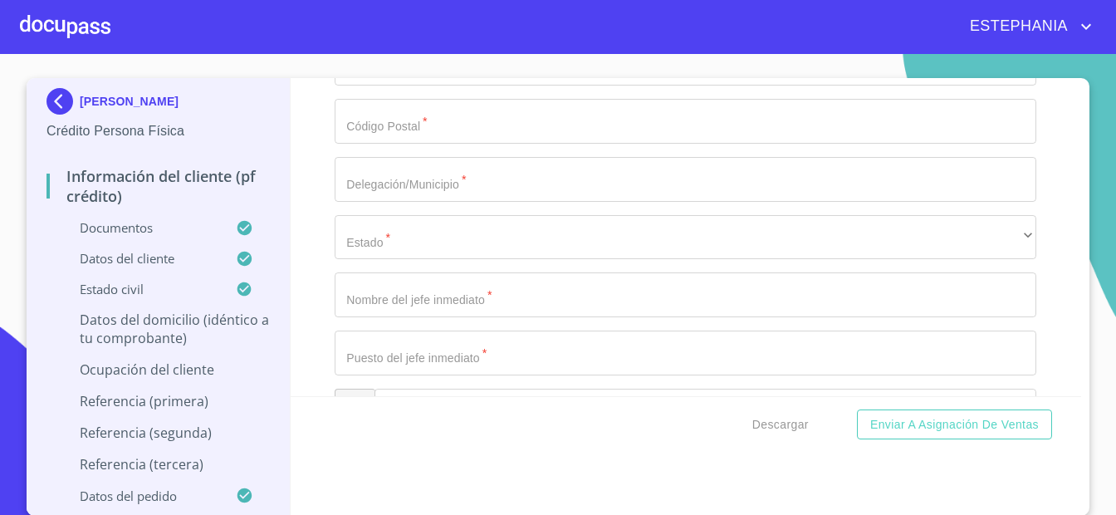
paste input "[PHONE_NUMBER]"
type input "[PHONE_NUMBER]"
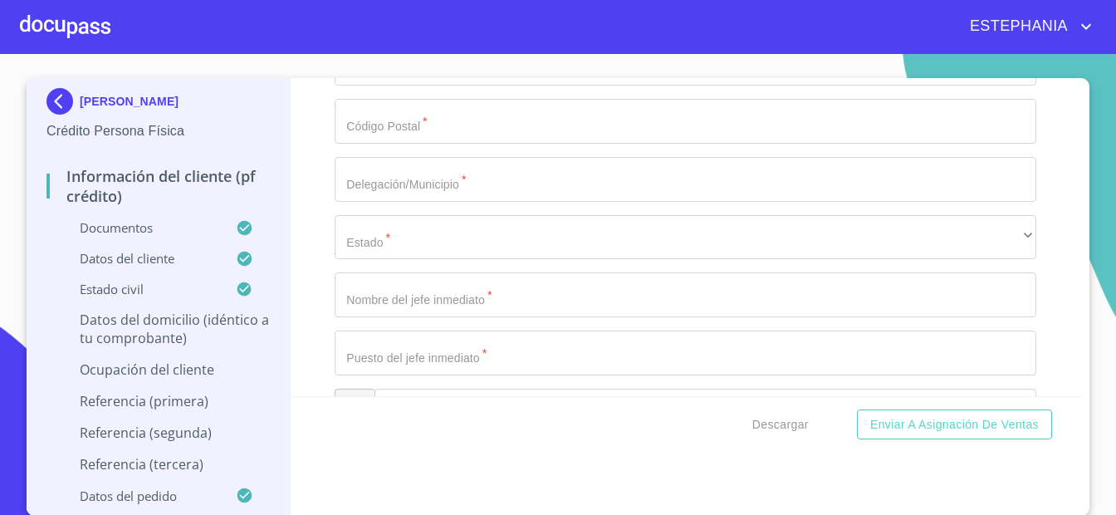
paste input "Av. Gobernador [PERSON_NAME] s/n, [GEOGRAPHIC_DATA], 44990 [GEOGRAPHIC_DATA], […"
type input "Av. Gobernador [PERSON_NAME] s/n, [GEOGRAPHIC_DATA], 44990 [GEOGRAPHIC_DATA], […"
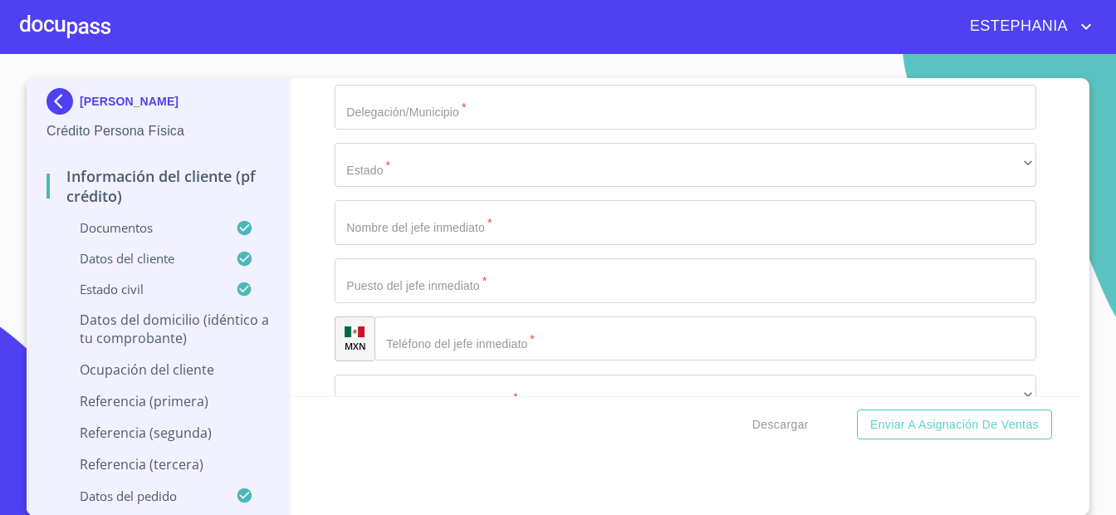
scroll to position [7831, 0]
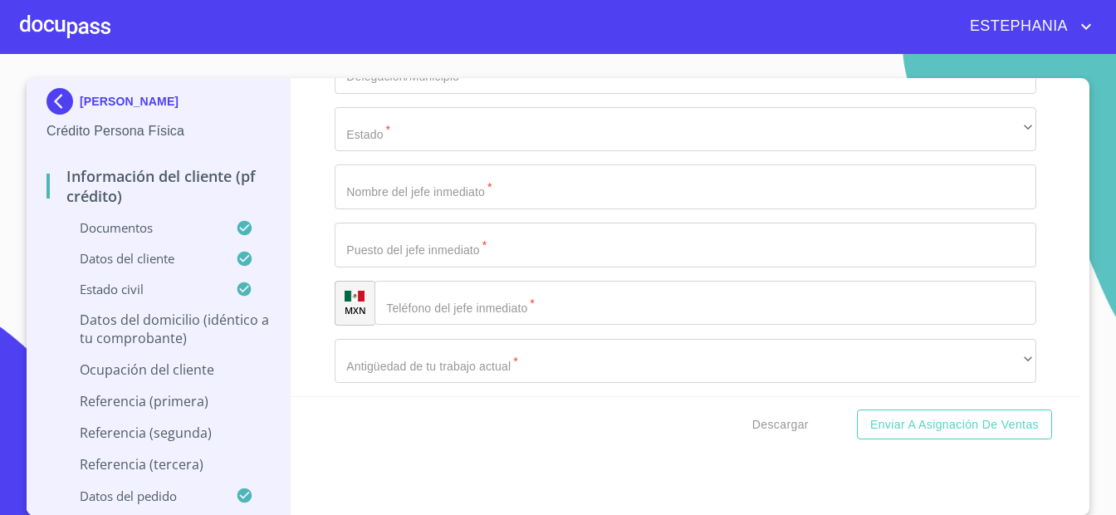
type input "SN"
drag, startPoint x: 482, startPoint y: 132, endPoint x: 523, endPoint y: 133, distance: 41.5
drag, startPoint x: 531, startPoint y: 132, endPoint x: 484, endPoint y: 135, distance: 47.4
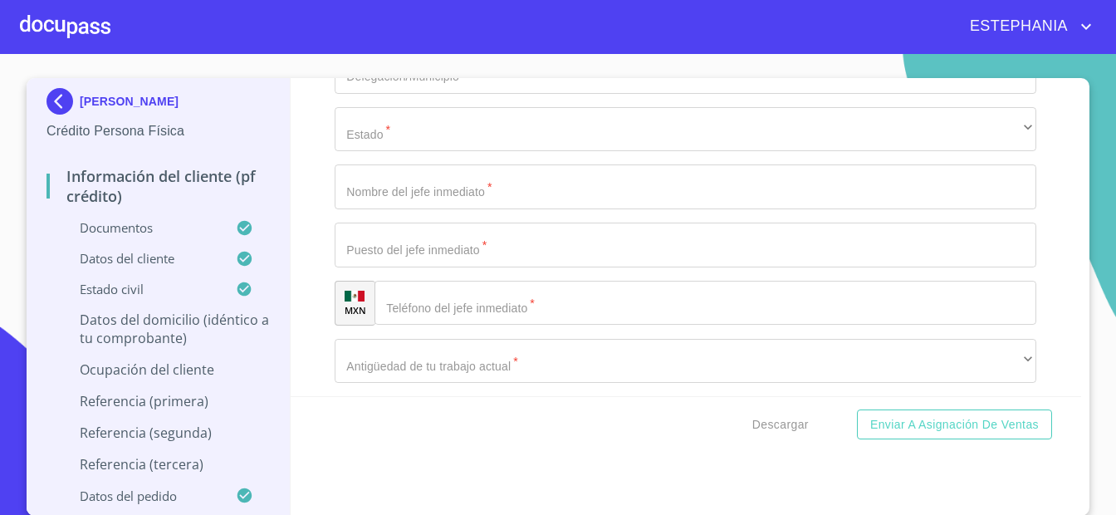
type input "Av. Gobernador [PERSON_NAME], 44990 [GEOGRAPHIC_DATA], [GEOGRAPHIC_DATA]."
paste input "Miravalle"
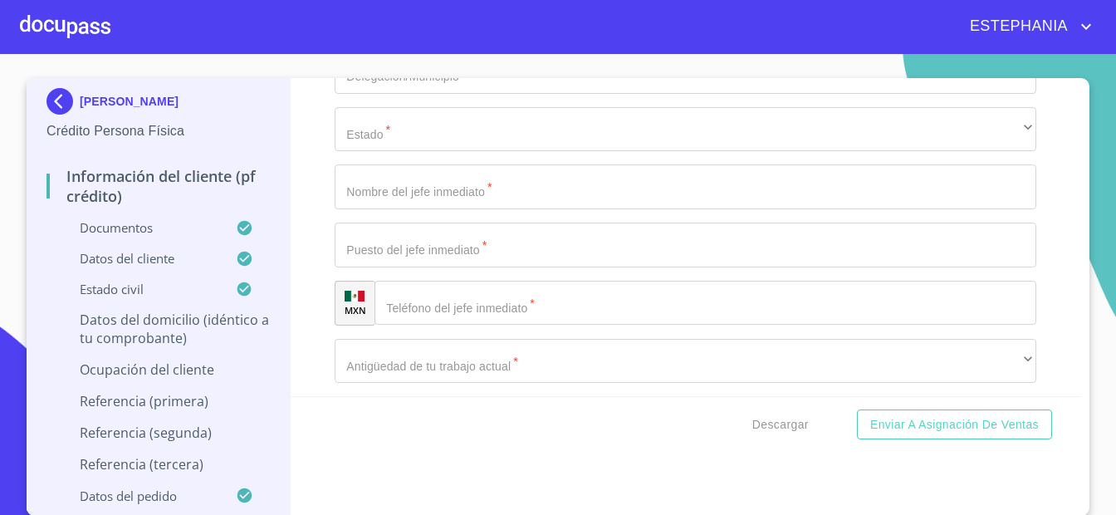
type input "Miravalle"
click at [472, 36] on input "Documento de identificación.   *" at bounding box center [686, 13] width 702 height 45
type input "44990"
drag, startPoint x: 506, startPoint y: 130, endPoint x: 566, endPoint y: 133, distance: 60.7
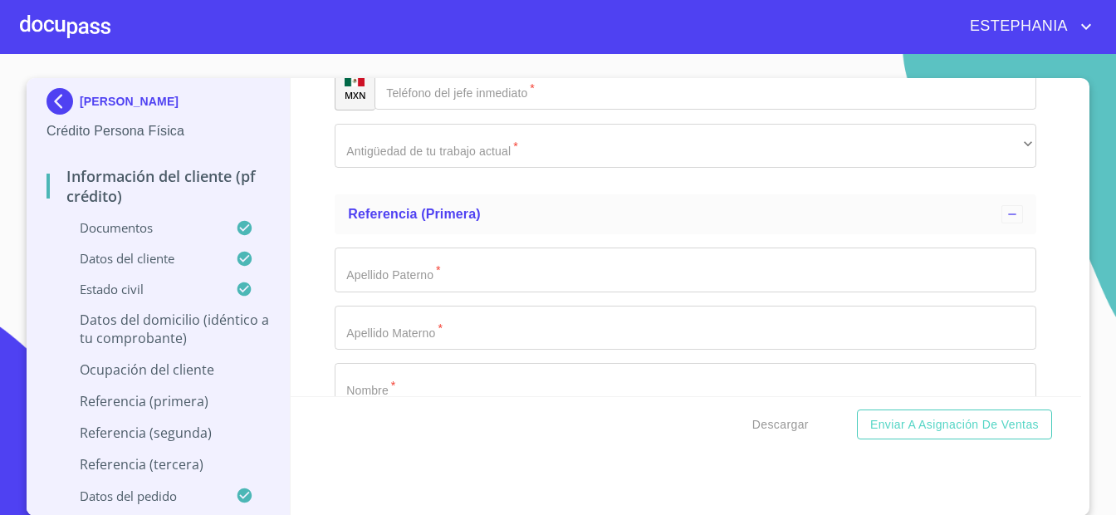
scroll to position [8048, 0]
paste input "[GEOGRAPHIC_DATA]"
type input "[GEOGRAPHIC_DATA]"
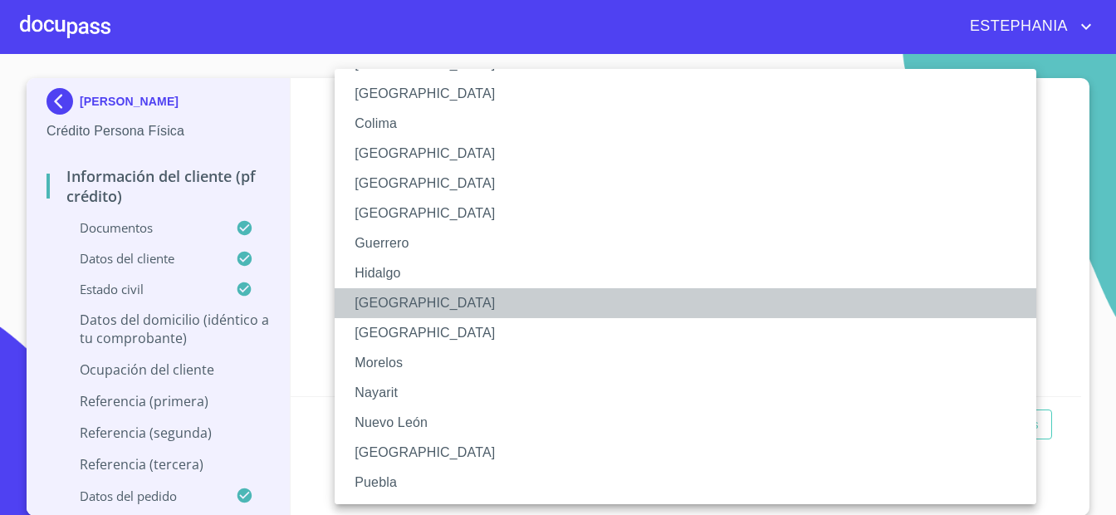
click at [413, 302] on li "[GEOGRAPHIC_DATA]" at bounding box center [686, 303] width 702 height 30
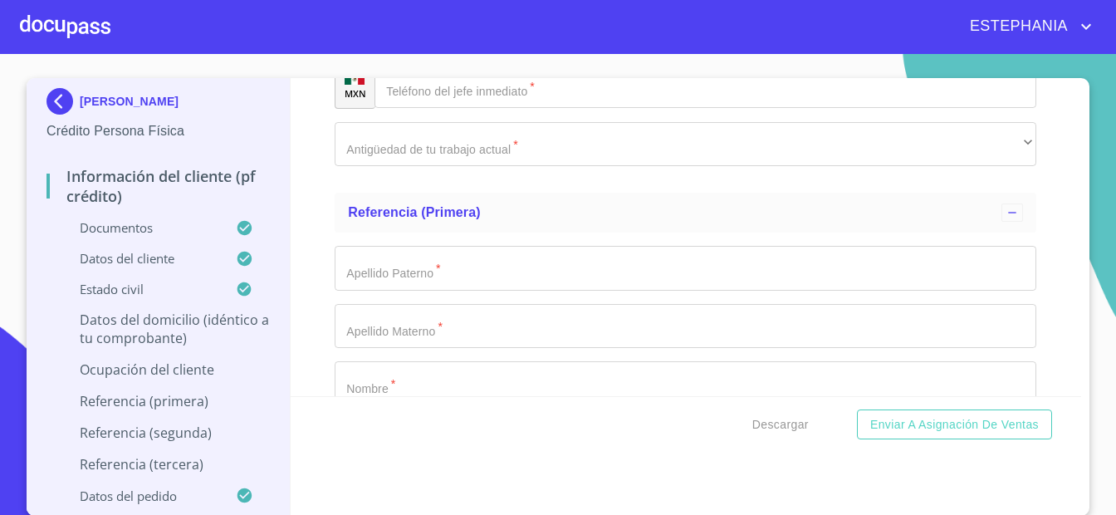
scroll to position [216, 0]
click at [309, 315] on div "Información del cliente (PF crédito) Documentos Documento de identificación.   …" at bounding box center [686, 237] width 791 height 318
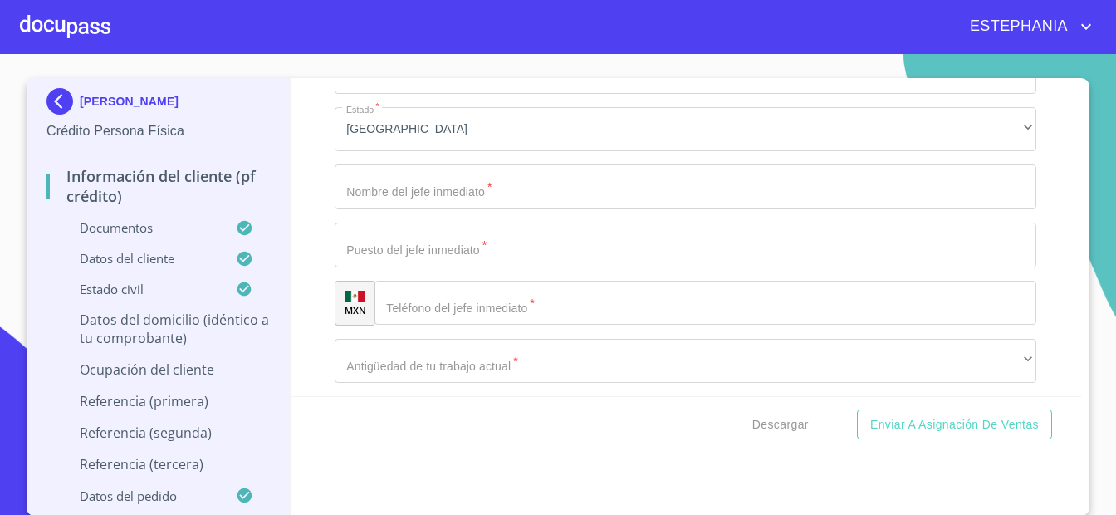
scroll to position [7723, 0]
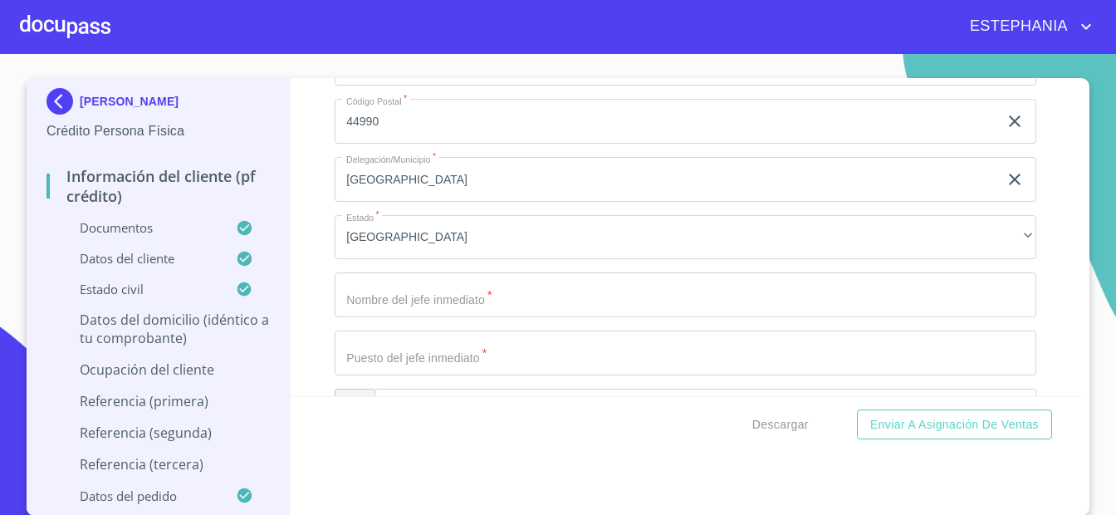
drag, startPoint x: 589, startPoint y: 242, endPoint x: 459, endPoint y: 230, distance: 130.1
drag, startPoint x: 673, startPoint y: 239, endPoint x: 471, endPoint y: 240, distance: 202.6
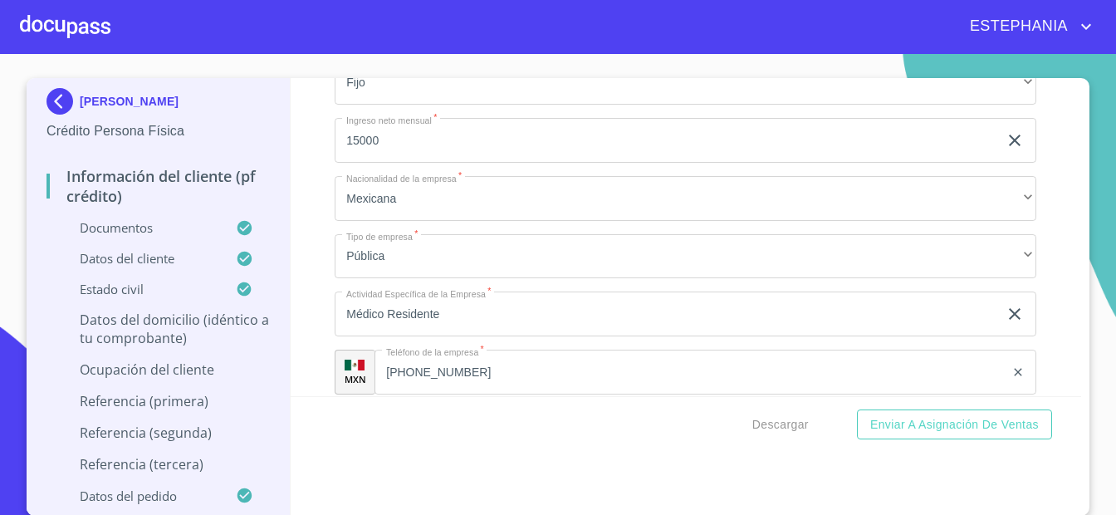
scroll to position [7183, 0]
type input "Av. Gobernador Cruiel"
drag, startPoint x: 449, startPoint y: 264, endPoint x: 192, endPoint y: 234, distance: 259.1
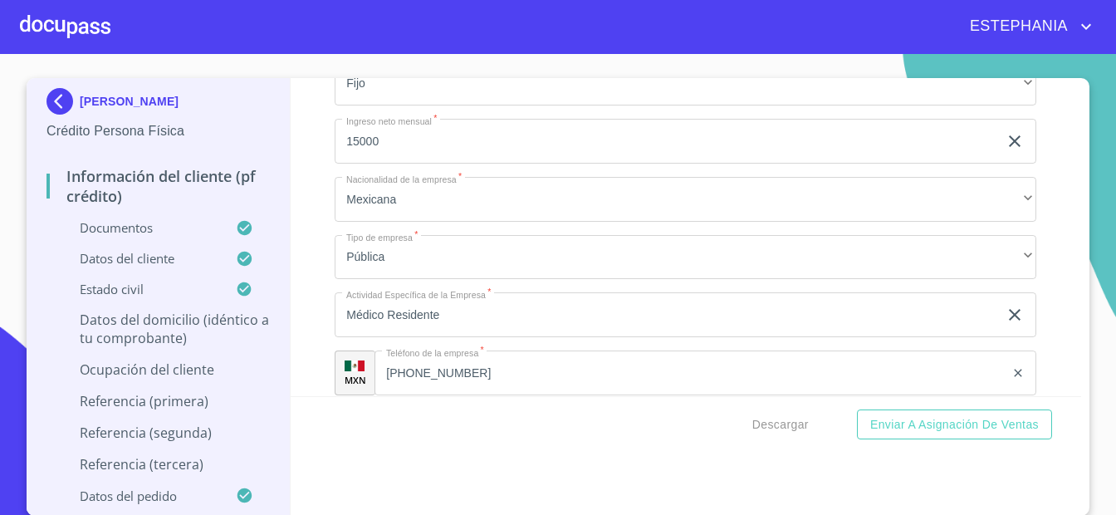
paste input "nstituto Mexicano del Seguro Social"
type input "Instituto Mexicano del Seguro Social"
click at [315, 325] on div "Información del cliente (PF crédito) Documentos Documento de identificación.   …" at bounding box center [686, 237] width 791 height 318
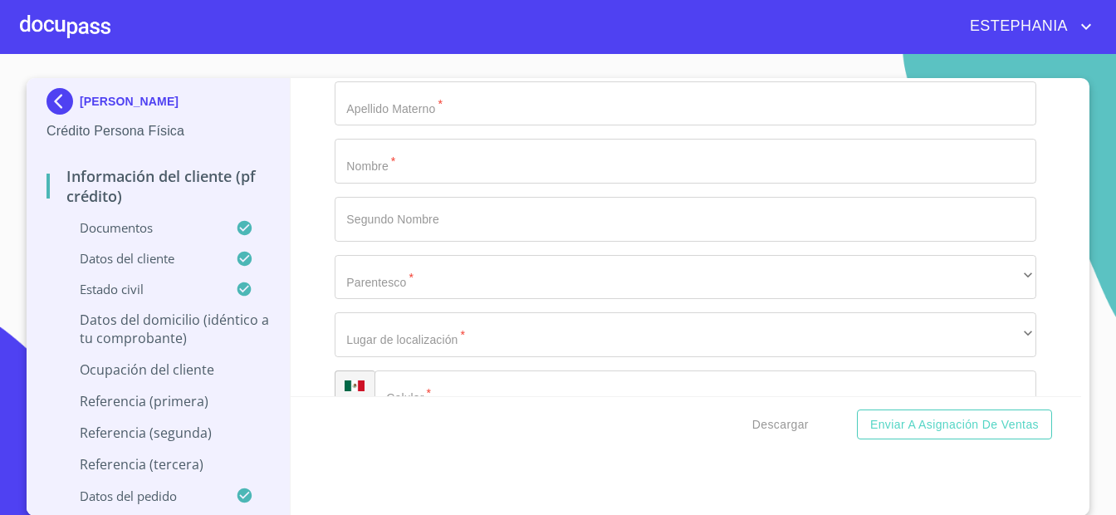
scroll to position [8250, 0]
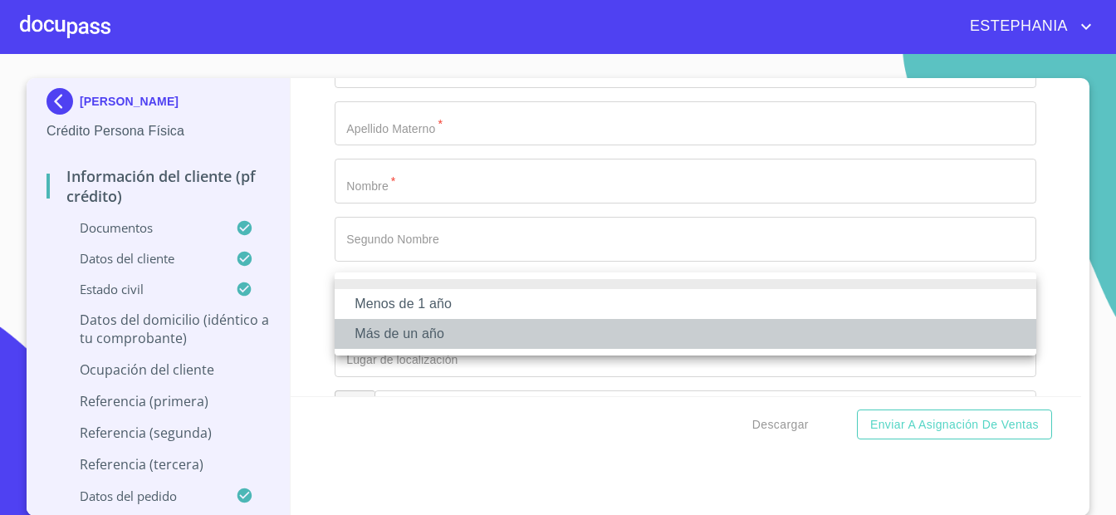
click at [450, 343] on li "Más de un año" at bounding box center [686, 334] width 702 height 30
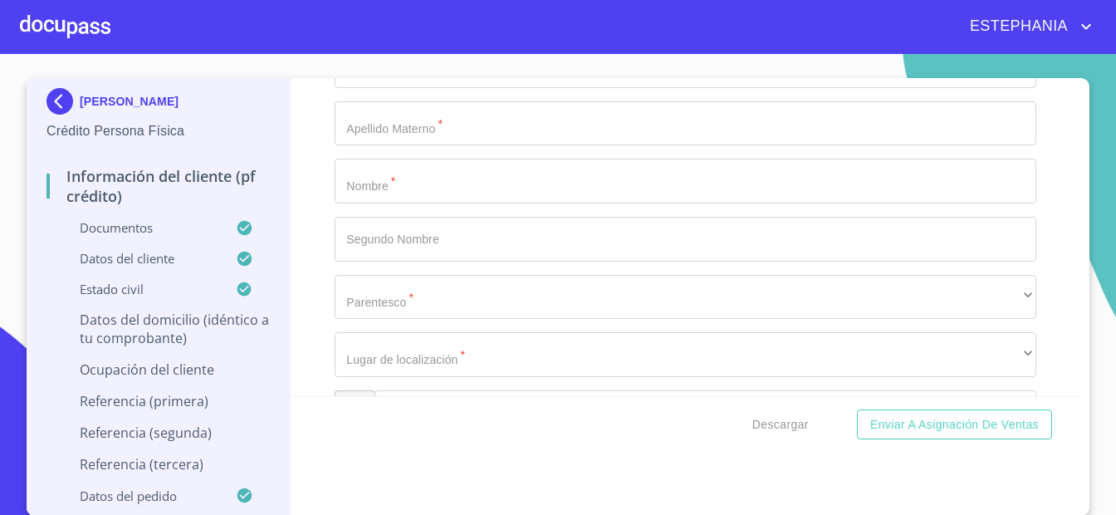
click at [316, 164] on div "Información del cliente (PF crédito) Documentos Documento de identificación.   …" at bounding box center [686, 237] width 791 height 318
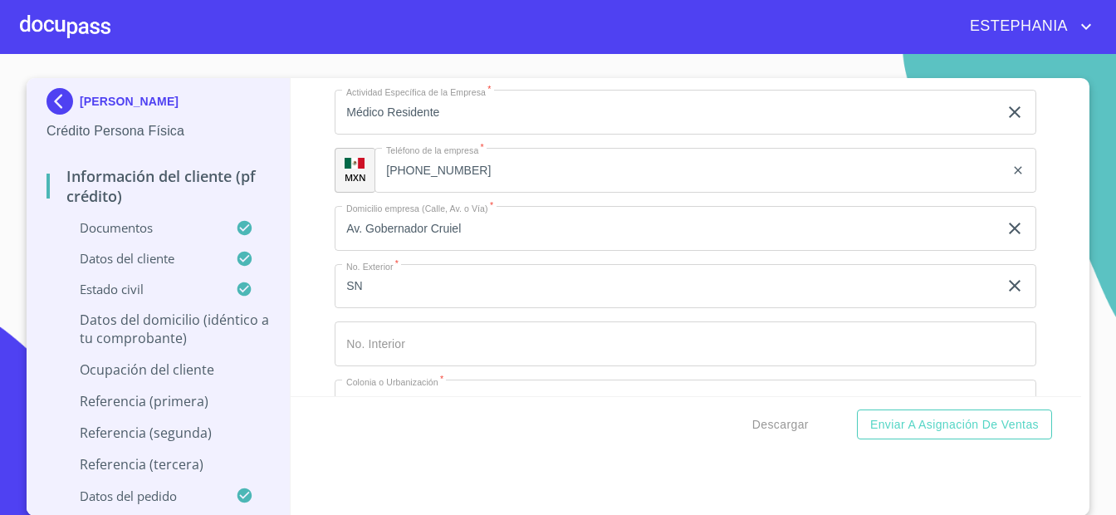
scroll to position [7277, 0]
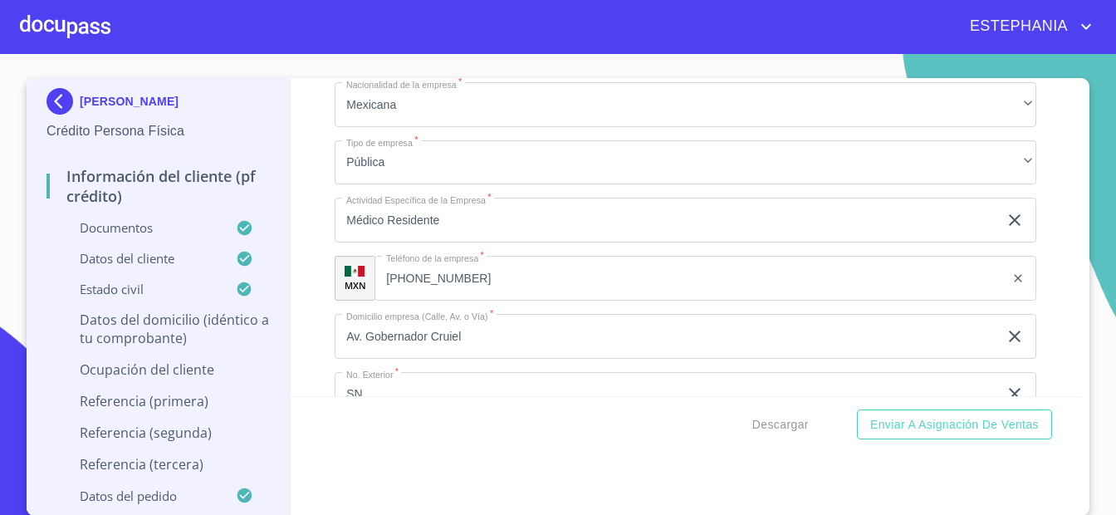
drag, startPoint x: 453, startPoint y: 284, endPoint x: 387, endPoint y: 276, distance: 66.0
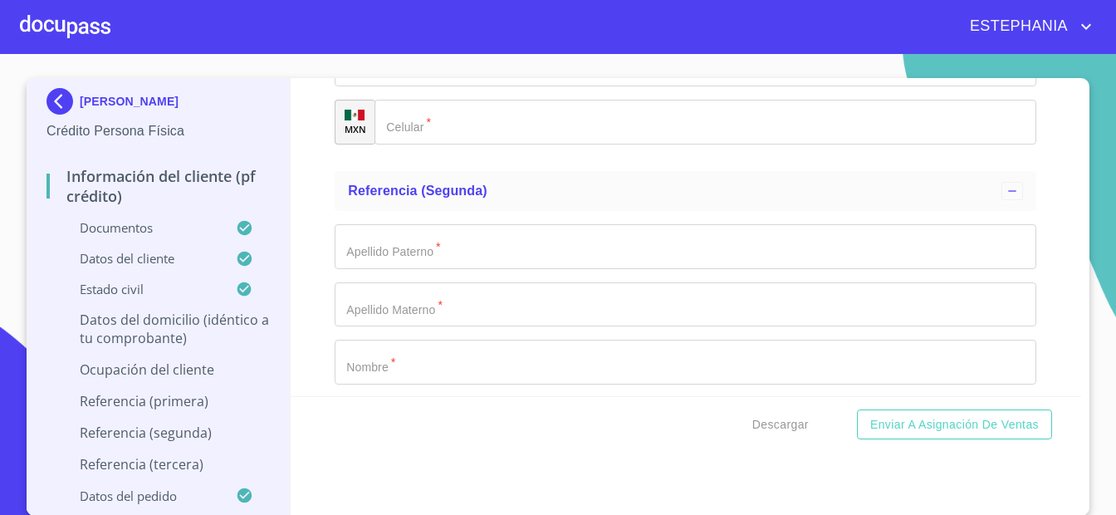
scroll to position [8575, 0]
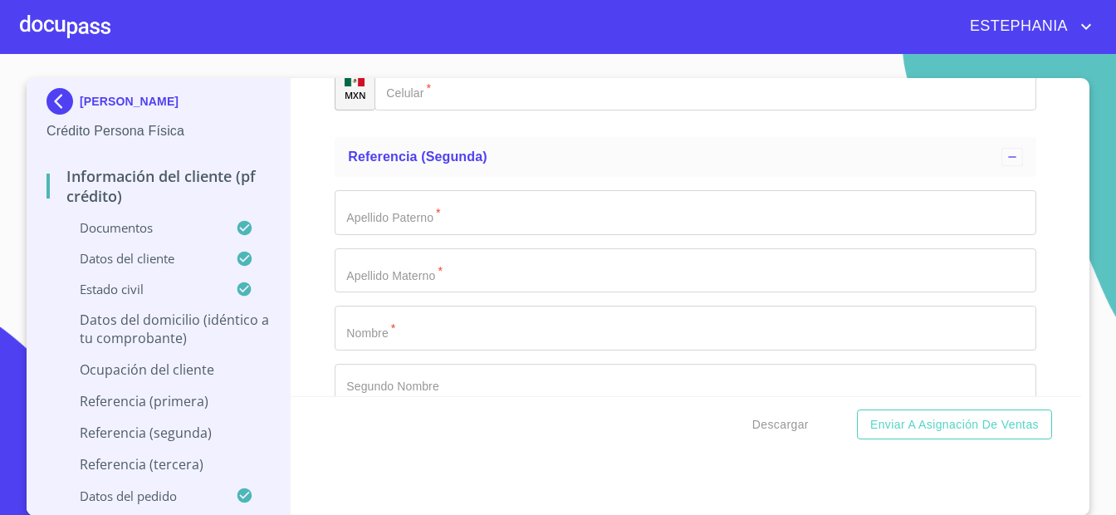
type input "Médico Cirujano y Partero Residente"
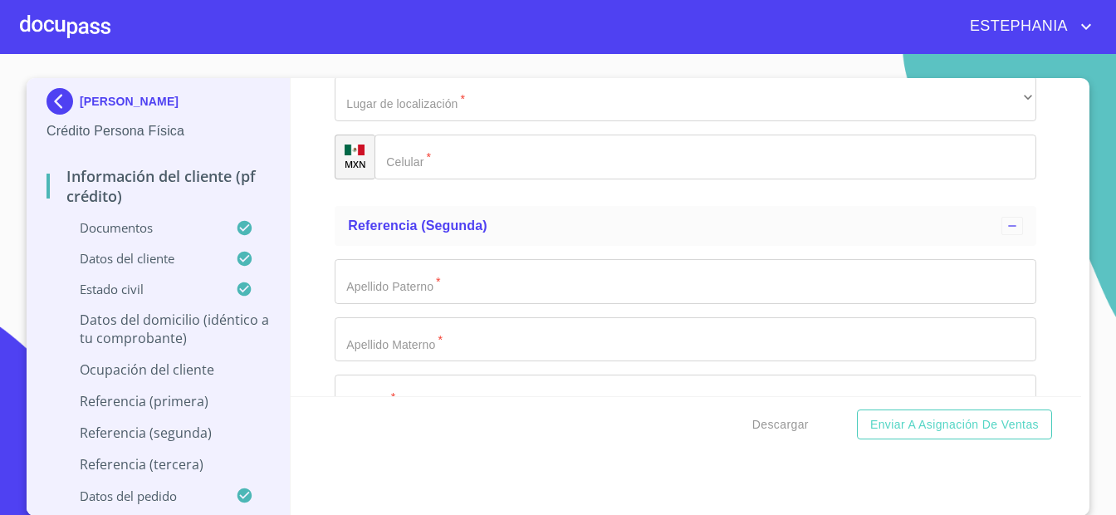
scroll to position [8466, 0]
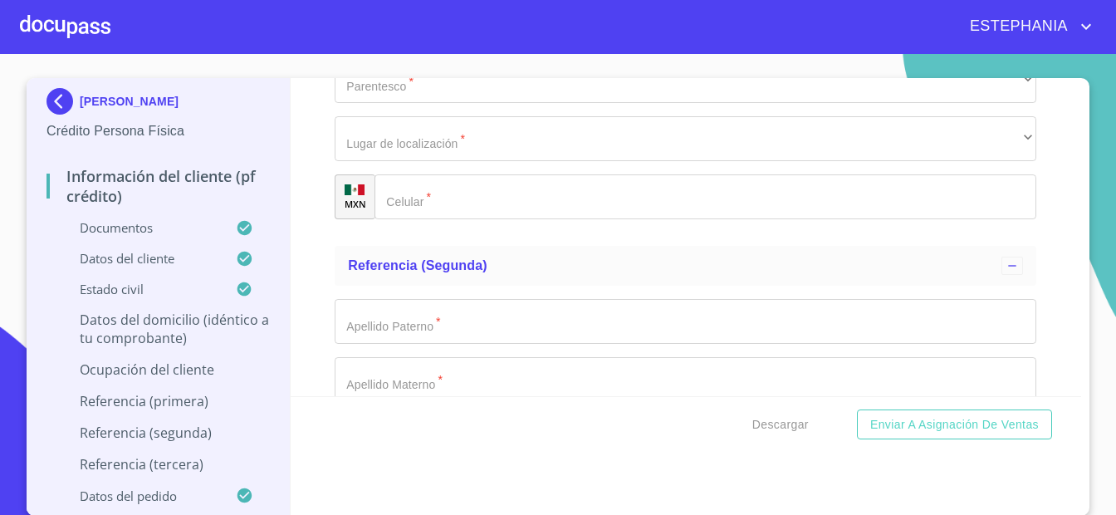
type input "[PERSON_NAME]"
type input "CYINTHIA"
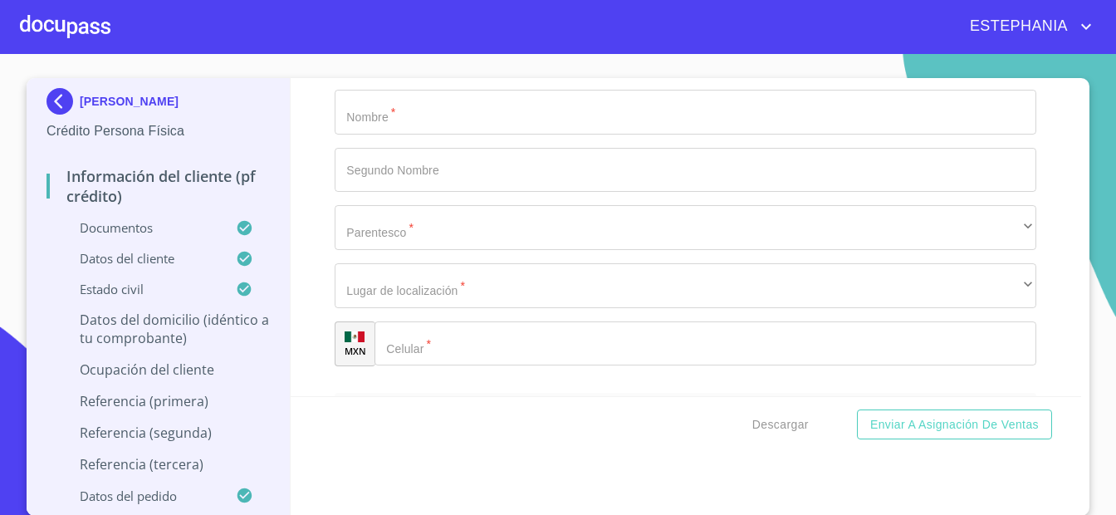
scroll to position [8683, 0]
type input "[PERSON_NAME]"
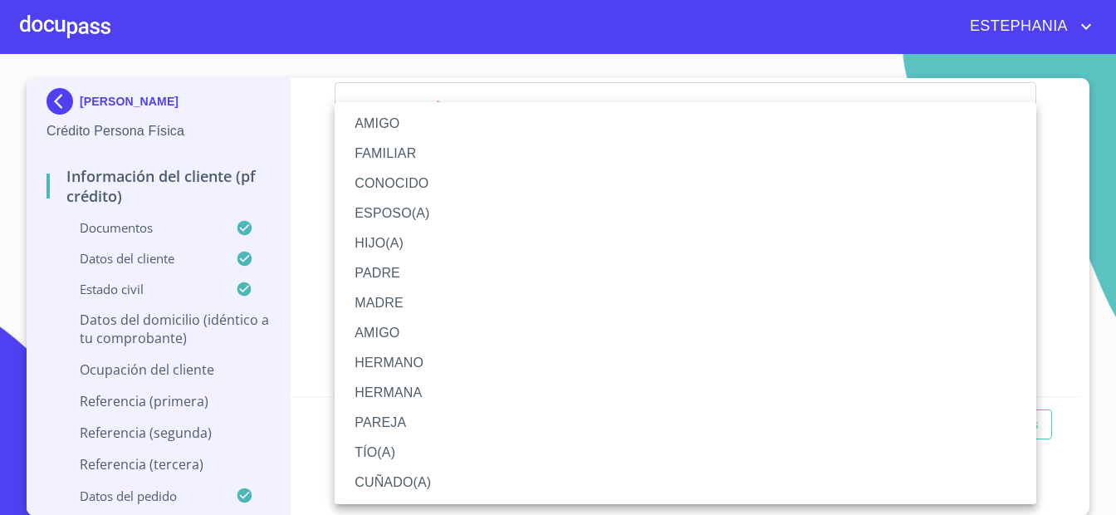
click at [399, 123] on li "AMIGO" at bounding box center [686, 124] width 702 height 30
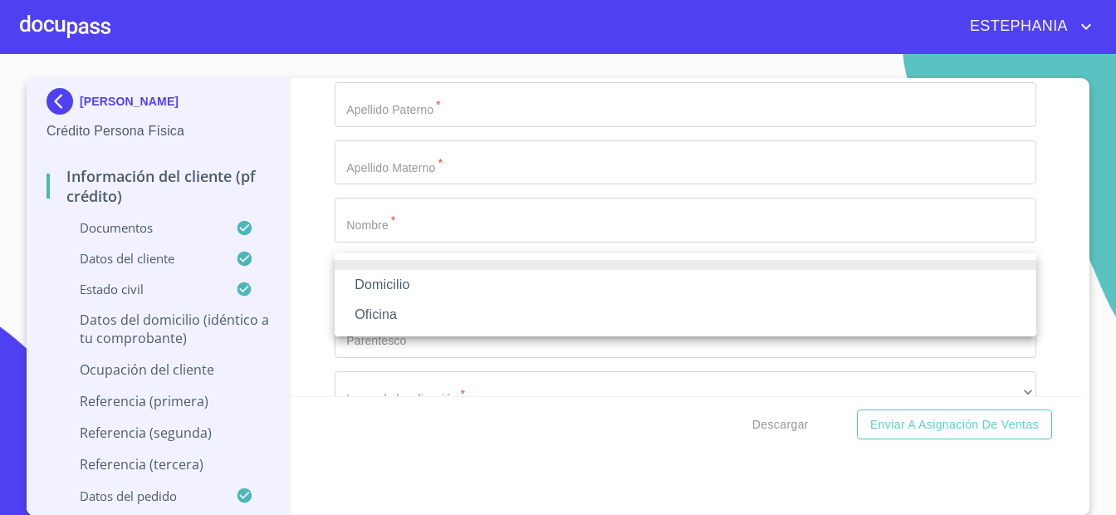
click at [406, 288] on li "Domicilio" at bounding box center [686, 285] width 702 height 30
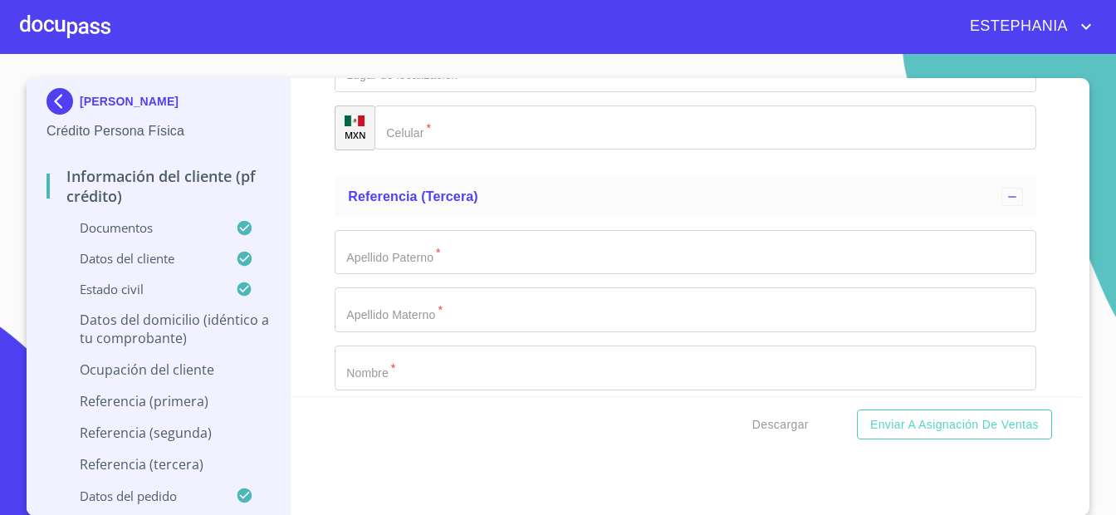
scroll to position [8899, 0]
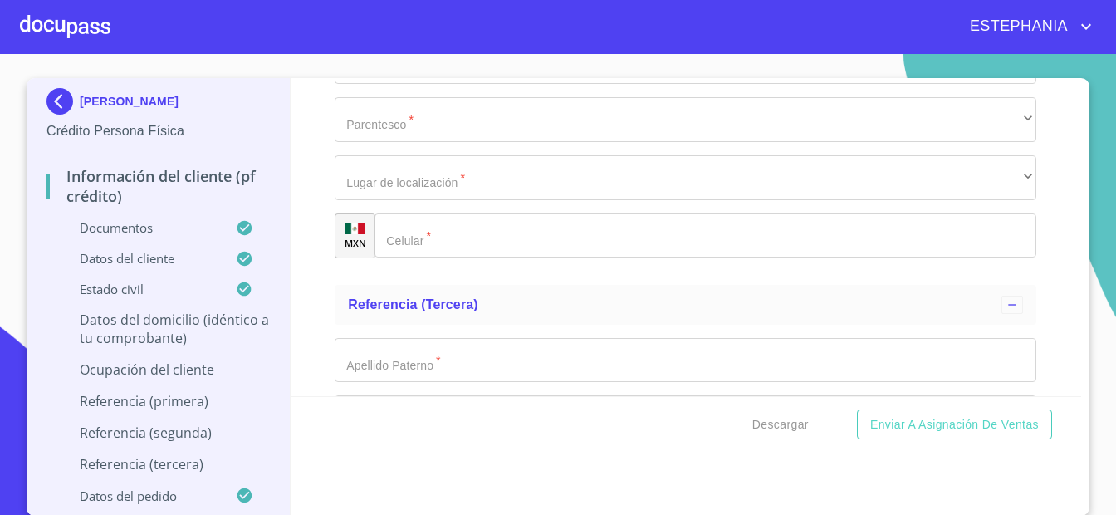
type input "[PHONE_NUMBER]"
type input "VILLA"
type input "[PERSON_NAME]"
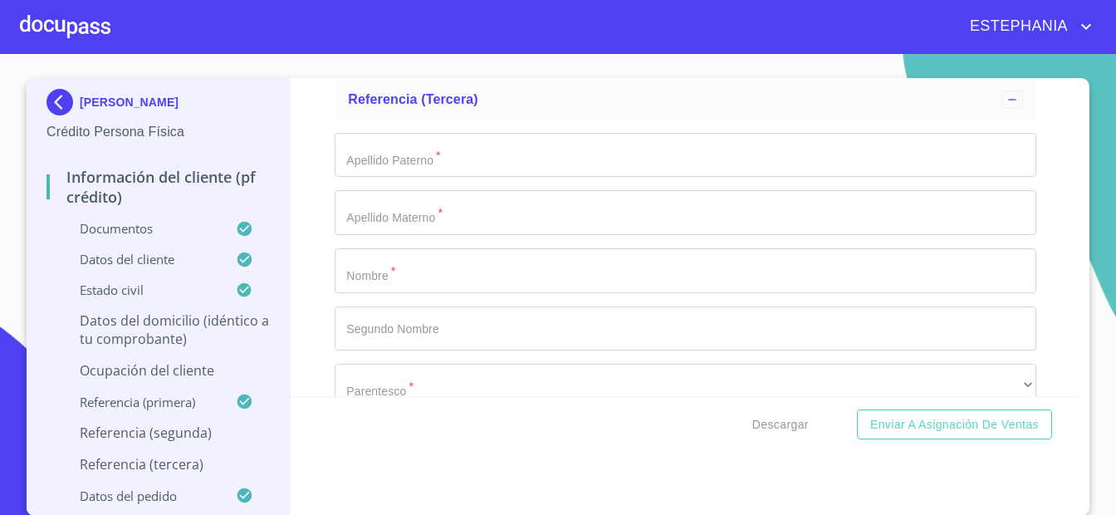
scroll to position [9116, 0]
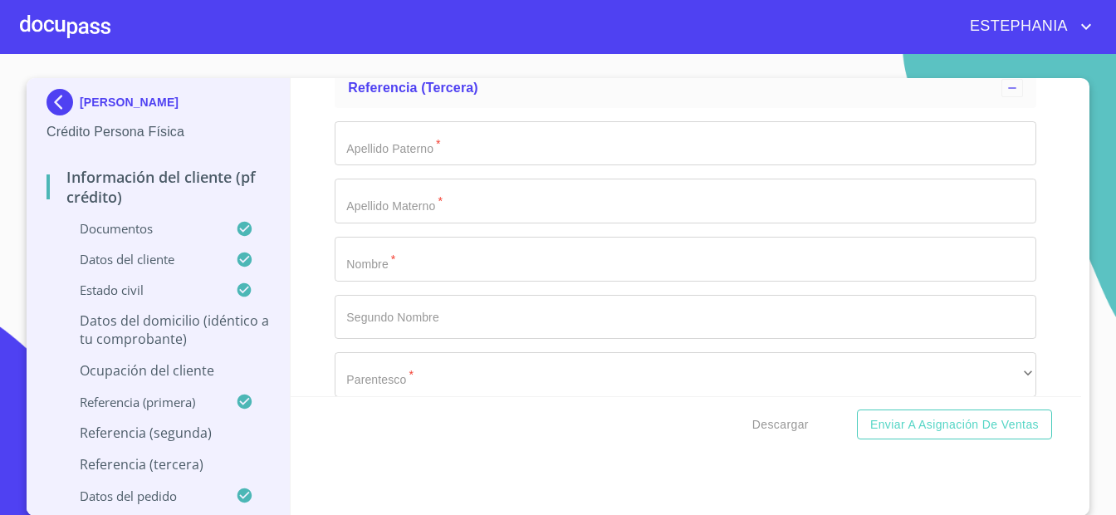
type input "[PERSON_NAME]"
type input "3325491197"
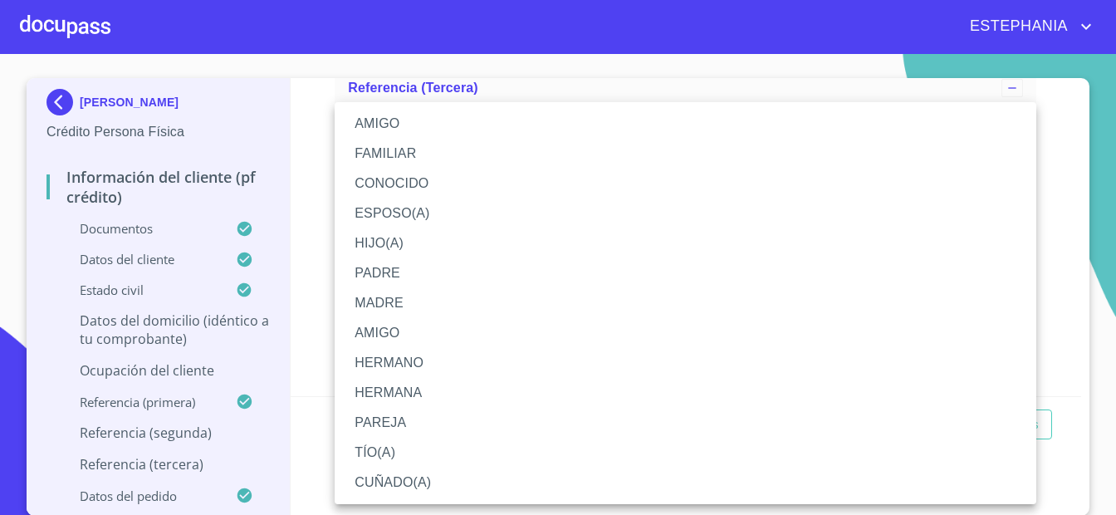
click at [408, 134] on li "AMIGO" at bounding box center [686, 124] width 702 height 30
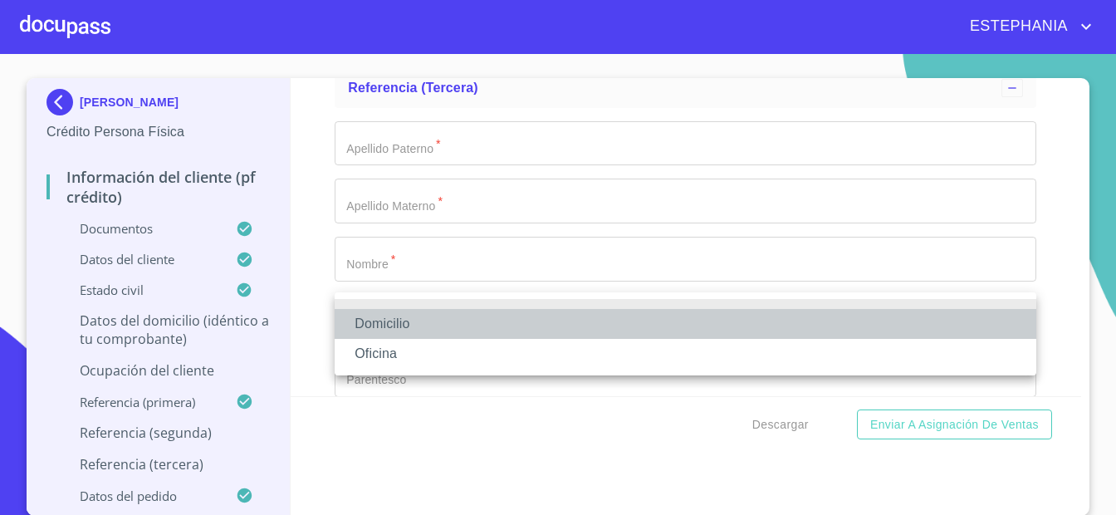
click at [440, 330] on li "Domicilio" at bounding box center [686, 324] width 702 height 30
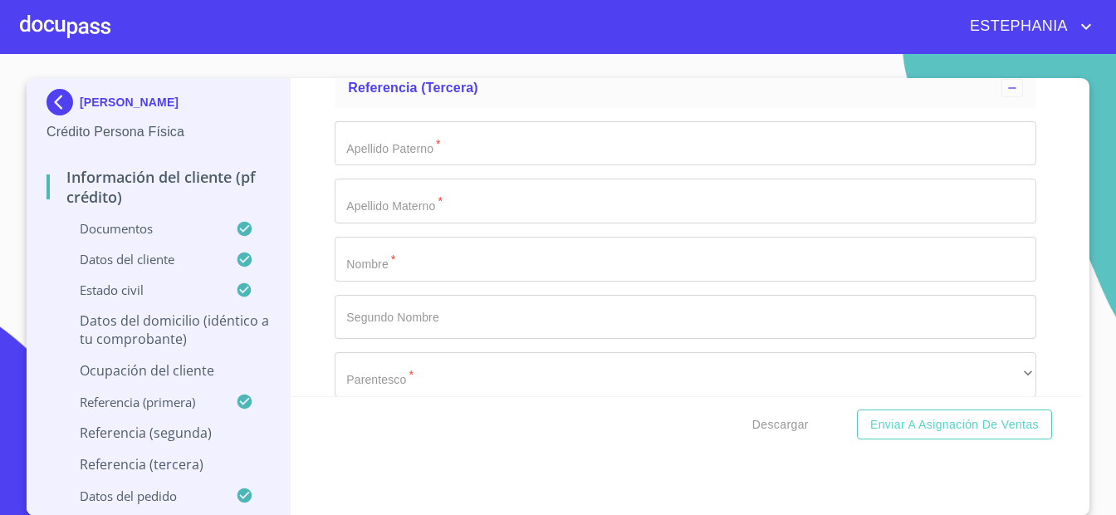
click at [466, 42] on input "Documento de identificación.   *" at bounding box center [726, 19] width 619 height 45
drag, startPoint x: 447, startPoint y: 201, endPoint x: 235, endPoint y: 178, distance: 213.0
click at [551, 42] on input "Documento de identificación.   *" at bounding box center [705, 19] width 662 height 45
paste input "[PHONE_NUMBER]"
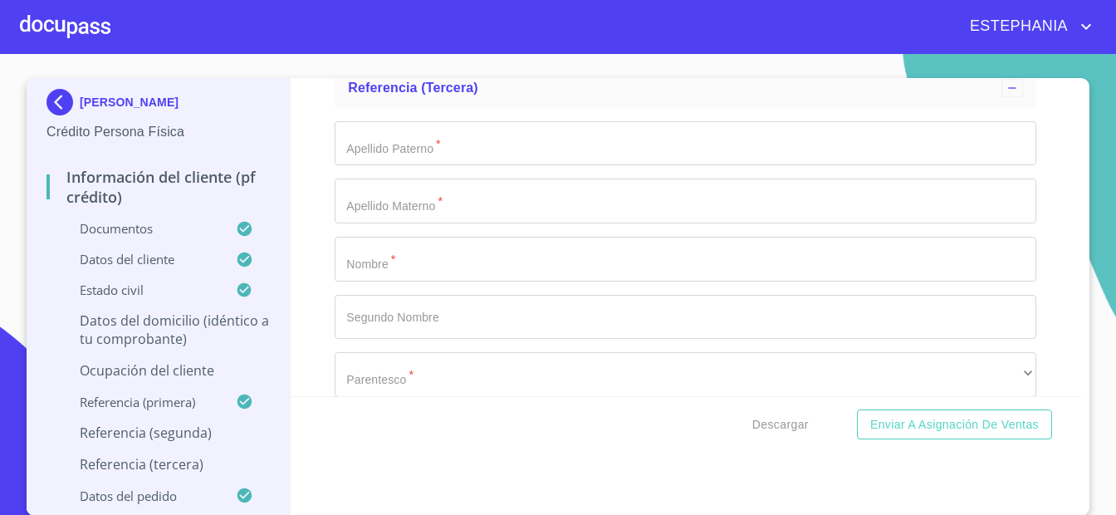
scroll to position [9224, 0]
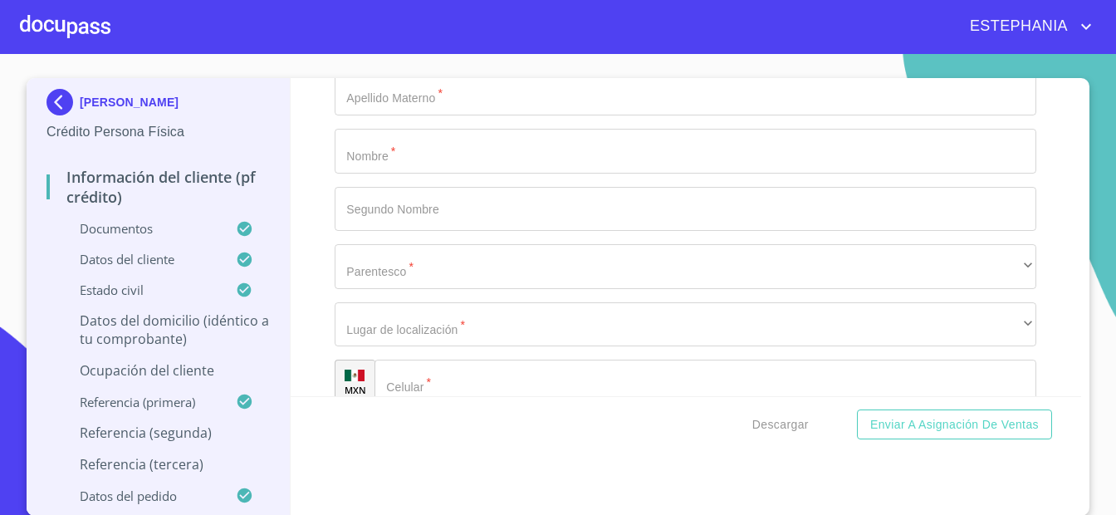
type input "[PHONE_NUMBER]"
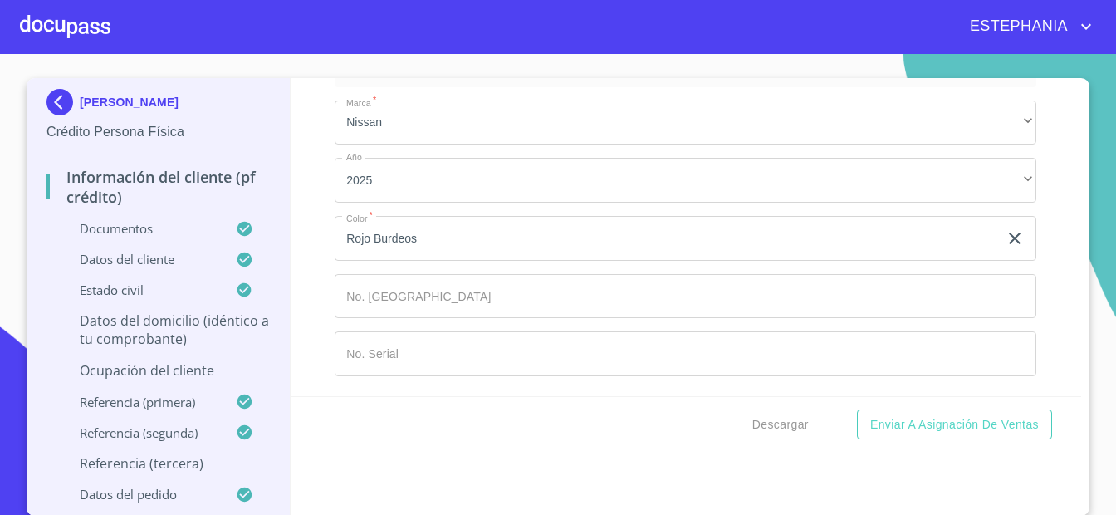
scroll to position [1, 0]
click at [539, 34] on div "Referencia (tercera)" at bounding box center [686, 14] width 702 height 40
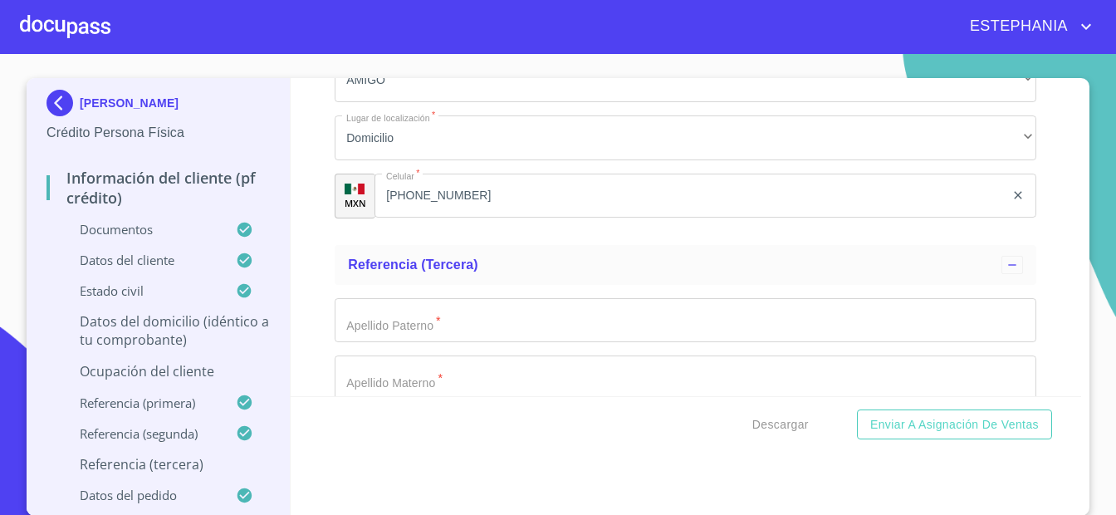
scroll to position [8899, 0]
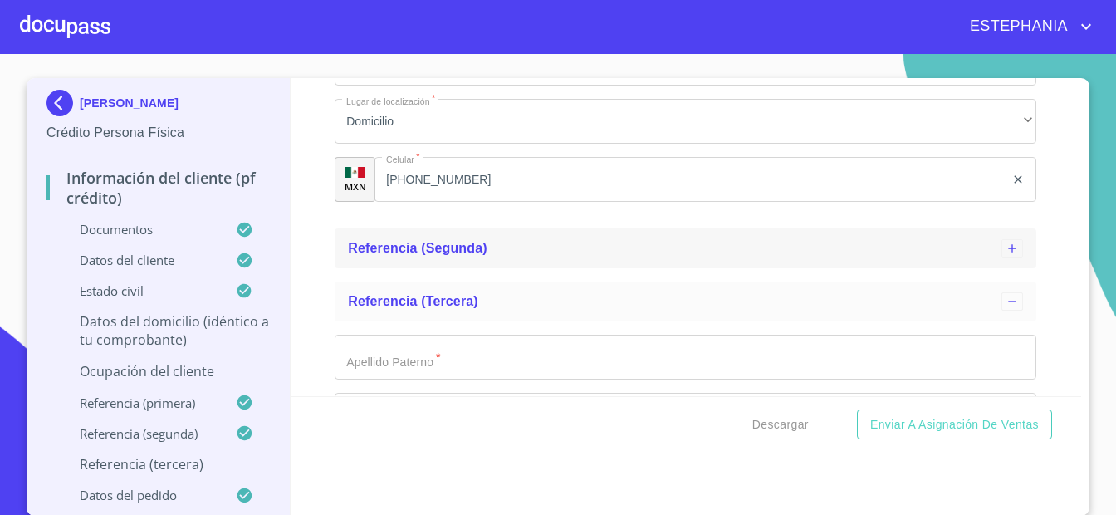
scroll to position [8466, 0]
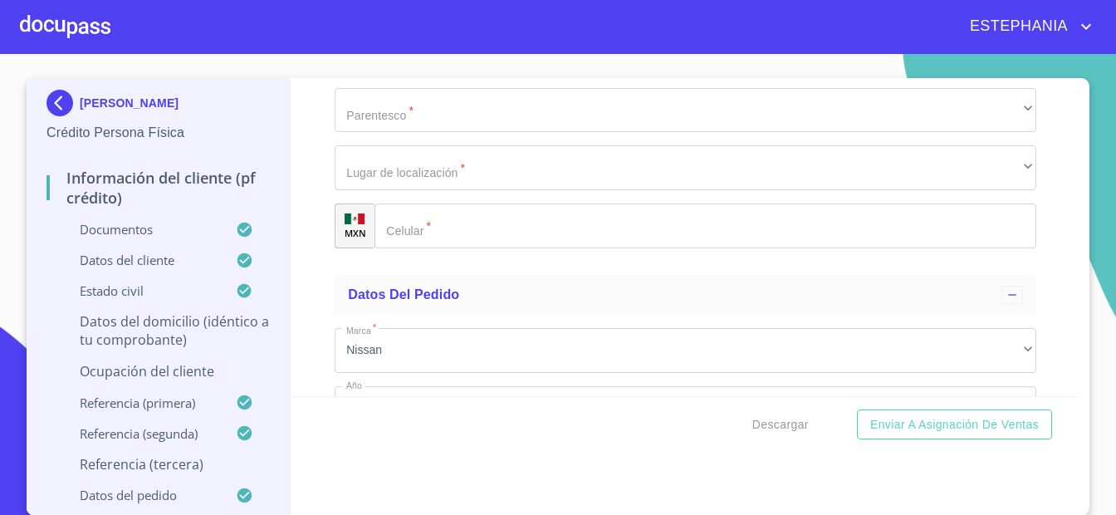
scroll to position [8575, 0]
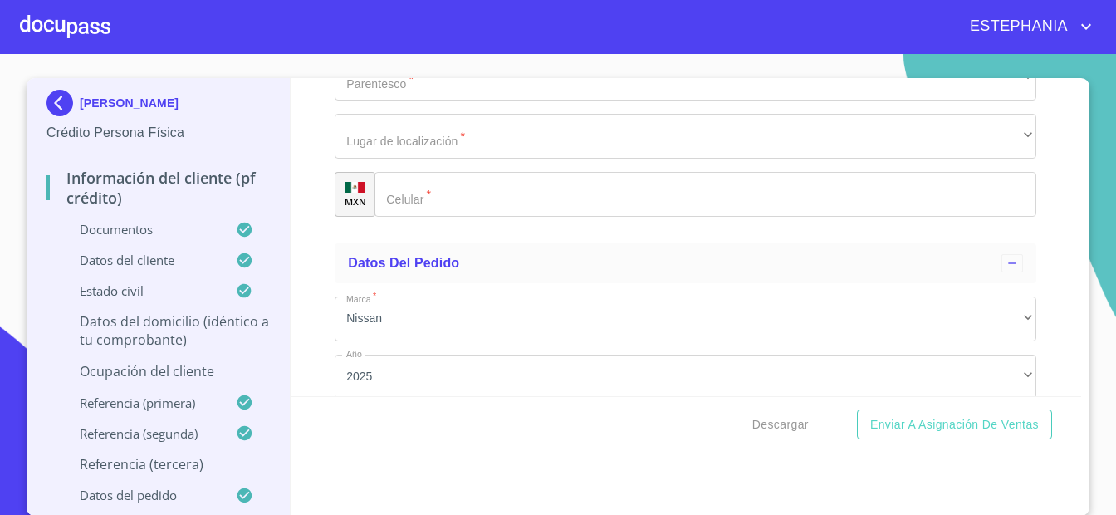
type input "O"
type input "MORALES"
type input "[PERSON_NAME]"
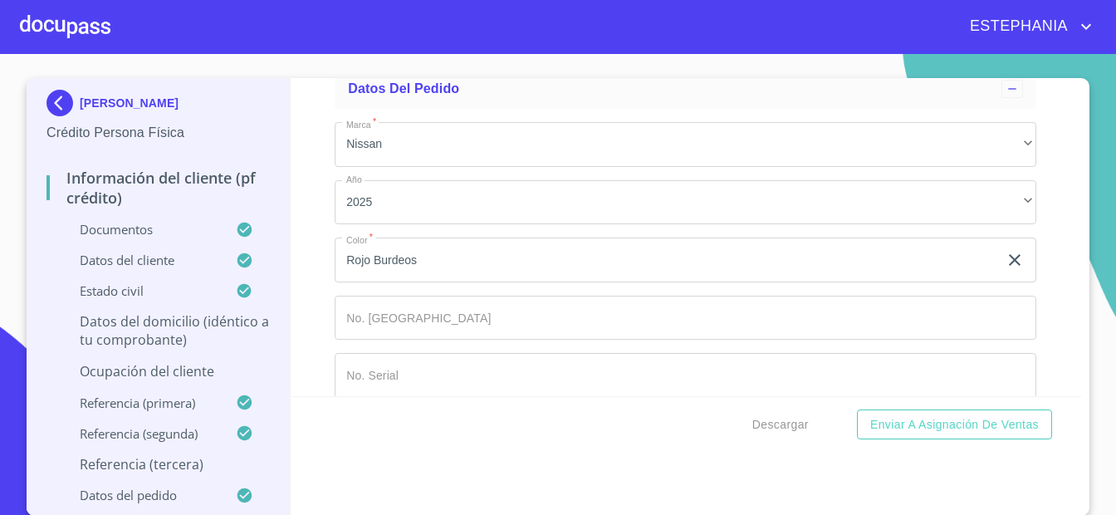
scroll to position [8791, 0]
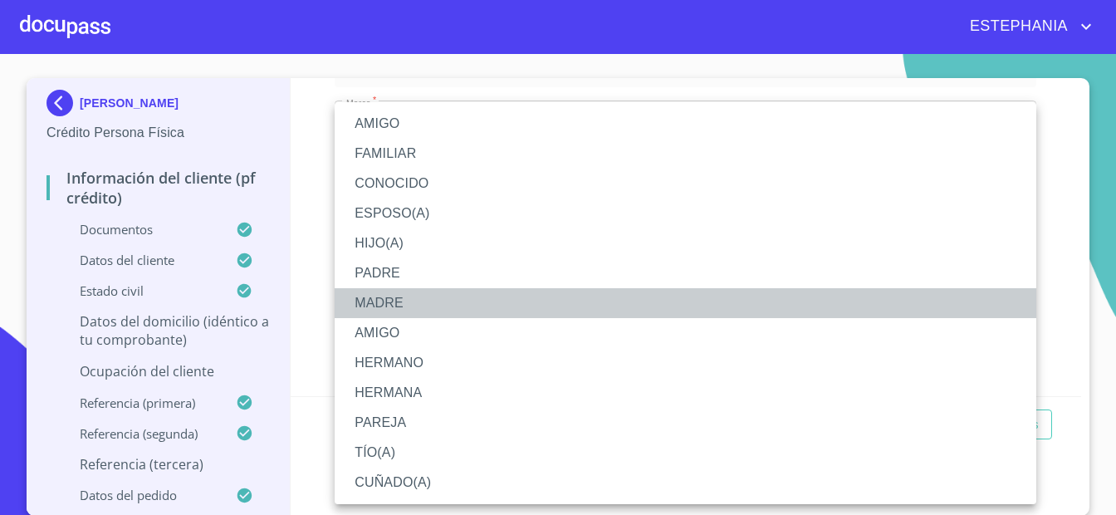
click at [411, 296] on li "MADRE" at bounding box center [686, 303] width 702 height 30
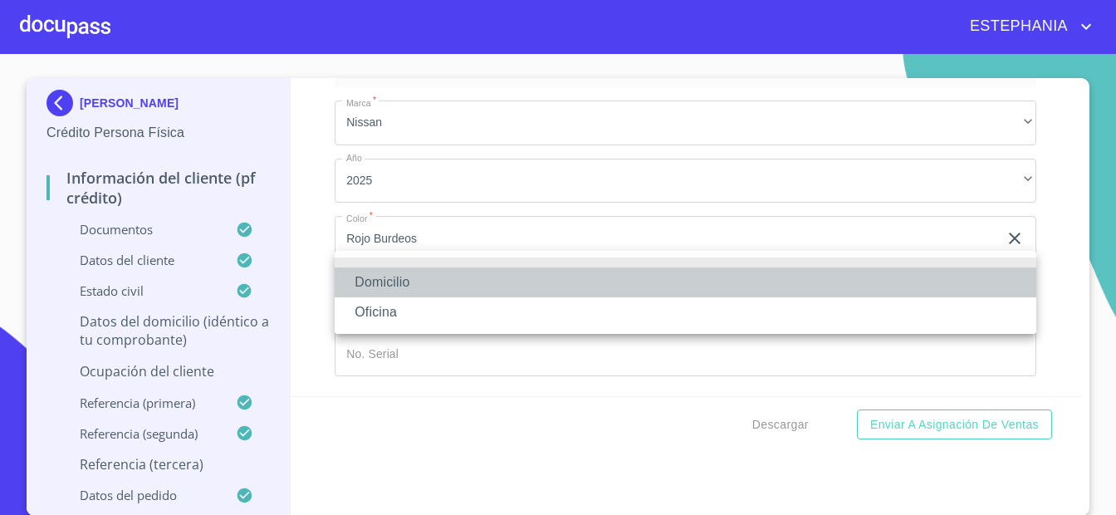
click at [382, 284] on li "Domicilio" at bounding box center [686, 282] width 702 height 30
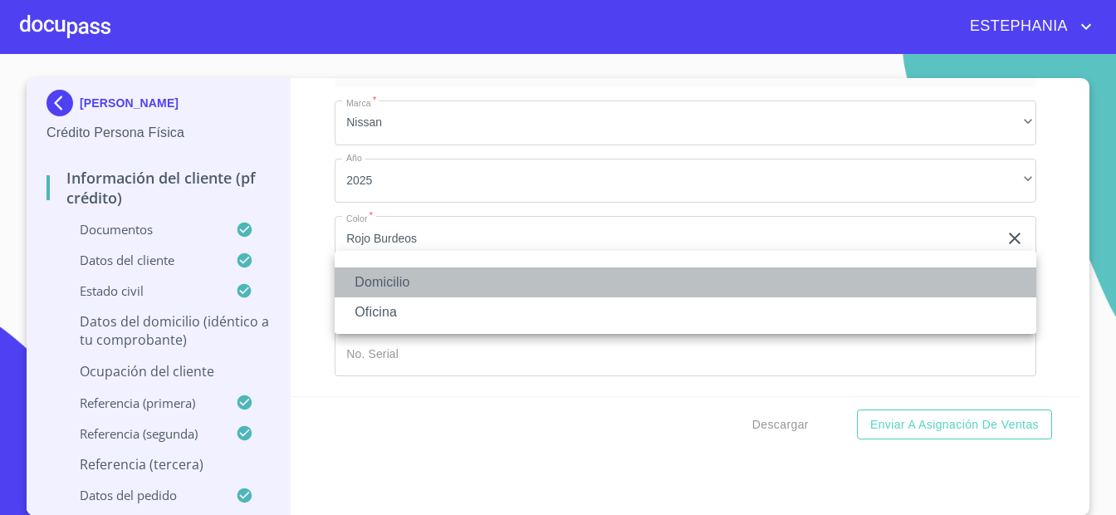
click at [437, 281] on li "Domicilio" at bounding box center [686, 282] width 702 height 30
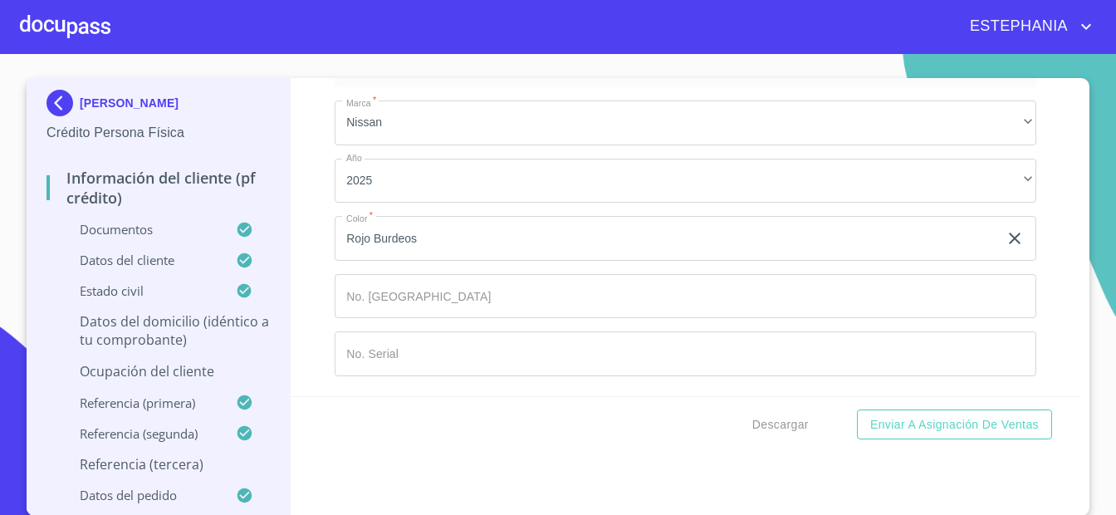
type input "[PHONE_NUMBER]"
click at [310, 283] on div "Información del cliente (PF crédito) Documentos Documento de identificación.   …" at bounding box center [686, 237] width 791 height 318
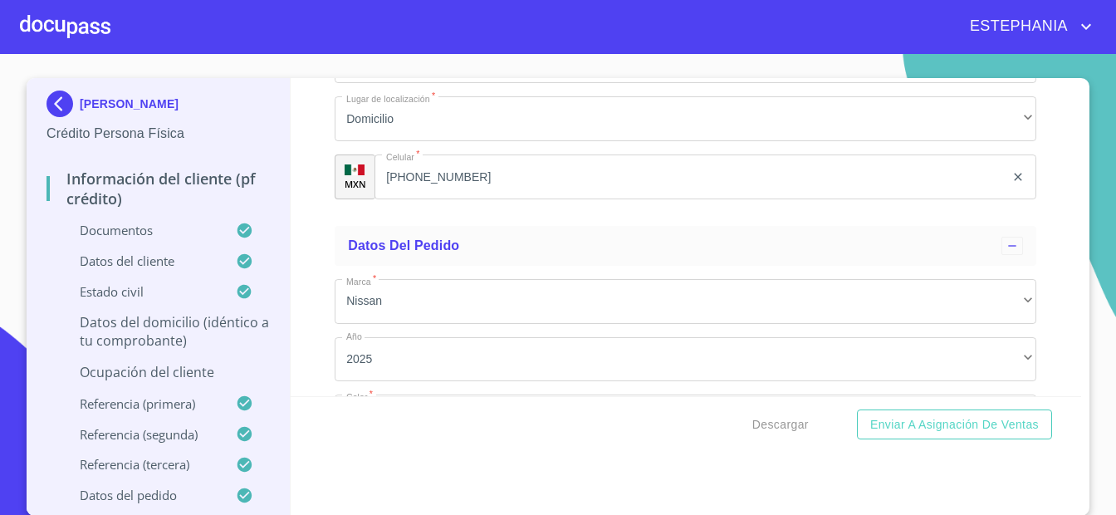
scroll to position [8582, 0]
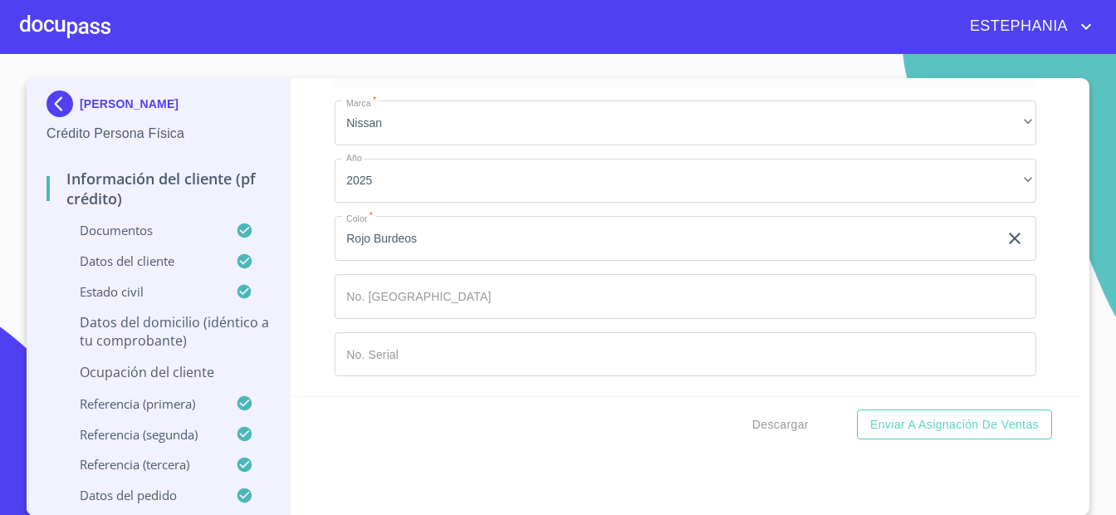
click at [184, 329] on p "Datos del domicilio (idéntico a tu comprobante)" at bounding box center [157, 331] width 223 height 37
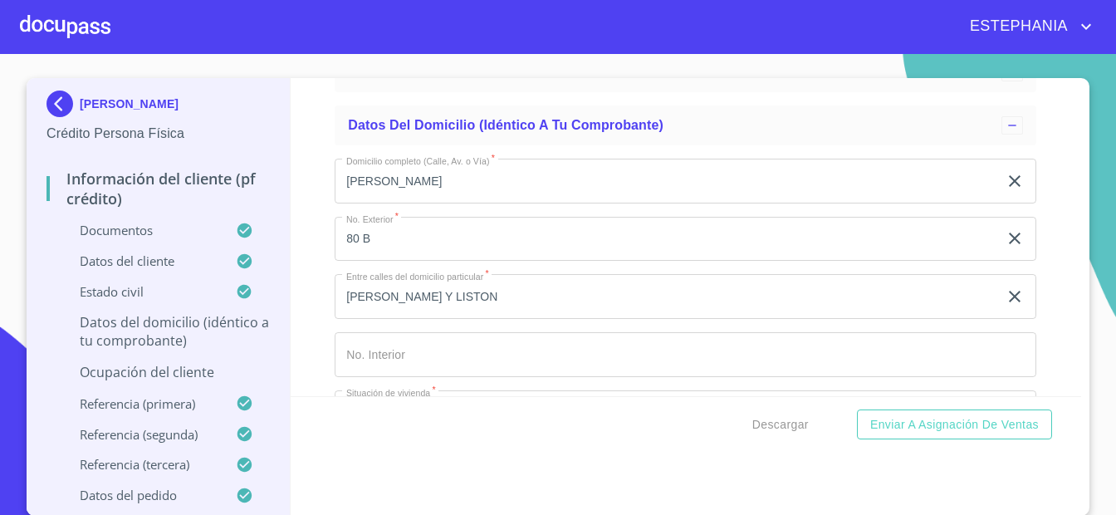
scroll to position [190, 0]
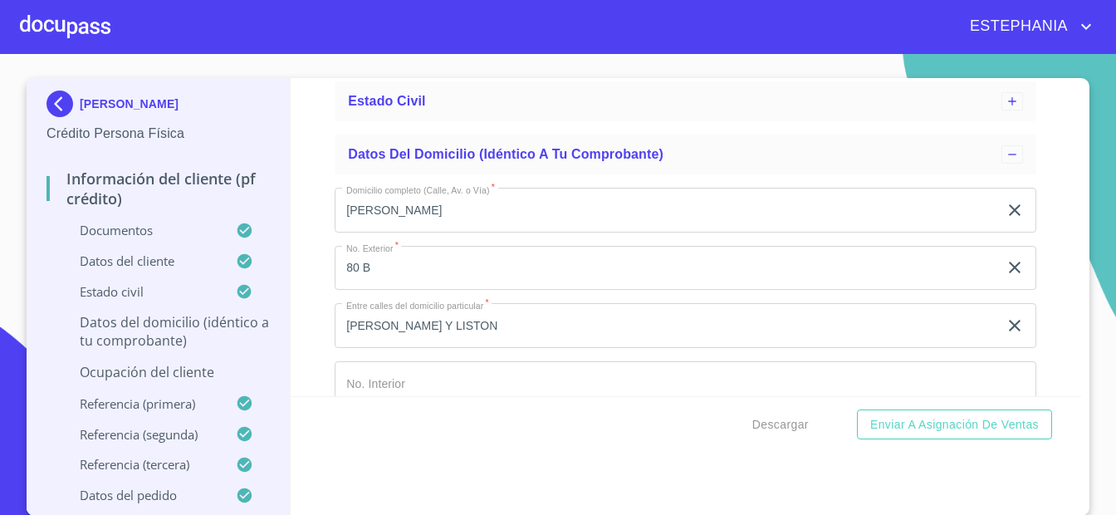
click at [483, 272] on input "80 B" at bounding box center [666, 268] width 663 height 45
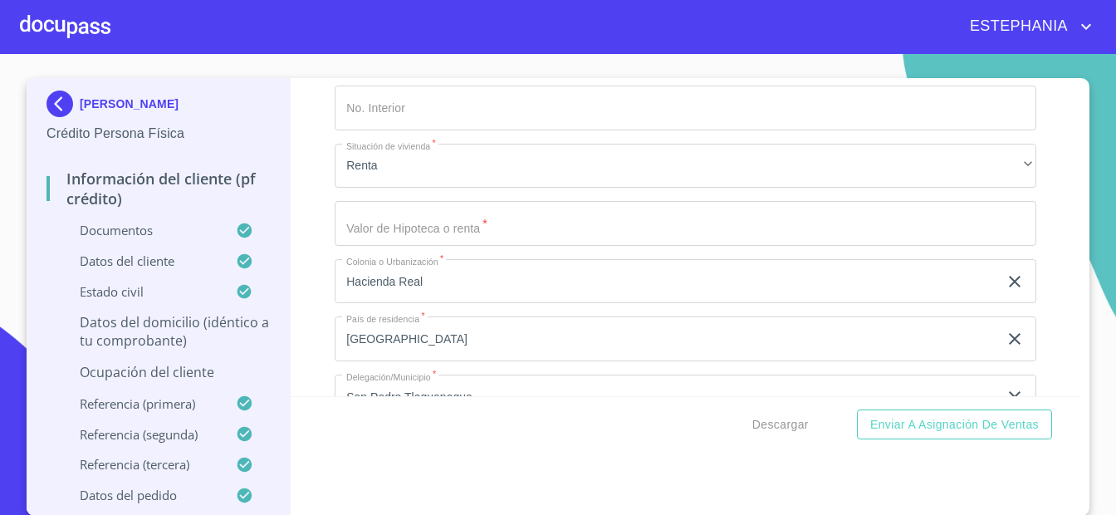
scroll to position [515, 0]
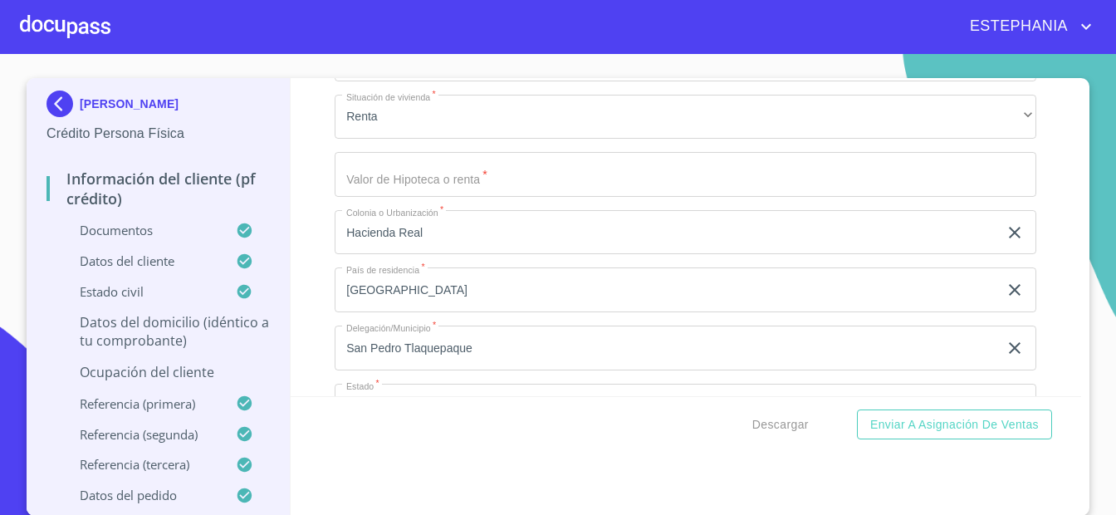
click at [501, 181] on input "Domicilio completo (Calle, Av. o Vía)   *" at bounding box center [686, 174] width 702 height 45
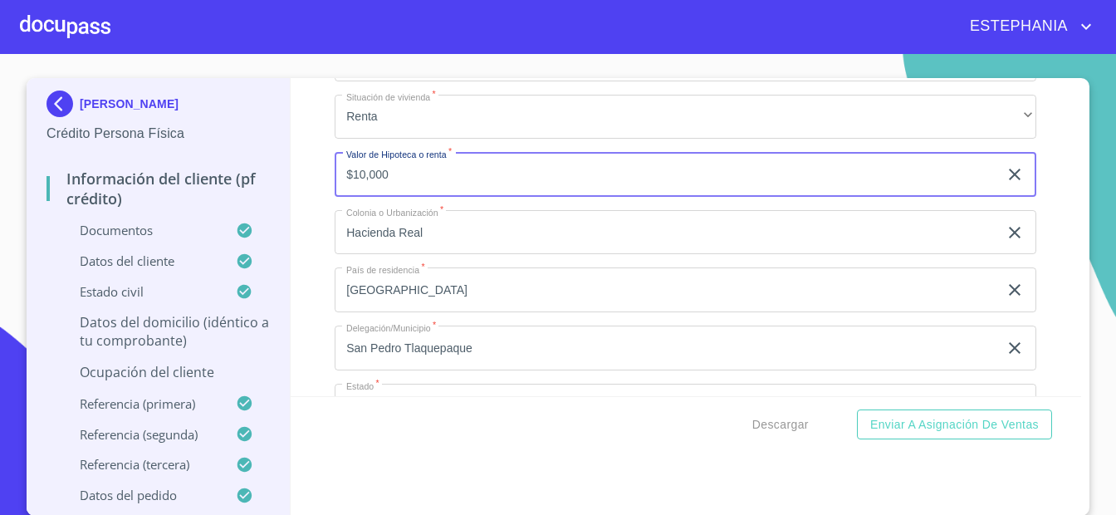
type input "$100,000"
drag, startPoint x: 470, startPoint y: 175, endPoint x: 230, endPoint y: 169, distance: 240.0
click at [335, 170] on input "$100,000" at bounding box center [666, 174] width 663 height 45
click at [671, 179] on input "Domicilio completo (Calle, Av. o Vía)   *" at bounding box center [686, 174] width 702 height 45
type input "$7,000"
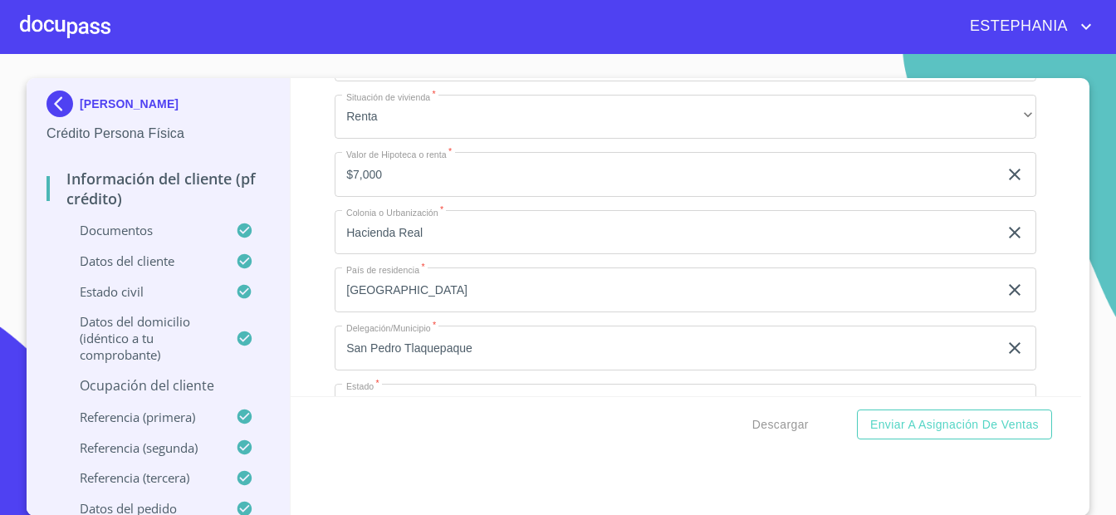
click at [1040, 213] on div "Información del cliente (PF crédito) Documentos Datos del cliente Estado Civil …" at bounding box center [686, 237] width 791 height 318
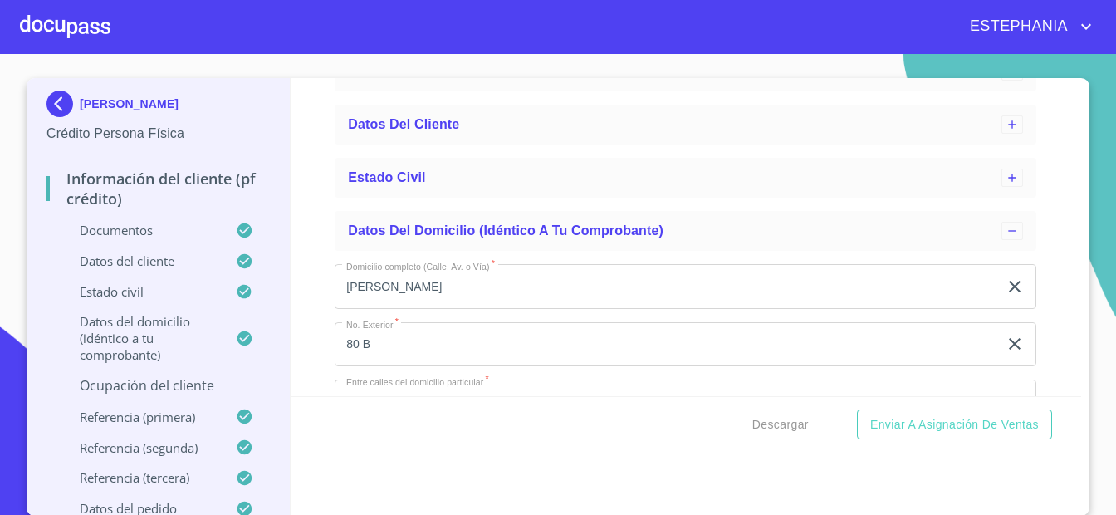
scroll to position [83, 0]
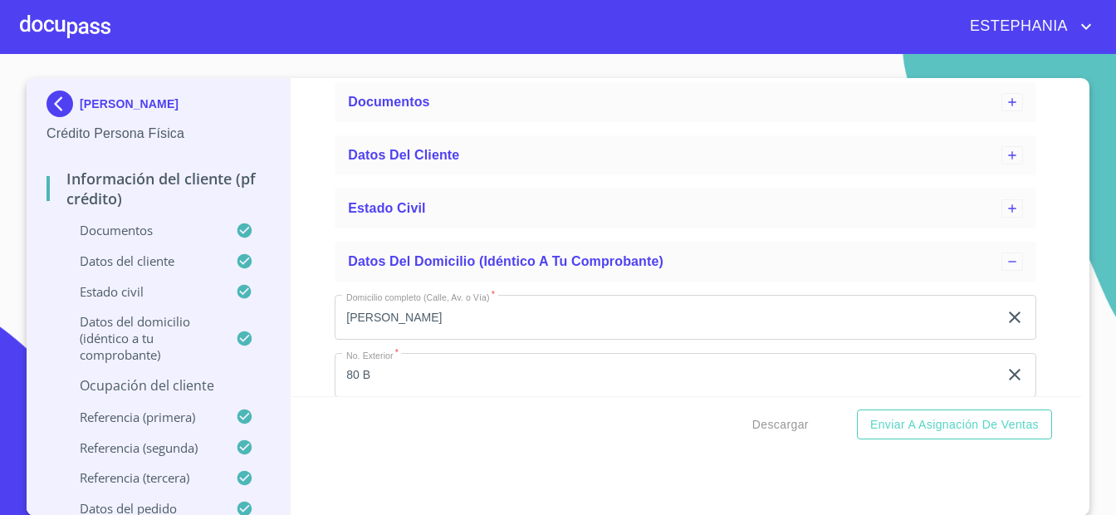
click at [203, 387] on p "Ocupación del Cliente" at bounding box center [157, 385] width 223 height 18
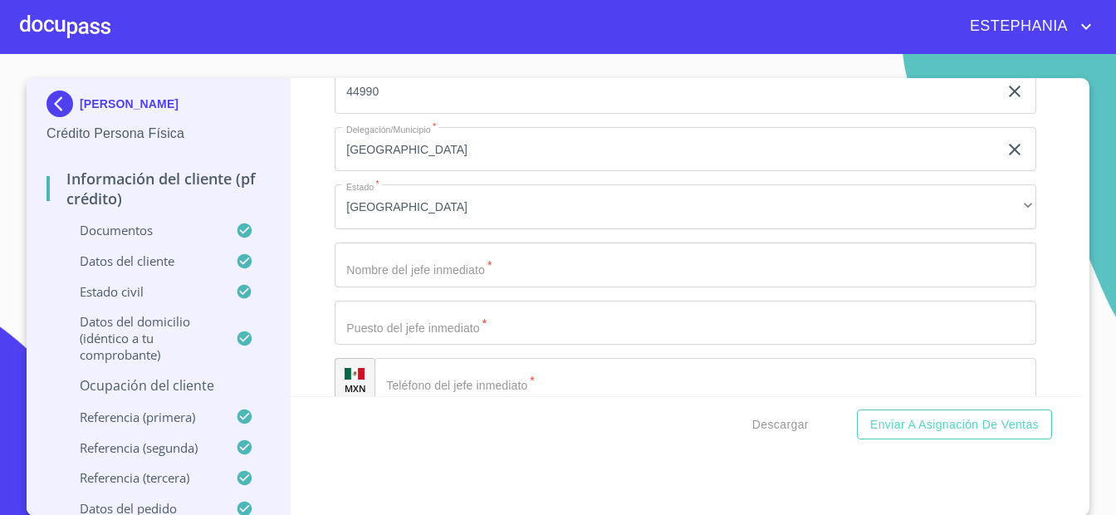
scroll to position [1164, 0]
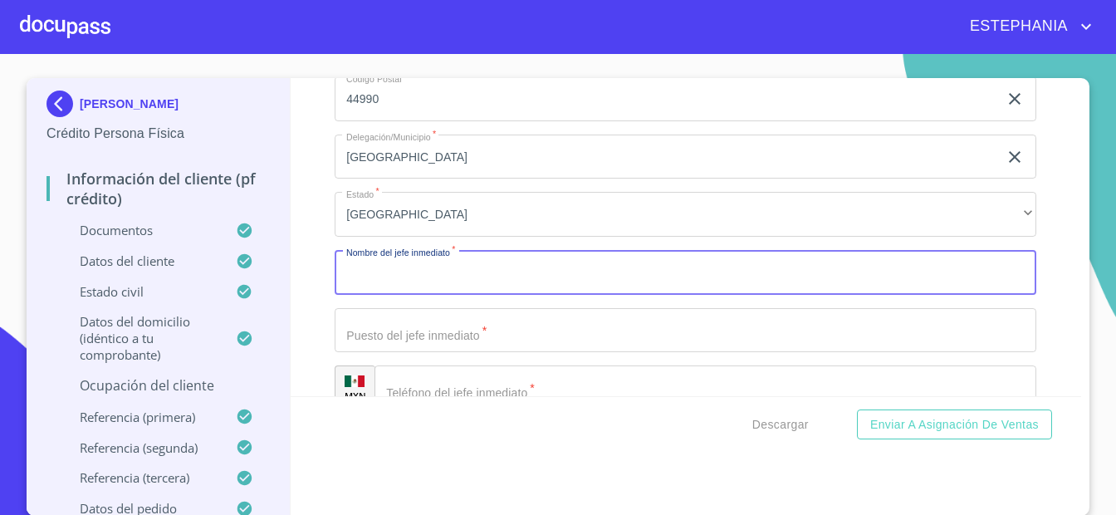
click at [503, 273] on input "Ocupación   *" at bounding box center [686, 272] width 702 height 45
click at [561, 344] on input "Ocupación   *" at bounding box center [686, 330] width 702 height 45
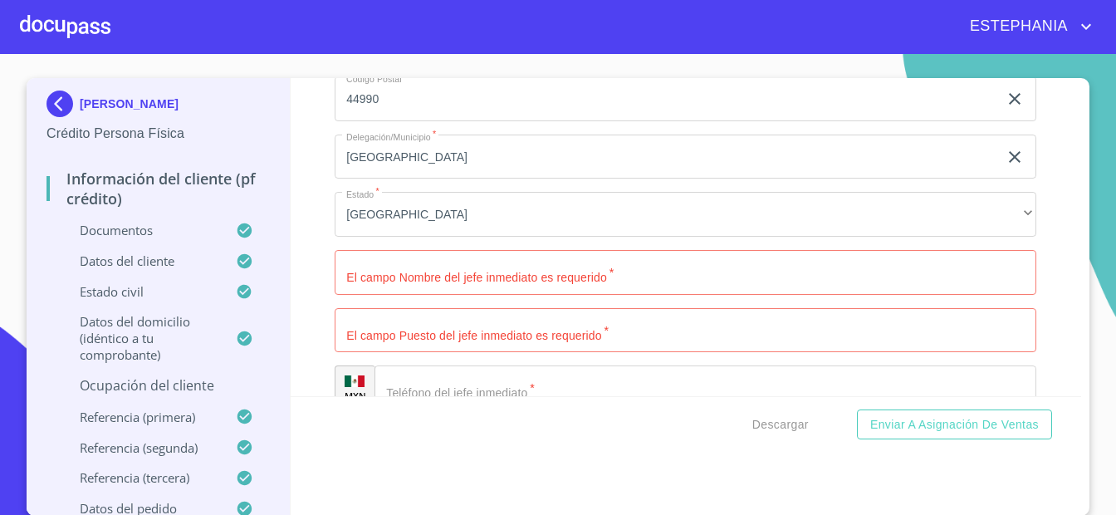
click at [31, 222] on div "[PERSON_NAME] Crédito Persona Física Información del cliente (PF crédito) Docum…" at bounding box center [159, 297] width 264 height 438
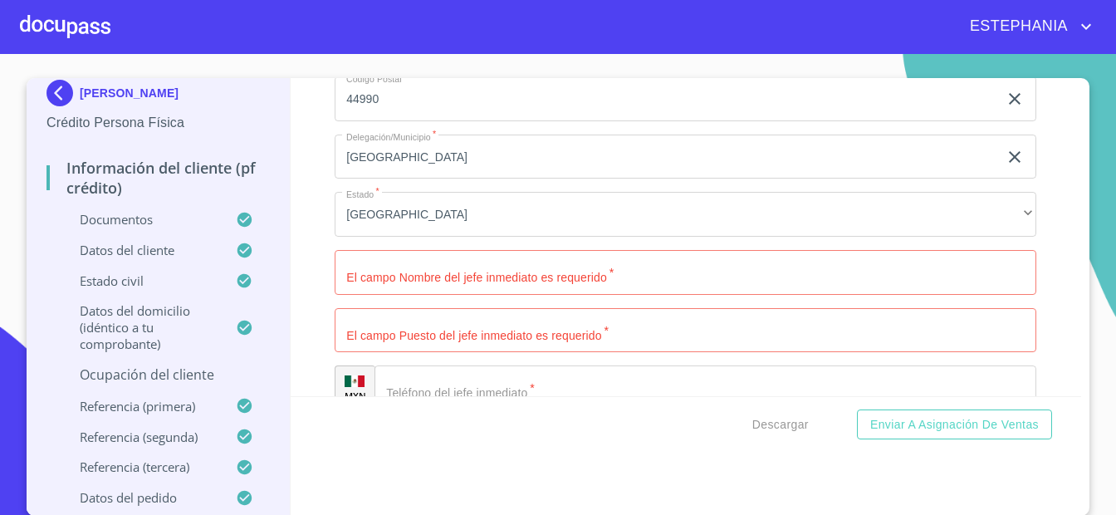
scroll to position [15, 0]
